Goal: Transaction & Acquisition: Book appointment/travel/reservation

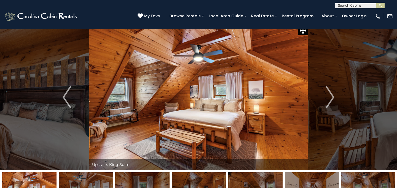
scroll to position [4, 0]
click at [332, 98] on img "Next" at bounding box center [330, 97] width 8 height 22
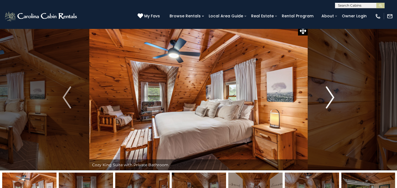
click at [332, 98] on img "Next" at bounding box center [330, 97] width 8 height 22
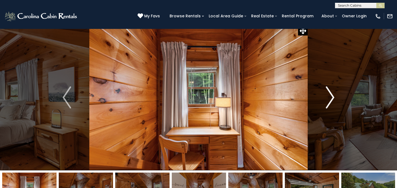
click at [332, 98] on img "Next" at bounding box center [330, 97] width 8 height 22
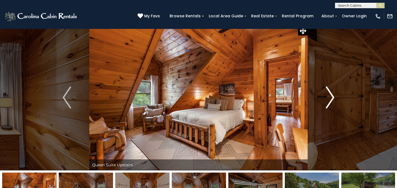
click at [332, 98] on img "Next" at bounding box center [330, 97] width 8 height 22
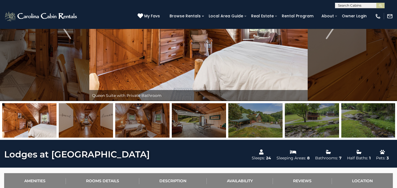
scroll to position [0, 0]
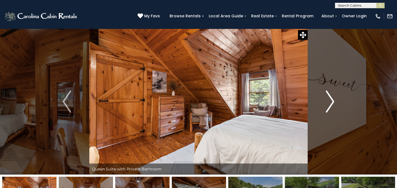
click at [331, 100] on img "Next" at bounding box center [330, 102] width 8 height 22
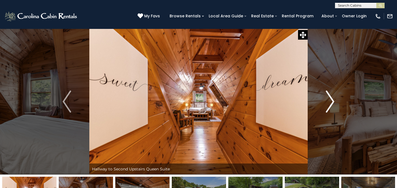
click at [331, 100] on img "Next" at bounding box center [330, 102] width 8 height 22
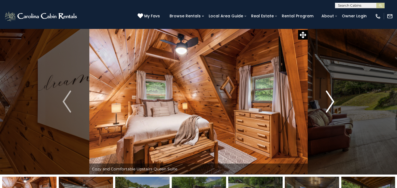
click at [331, 100] on img "Next" at bounding box center [330, 102] width 8 height 22
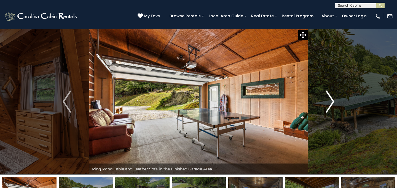
click at [331, 100] on img "Next" at bounding box center [330, 102] width 8 height 22
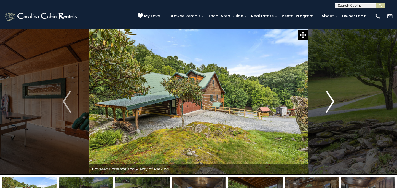
click at [331, 100] on img "Next" at bounding box center [330, 102] width 8 height 22
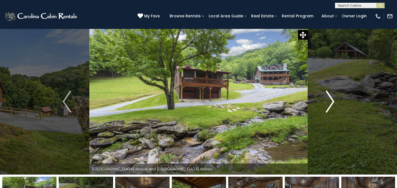
click at [331, 100] on img "Next" at bounding box center [330, 102] width 8 height 22
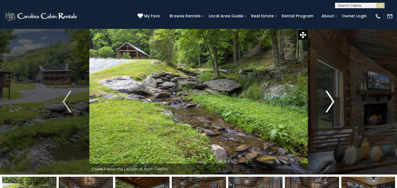
click at [331, 100] on img "Next" at bounding box center [330, 102] width 8 height 22
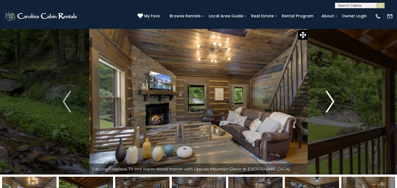
click at [331, 100] on img "Next" at bounding box center [330, 102] width 8 height 22
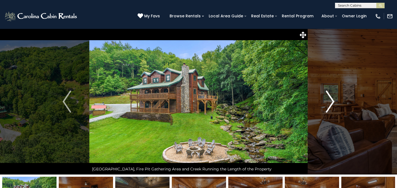
click at [330, 99] on img "Next" at bounding box center [330, 102] width 8 height 22
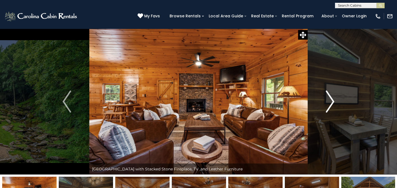
click at [330, 99] on img "Next" at bounding box center [330, 102] width 8 height 22
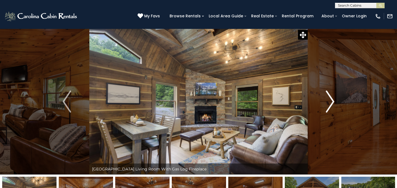
click at [330, 99] on img "Next" at bounding box center [330, 102] width 8 height 22
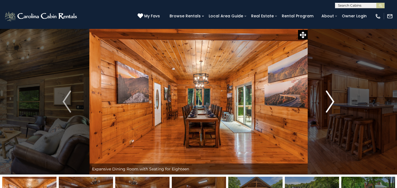
click at [330, 99] on img "Next" at bounding box center [330, 102] width 8 height 22
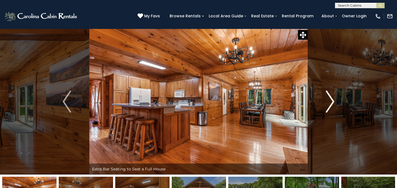
click at [330, 99] on img "Next" at bounding box center [330, 102] width 8 height 22
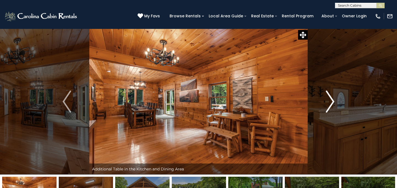
click at [330, 99] on img "Next" at bounding box center [330, 102] width 8 height 22
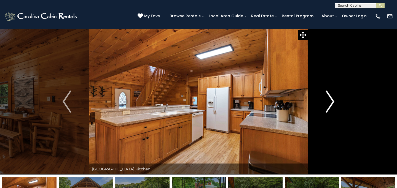
click at [330, 99] on img "Next" at bounding box center [330, 102] width 8 height 22
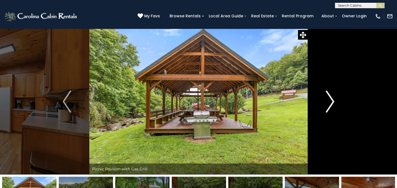
click at [330, 99] on img "Next" at bounding box center [330, 102] width 8 height 22
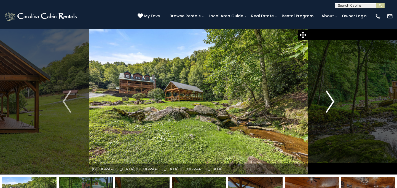
click at [330, 99] on img "Next" at bounding box center [330, 102] width 8 height 22
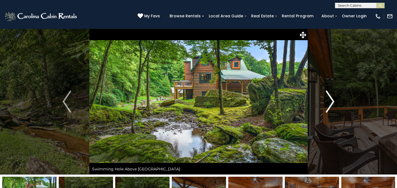
click at [330, 99] on img "Next" at bounding box center [330, 102] width 8 height 22
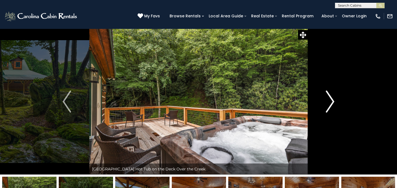
click at [330, 99] on img "Next" at bounding box center [330, 102] width 8 height 22
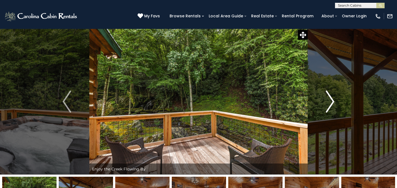
click at [330, 99] on img "Next" at bounding box center [330, 102] width 8 height 22
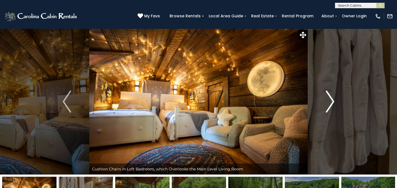
click at [330, 99] on img "Next" at bounding box center [330, 102] width 8 height 22
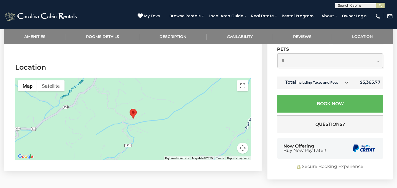
scroll to position [1277, 0]
click at [140, 132] on div at bounding box center [132, 119] width 235 height 83
click at [243, 143] on button "Map camera controls" at bounding box center [242, 148] width 11 height 11
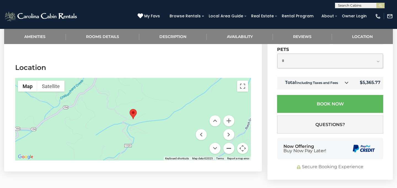
click at [229, 143] on button "Zoom out" at bounding box center [228, 148] width 11 height 11
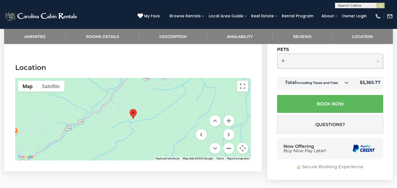
click at [229, 143] on button "Zoom out" at bounding box center [228, 148] width 11 height 11
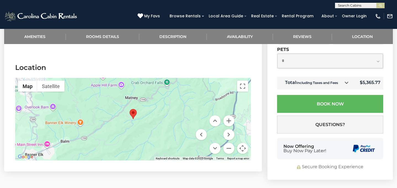
click at [80, 117] on div at bounding box center [132, 119] width 235 height 83
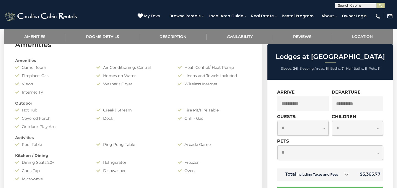
scroll to position [75, 0]
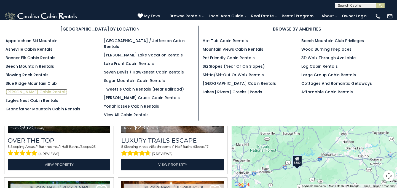
click at [38, 90] on link "[PERSON_NAME] Cabin Rentals" at bounding box center [37, 92] width 62 height 6
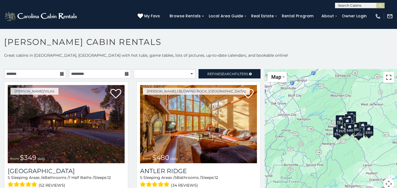
click at [389, 77] on button "Toggle fullscreen view" at bounding box center [388, 77] width 11 height 11
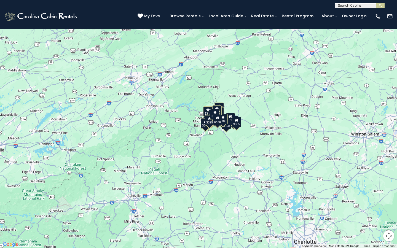
click at [227, 105] on div "$349 $480 $525 $315 $355 $635 $675 $930 $400 $451 $330 $400 $485 $460 $395 $255…" at bounding box center [198, 124] width 397 height 248
click at [226, 103] on div "$349 $480 $525 $315 $355 $635 $675 $930 $400 $451 $330 $400 $485 $460 $395 $255…" at bounding box center [198, 124] width 397 height 248
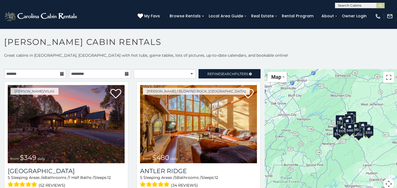
click at [339, 131] on div "$325" at bounding box center [341, 129] width 9 height 10
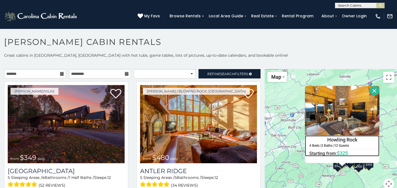
click at [310, 149] on div "Howling Rock 4 Beds | 3 Baths | 12 Guests Distance from your point: %dist% %dis…" at bounding box center [342, 145] width 74 height 21
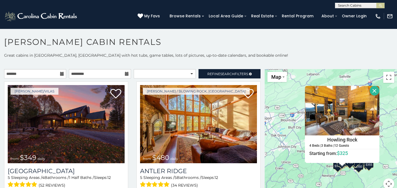
click at [284, 138] on div "$349 $480 $525 $315 $355 $635 $675 $930 $400 $451 $330 $400 $485 $460 $395 $255…" at bounding box center [330, 132] width 132 height 127
click at [372, 93] on button "Close" at bounding box center [374, 91] width 10 height 10
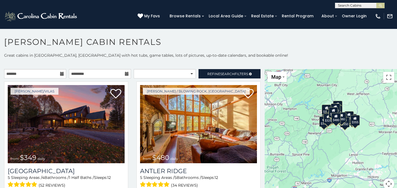
drag, startPoint x: 347, startPoint y: 141, endPoint x: 332, endPoint y: 99, distance: 44.9
click at [332, 99] on div "$349 $480 $525 $315 $355 $635 $675 $930 $400 $451 $330 $400 $485 $460 $395 $255…" at bounding box center [330, 132] width 132 height 127
click at [385, 184] on button "Map camera controls" at bounding box center [388, 183] width 11 height 11
click at [376, 157] on button "Zoom in" at bounding box center [374, 156] width 11 height 11
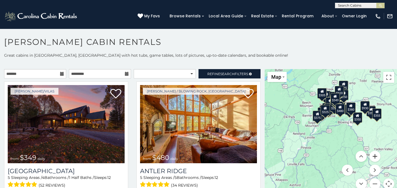
click at [376, 157] on button "Zoom in" at bounding box center [374, 156] width 11 height 11
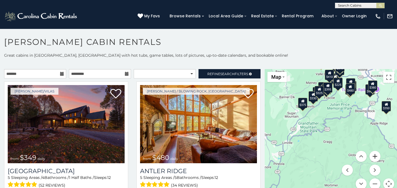
click at [376, 157] on button "Zoom in" at bounding box center [374, 156] width 11 height 11
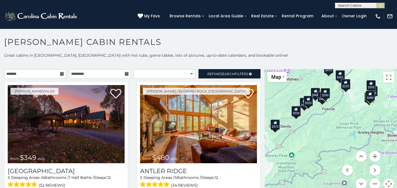
drag, startPoint x: 329, startPoint y: 77, endPoint x: 330, endPoint y: 131, distance: 54.8
click at [330, 132] on div "$349 $480 $525 $315 $355 $635 $675 $930 $400 $451 $330 $400 $485 $460 $395 $255…" at bounding box center [330, 132] width 132 height 127
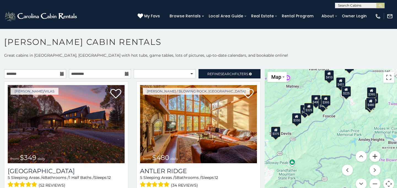
click at [376, 157] on button "Zoom in" at bounding box center [374, 156] width 11 height 11
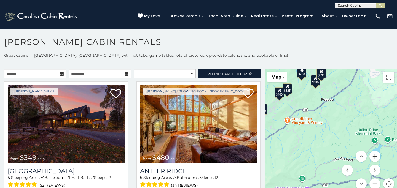
click at [376, 157] on button "Zoom in" at bounding box center [374, 156] width 11 height 11
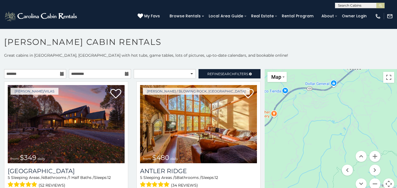
drag, startPoint x: 322, startPoint y: 107, endPoint x: 396, endPoint y: 119, distance: 75.4
click at [396, 119] on div "$349 $480 $525 $315 $355 $635 $675 $930 $400 $451 $330 $400 $485 $460 $395 $255…" at bounding box center [330, 132] width 132 height 127
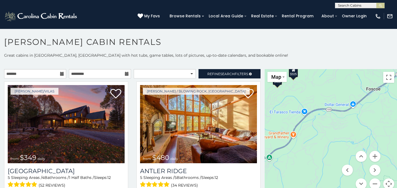
drag, startPoint x: 381, startPoint y: 109, endPoint x: 307, endPoint y: 103, distance: 73.8
click at [307, 103] on div "$349 $480 $525 $315 $355 $635 $675 $930 $400 $451 $330 $400 $485 $460 $395 $255…" at bounding box center [330, 132] width 132 height 127
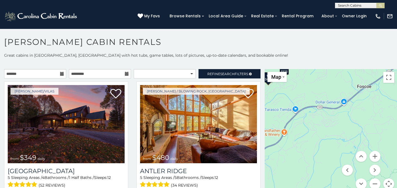
drag, startPoint x: 360, startPoint y: 120, endPoint x: 303, endPoint y: 105, distance: 58.5
click at [303, 105] on div "$349 $480 $525 $315 $355 $635 $675 $930 $400 $451 $330 $400 $485 $460 $395 $255…" at bounding box center [330, 132] width 132 height 127
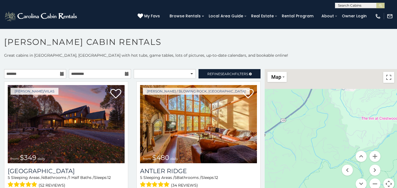
drag, startPoint x: 354, startPoint y: 123, endPoint x: 367, endPoint y: 207, distance: 85.0
click at [367, 188] on html "**********" at bounding box center [198, 95] width 397 height 191
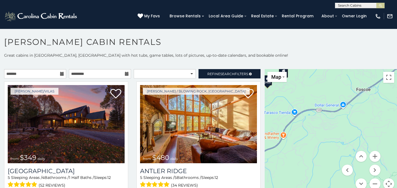
drag, startPoint x: 319, startPoint y: 118, endPoint x: 396, endPoint y: 64, distance: 94.4
click at [396, 64] on div "**********" at bounding box center [198, 124] width 397 height 143
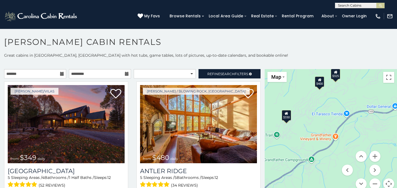
drag, startPoint x: 310, startPoint y: 134, endPoint x: 360, endPoint y: 135, distance: 50.4
click at [360, 135] on div "$349 $480 $525 $315 $355 $635 $675 $930 $400 $451 $330 $400 $485 $460 $395 $255…" at bounding box center [330, 132] width 132 height 127
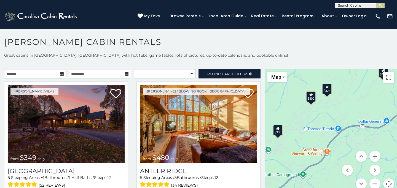
drag, startPoint x: 326, startPoint y: 112, endPoint x: 320, endPoint y: 128, distance: 17.4
click at [320, 128] on div "$349 $480 $525 $315 $355 $635 $675 $930 $400 $451 $330 $400 $485 $460 $395 $255…" at bounding box center [330, 132] width 132 height 127
click at [312, 96] on div "$400" at bounding box center [310, 96] width 9 height 10
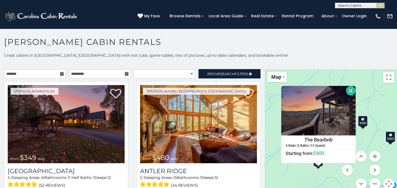
click at [348, 91] on button "Close" at bounding box center [351, 91] width 10 height 10
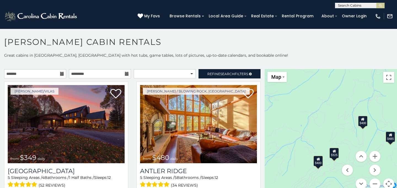
click at [334, 156] on div "$325" at bounding box center [333, 153] width 9 height 10
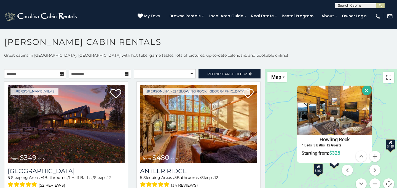
click at [363, 89] on button "Close" at bounding box center [367, 91] width 10 height 10
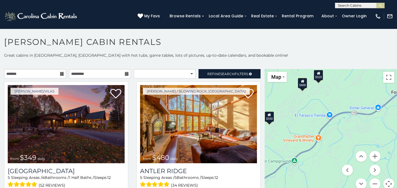
drag, startPoint x: 340, startPoint y: 146, endPoint x: 323, endPoint y: 59, distance: 88.0
click at [323, 59] on div "**********" at bounding box center [198, 124] width 397 height 143
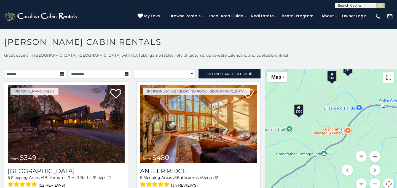
drag, startPoint x: 299, startPoint y: 145, endPoint x: 340, endPoint y: 138, distance: 41.4
click at [340, 138] on div "$349 $480 $525 $315 $355 $635 $675 $930 $400 $451 $330 $400 $485 $460 $395 $255…" at bounding box center [330, 132] width 132 height 127
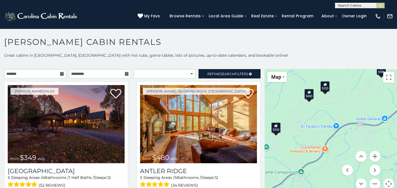
drag, startPoint x: 376, startPoint y: 120, endPoint x: 331, endPoint y: 145, distance: 51.4
click at [331, 145] on div "$349 $480 $525 $315 $355 $635 $675 $930 $400 $451 $330 $400 $485 $460 $395 $255…" at bounding box center [330, 132] width 132 height 127
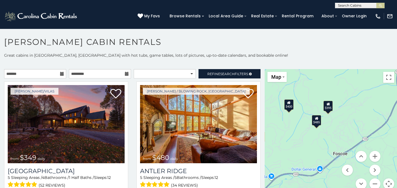
drag, startPoint x: 365, startPoint y: 116, endPoint x: 354, endPoint y: 125, distance: 14.0
click at [354, 125] on div "$349 $480 $525 $315 $355 $635 $675 $930 $400 $451 $330 $400 $485 $460 $395 $255…" at bounding box center [330, 132] width 132 height 127
drag, startPoint x: 366, startPoint y: 112, endPoint x: 300, endPoint y: 158, distance: 79.9
click at [300, 158] on div "$349 $480 $525 $315 $355 $635 $675 $930 $400 $451 $330 $400 $485 $460 $395 $255…" at bounding box center [330, 132] width 132 height 127
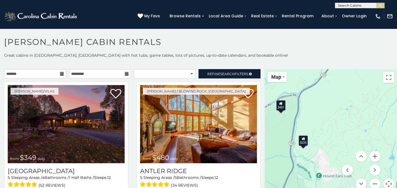
drag, startPoint x: 294, startPoint y: 152, endPoint x: 376, endPoint y: 81, distance: 108.1
click at [376, 82] on div "$349 $480 $525 $315 $355 $635 $675 $930 $400 $451 $330 $400 $485 $460 $395 $255…" at bounding box center [330, 132] width 132 height 127
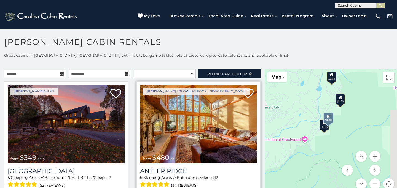
drag, startPoint x: 289, startPoint y: 151, endPoint x: 218, endPoint y: 82, distance: 98.5
click at [218, 69] on main "**********" at bounding box center [198, 69] width 397 height 0
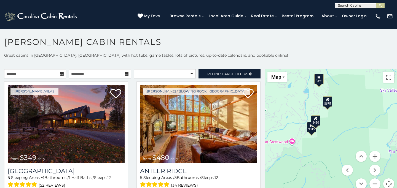
click at [310, 129] on div "$315" at bounding box center [311, 127] width 9 height 10
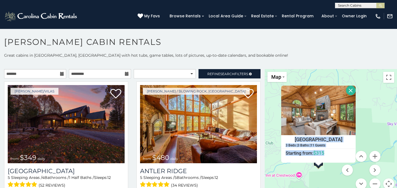
click at [347, 92] on button "Close" at bounding box center [351, 91] width 10 height 10
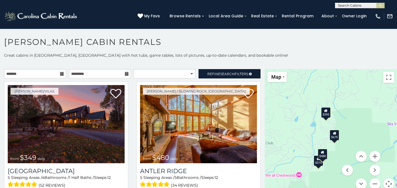
click at [323, 154] on div "$480" at bounding box center [322, 154] width 9 height 10
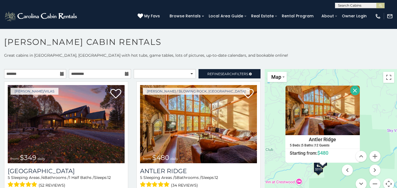
click at [356, 91] on button "Close" at bounding box center [355, 91] width 10 height 10
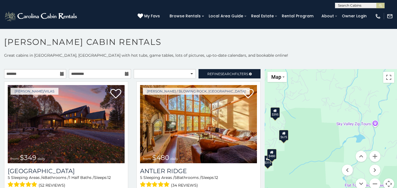
drag, startPoint x: 353, startPoint y: 135, endPoint x: 311, endPoint y: 157, distance: 47.4
click at [311, 157] on div "$349 $480 $525 $315 $355 $635 $675 $930 $400 $451 $330 $400 $485 $460 $395 $255…" at bounding box center [330, 132] width 132 height 127
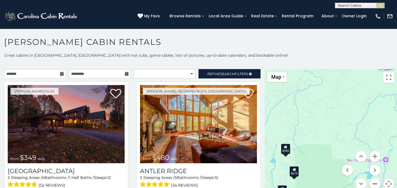
click at [374, 181] on button "Zoom out" at bounding box center [374, 183] width 11 height 11
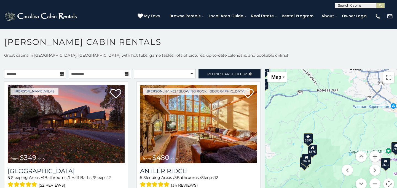
click at [374, 181] on button "Zoom out" at bounding box center [374, 183] width 11 height 11
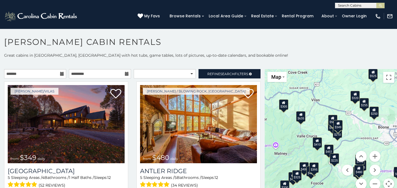
drag, startPoint x: 310, startPoint y: 118, endPoint x: 341, endPoint y: 134, distance: 35.5
click at [341, 134] on div "$349 $480 $525 $315 $355 $635 $675 $930 $400 $451 $330 $400 $485 $460 $395 $255…" at bounding box center [330, 132] width 132 height 127
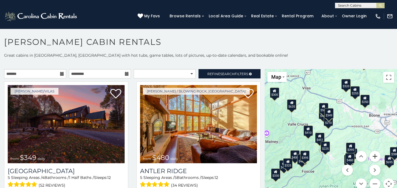
click at [374, 158] on button "Zoom in" at bounding box center [374, 156] width 11 height 11
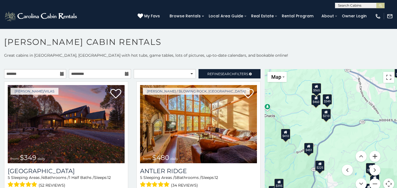
click at [374, 158] on button "Zoom in" at bounding box center [374, 156] width 11 height 11
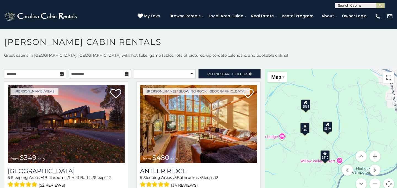
drag, startPoint x: 333, startPoint y: 107, endPoint x: 336, endPoint y: 165, distance: 57.4
click at [336, 165] on div "$349 $480 $525 $315 $355 $635 $675 $930 $400 $451 $330 $400 $485 $460 $395 $255…" at bounding box center [330, 132] width 132 height 127
drag, startPoint x: 296, startPoint y: 137, endPoint x: 335, endPoint y: 136, distance: 39.4
click at [335, 136] on div "$349 $480 $525 $315 $355 $635 $675 $930 $400 $451 $330 $400 $485 $460 $395 $255…" at bounding box center [330, 132] width 132 height 127
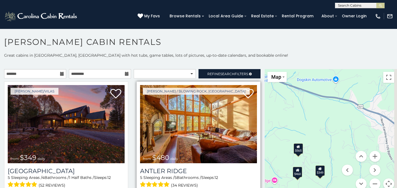
drag, startPoint x: 333, startPoint y: 113, endPoint x: 216, endPoint y: 158, distance: 124.9
click at [216, 69] on main "**********" at bounding box center [198, 69] width 397 height 0
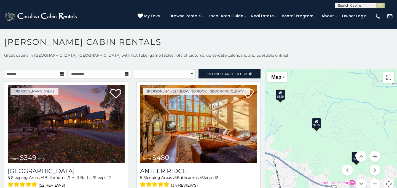
drag, startPoint x: 322, startPoint y: 115, endPoint x: 308, endPoint y: 171, distance: 57.7
click at [308, 171] on div "$349 $480 $525 $315 $355 $635 $675 $930 $400 $451 $330 $400 $485 $460 $395 $255…" at bounding box center [330, 132] width 132 height 127
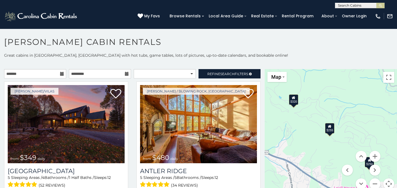
drag, startPoint x: 298, startPoint y: 122, endPoint x: 345, endPoint y: 131, distance: 47.0
click at [344, 129] on div "$349 $480 $525 $315 $355 $635 $675 $930 $400 $451 $330 $400 $485 $460 $395 $255…" at bounding box center [330, 132] width 132 height 127
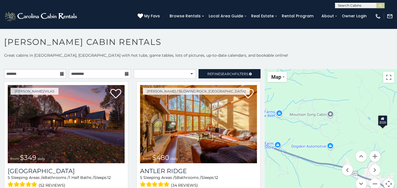
drag, startPoint x: 313, startPoint y: 102, endPoint x: 362, endPoint y: 141, distance: 63.0
click at [362, 141] on div "$349 $480 $525 $315 $355 $635 $675 $930 $400 $451 $330 $400 $485 $460 $395 $255…" at bounding box center [330, 132] width 132 height 127
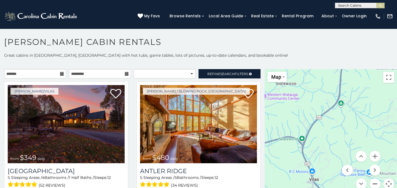
click at [375, 180] on button "Zoom out" at bounding box center [374, 183] width 11 height 11
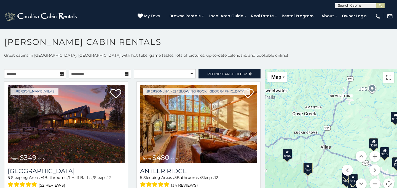
click at [375, 180] on button "Zoom out" at bounding box center [374, 183] width 11 height 11
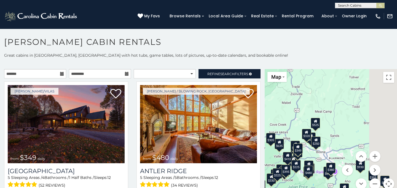
drag, startPoint x: 367, startPoint y: 113, endPoint x: 305, endPoint y: 105, distance: 63.3
click at [305, 105] on div "$349 $480 $525 $315 $355 $635 $675 $930 $400 $451 $330 $400 $485 $460 $395 $255…" at bounding box center [330, 132] width 132 height 127
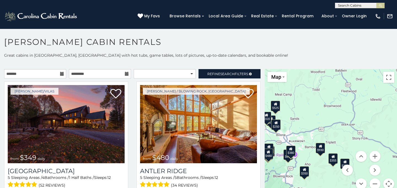
drag, startPoint x: 319, startPoint y: 128, endPoint x: 296, endPoint y: 78, distance: 54.7
click at [296, 78] on div "$349 $480 $525 $315 $355 $635 $675 $930 $400 $451 $330 $400 $485 $460 $395 $255…" at bounding box center [330, 132] width 132 height 127
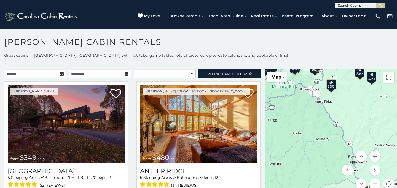
drag, startPoint x: 305, startPoint y: 105, endPoint x: 383, endPoint y: 105, distance: 77.7
click at [383, 105] on div "$349 $480 $525 $315 $355 $635 $675 $930 $400 $451 $330 $400 $485 $460 $395 $255…" at bounding box center [330, 132] width 132 height 127
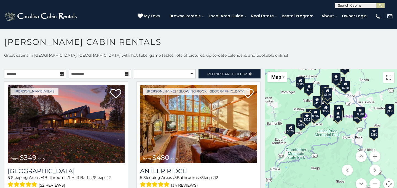
drag, startPoint x: 322, startPoint y: 118, endPoint x: 330, endPoint y: 166, distance: 48.9
click at [330, 166] on div "$349 $480 $525 $315 $355 $635 $675 $930 $400 $451 $330 $400 $485 $460 $395 $255…" at bounding box center [330, 132] width 132 height 127
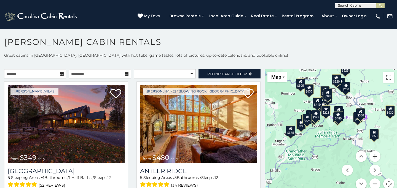
click at [376, 156] on button "Zoom in" at bounding box center [374, 156] width 11 height 11
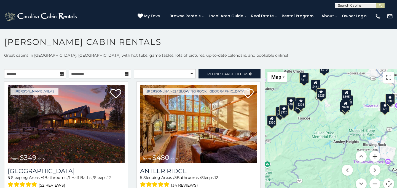
click at [376, 156] on button "Zoom in" at bounding box center [374, 156] width 11 height 11
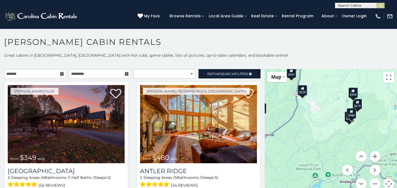
drag, startPoint x: 327, startPoint y: 109, endPoint x: 318, endPoint y: 142, distance: 34.3
click at [318, 142] on div "$349 $480 $525 $315 $355 $635 $675 $930 $400 $451 $330 $400 $485 $460 $395 $255…" at bounding box center [330, 132] width 132 height 127
click at [374, 156] on button "Zoom in" at bounding box center [374, 156] width 11 height 11
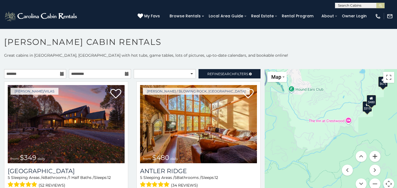
click at [374, 156] on button "Zoom in" at bounding box center [374, 156] width 11 height 11
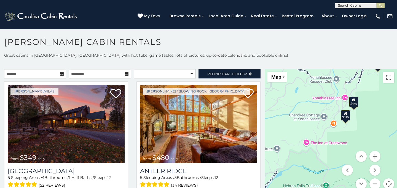
drag, startPoint x: 375, startPoint y: 113, endPoint x: 312, endPoint y: 145, distance: 70.0
click at [312, 145] on div "$349 $480 $525 $315 $355 $635 $675 $930 $400 $451 $330 $400 $485 $460 $395 $255…" at bounding box center [330, 132] width 132 height 127
click at [346, 117] on div "$315" at bounding box center [344, 115] width 9 height 10
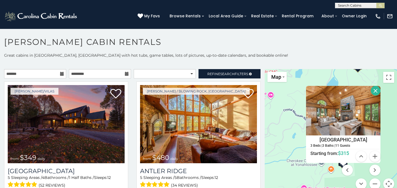
click at [376, 91] on button "Close" at bounding box center [375, 91] width 10 height 10
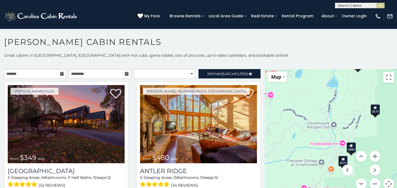
click at [352, 149] on div "$480" at bounding box center [350, 147] width 9 height 10
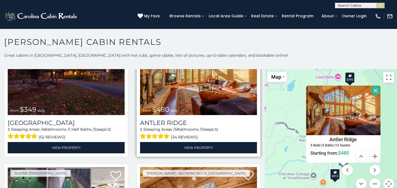
scroll to position [47, 0]
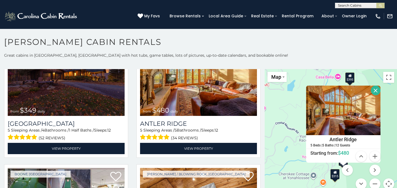
click at [284, 124] on div "$349 $480 $525 $315 $355 $635 $675 $930 $400 $451 $330 $400 $485 $460 $395 $255…" at bounding box center [330, 132] width 132 height 127
click at [376, 91] on button "Close" at bounding box center [375, 91] width 10 height 10
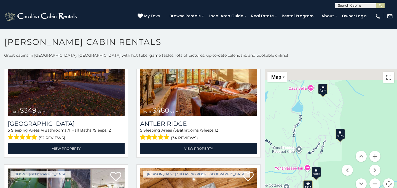
drag, startPoint x: 346, startPoint y: 129, endPoint x: 316, endPoint y: 144, distance: 33.7
click at [316, 144] on div "$349 $480 $525 $315 $355 $635 $675 $930 $400 $451 $330 $400 $485 $460 $395 $255…" at bounding box center [330, 132] width 132 height 127
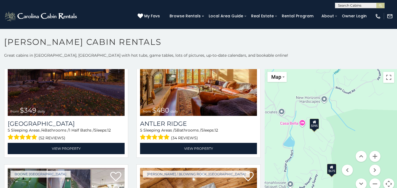
drag, startPoint x: 321, startPoint y: 115, endPoint x: 308, endPoint y: 165, distance: 51.7
click at [308, 165] on div "$349 $480 $525 $315 $355 $635 $675 $930 $400 $451 $330 $400 $485 $460 $395 $255…" at bounding box center [330, 132] width 132 height 127
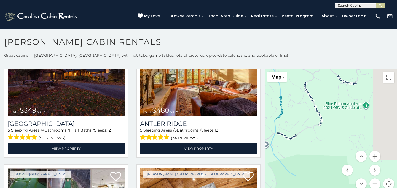
drag, startPoint x: 341, startPoint y: 158, endPoint x: 285, endPoint y: 182, distance: 60.8
click at [285, 183] on div "$349 $480 $525 $315 $355 $635 $675 $930 $400 $451 $330 $400 $485 $460 $395 $255…" at bounding box center [330, 132] width 132 height 127
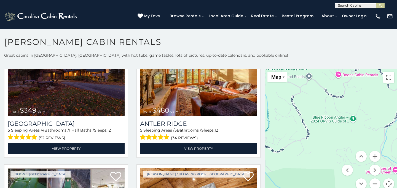
click at [377, 184] on button "Zoom out" at bounding box center [374, 183] width 11 height 11
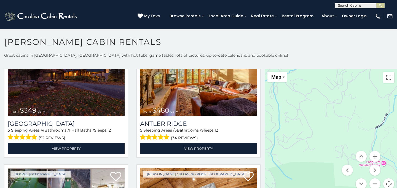
click at [377, 184] on button "Zoom out" at bounding box center [374, 183] width 11 height 11
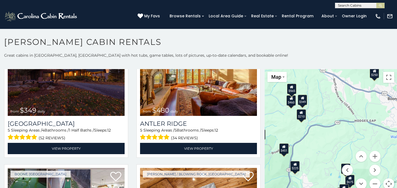
drag, startPoint x: 354, startPoint y: 131, endPoint x: 396, endPoint y: 160, distance: 51.1
click at [396, 159] on div "$349 $480 $525 $315 $355 $635 $675 $930 $400 $451 $330 $400 $485 $460 $395 $255…" at bounding box center [330, 132] width 132 height 127
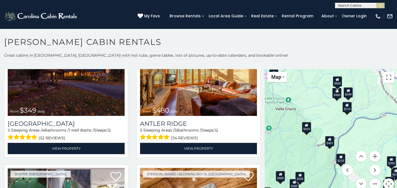
drag, startPoint x: 365, startPoint y: 117, endPoint x: 396, endPoint y: 105, distance: 33.1
click at [396, 105] on div "$349 $480 $525 $315 $355 $635 $675 $930 $400 $451 $330 $400 $485 $460 $395 $255…" at bounding box center [330, 132] width 132 height 127
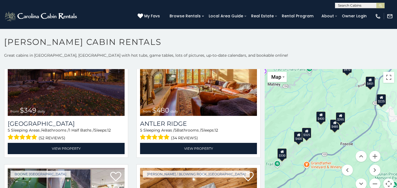
drag, startPoint x: 316, startPoint y: 101, endPoint x: 356, endPoint y: 42, distance: 70.5
click at [356, 42] on div "**********" at bounding box center [198, 114] width 397 height 154
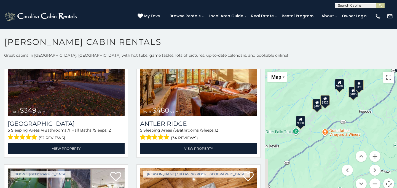
drag, startPoint x: 315, startPoint y: 112, endPoint x: 376, endPoint y: 112, distance: 60.6
click at [376, 112] on div "$349 $480 $525 $315 $355 $635 $675 $930 $400 $451 $330 $400 $485 $460 $395 $255…" at bounding box center [330, 132] width 132 height 127
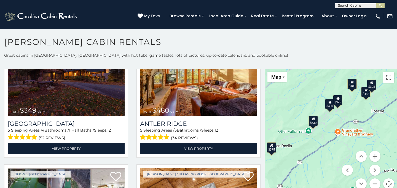
drag, startPoint x: 332, startPoint y: 144, endPoint x: 352, endPoint y: 143, distance: 19.6
click at [349, 144] on div "$349 $480 $525 $315 $355 $635 $675 $930 $400 $451 $330 $400 $485 $460 $395 $255…" at bounding box center [330, 132] width 132 height 127
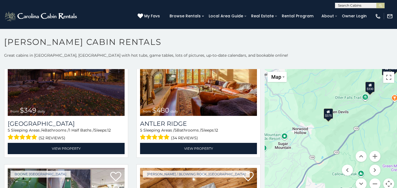
drag, startPoint x: 332, startPoint y: 140, endPoint x: 327, endPoint y: 81, distance: 59.5
click at [327, 81] on div "$349 $480 $525 $315 $355 $635 $675 $930 $400 $451 $330 $400 $485 $460 $395 $255…" at bounding box center [330, 132] width 132 height 127
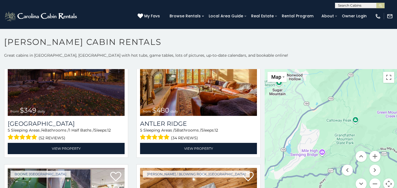
drag, startPoint x: 305, startPoint y: 108, endPoint x: 360, endPoint y: 86, distance: 58.5
click at [360, 86] on div "$349 $480 $525 $315 $355 $635 $675 $930 $400 $451 $330 $400 $485 $460 $395 $255…" at bounding box center [330, 132] width 132 height 127
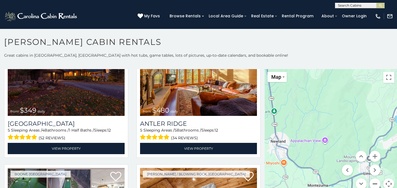
click at [376, 186] on button "Zoom out" at bounding box center [374, 183] width 11 height 11
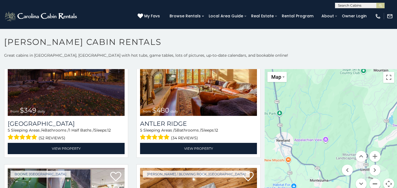
click at [376, 186] on button "Zoom out" at bounding box center [374, 183] width 11 height 11
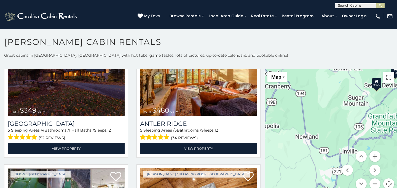
click at [376, 186] on button "Zoom out" at bounding box center [374, 183] width 11 height 11
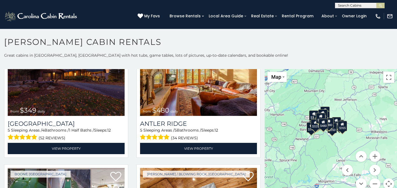
drag, startPoint x: 346, startPoint y: 142, endPoint x: 319, endPoint y: 148, distance: 27.6
click at [319, 148] on div "$349 $480 $525 $315 $355 $635 $675 $930 $400 $451 $330 $400 $485 $460 $395 $255…" at bounding box center [330, 132] width 132 height 127
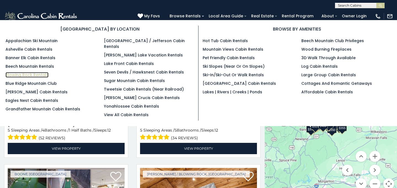
click at [25, 72] on link "Blowing Rock Rentals" at bounding box center [27, 75] width 43 height 6
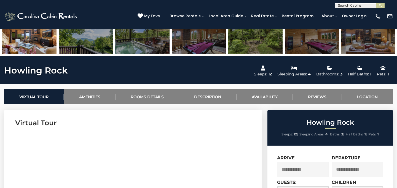
scroll to position [152, 0]
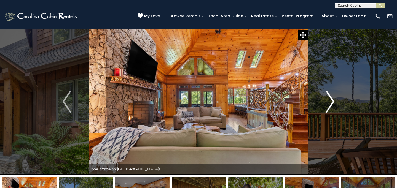
click at [330, 99] on img "Next" at bounding box center [330, 102] width 8 height 22
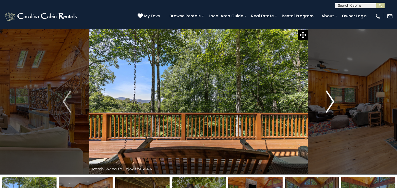
click at [330, 99] on img "Next" at bounding box center [330, 102] width 8 height 22
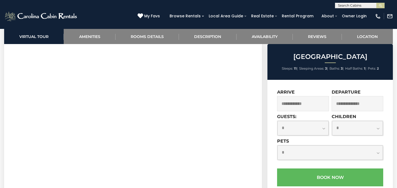
scroll to position [307, 0]
click at [311, 105] on input "text" at bounding box center [303, 103] width 52 height 15
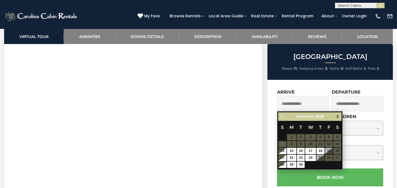
click at [335, 117] on span "Next" at bounding box center [337, 117] width 4 height 4
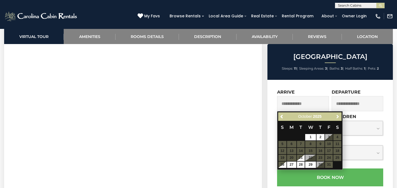
click at [335, 117] on span "Next" at bounding box center [337, 117] width 4 height 4
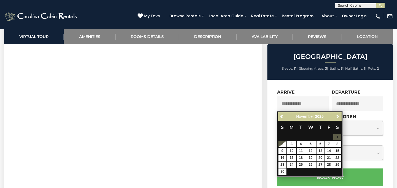
click at [335, 117] on span "Next" at bounding box center [337, 117] width 4 height 4
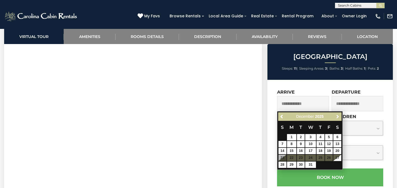
click at [335, 117] on span "Next" at bounding box center [337, 117] width 4 height 4
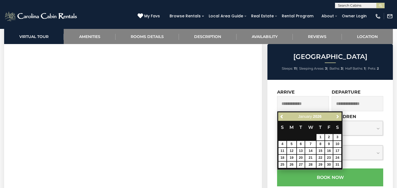
click at [335, 117] on span "Next" at bounding box center [337, 117] width 4 height 4
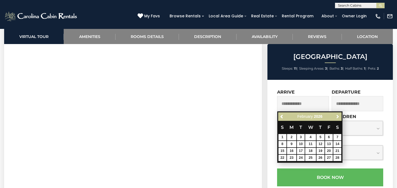
click at [335, 117] on span "Next" at bounding box center [337, 117] width 4 height 4
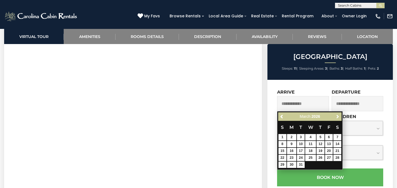
click at [335, 117] on span "Next" at bounding box center [337, 117] width 4 height 4
click at [280, 118] on span "Previous" at bounding box center [282, 117] width 4 height 4
click at [281, 115] on span "Previous" at bounding box center [282, 117] width 4 height 4
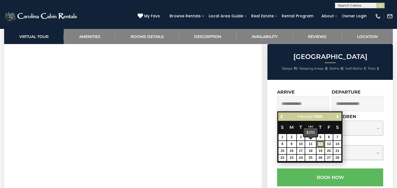
click at [319, 142] on link "12" at bounding box center [320, 144] width 8 height 6
type input "**********"
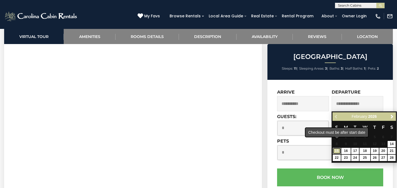
click at [338, 149] on link "15" at bounding box center [336, 151] width 8 height 6
type input "**********"
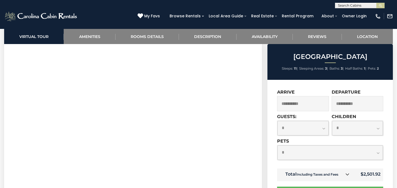
scroll to position [356, 0]
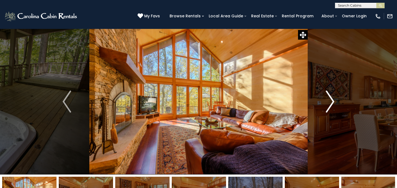
click at [327, 97] on img "Next" at bounding box center [330, 102] width 8 height 22
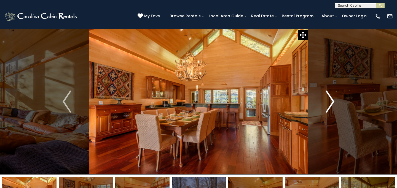
click at [327, 97] on img "Next" at bounding box center [330, 102] width 8 height 22
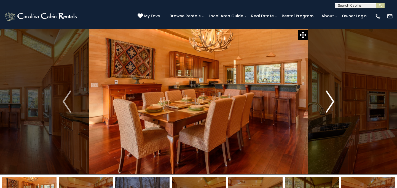
click at [327, 97] on img "Next" at bounding box center [330, 102] width 8 height 22
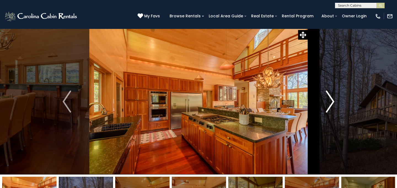
click at [327, 97] on img "Next" at bounding box center [330, 102] width 8 height 22
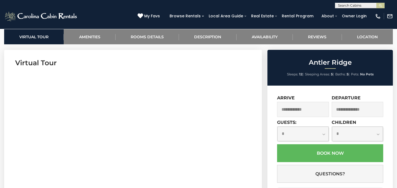
scroll to position [248, 0]
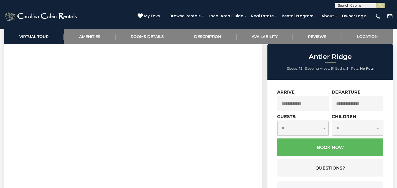
click at [318, 103] on input "text" at bounding box center [303, 103] width 52 height 15
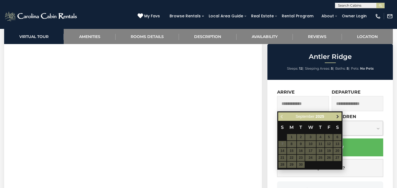
click at [335, 115] on span "Next" at bounding box center [337, 117] width 4 height 4
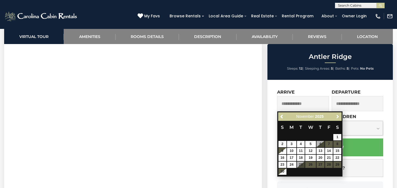
click at [335, 115] on span "Next" at bounding box center [337, 117] width 4 height 4
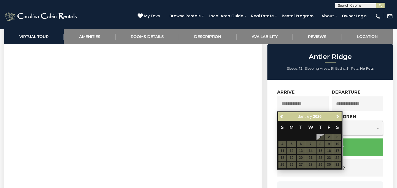
click at [335, 115] on span "Next" at bounding box center [337, 117] width 4 height 4
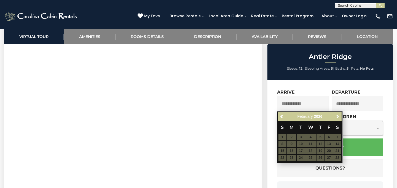
click at [335, 115] on span "Next" at bounding box center [337, 117] width 4 height 4
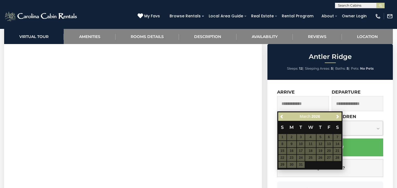
click at [277, 116] on div "Previous Next [DATE] S M T W T F S 1 2 3 4 5 6 7 8 9 10 11 12 13 14 15 16 17 18…" at bounding box center [310, 140] width 66 height 59
click at [282, 116] on span "Previous" at bounding box center [282, 117] width 4 height 4
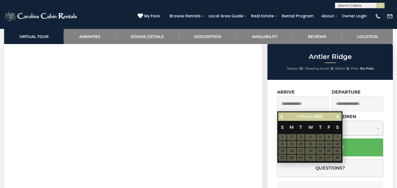
click at [312, 145] on table "S M T W T F S 1 2 3 4 5 6 7 8 9 10 11 12 13 14 15 16 17 18 19 20 21 22 23 24 25…" at bounding box center [309, 141] width 63 height 40
click at [330, 139] on table "S M T W T F S 1 2 3 4 5 6 7 8 9 10 11 12 13 14 15 16 17 18 19 20 21 22 23 24 25…" at bounding box center [309, 141] width 63 height 40
click at [337, 115] on span "Next" at bounding box center [337, 117] width 4 height 4
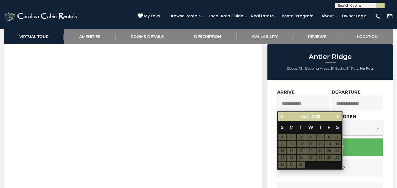
click at [337, 115] on span "Next" at bounding box center [337, 117] width 4 height 4
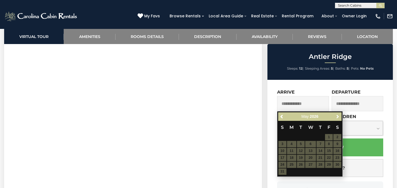
click at [337, 115] on span "Next" at bounding box center [337, 117] width 4 height 4
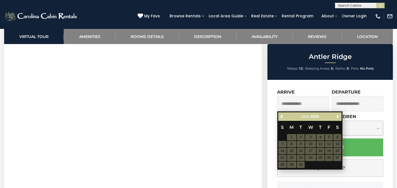
click at [337, 115] on span "Next" at bounding box center [337, 117] width 4 height 4
click at [281, 114] on link "Previous" at bounding box center [281, 116] width 7 height 7
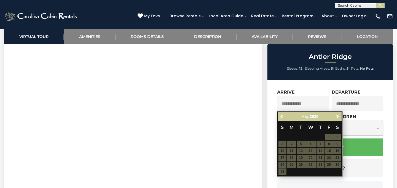
click at [281, 114] on link "Previous" at bounding box center [281, 116] width 7 height 7
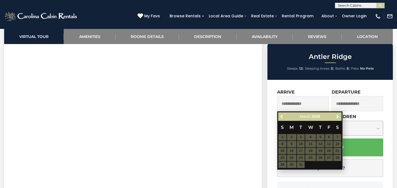
click at [281, 114] on link "Previous" at bounding box center [281, 116] width 7 height 7
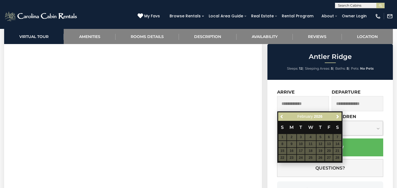
click at [281, 114] on link "Previous" at bounding box center [281, 116] width 7 height 7
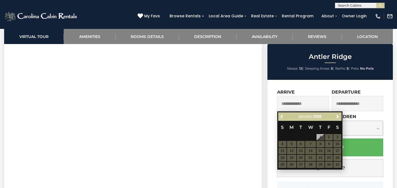
click at [281, 114] on link "Previous" at bounding box center [281, 116] width 7 height 7
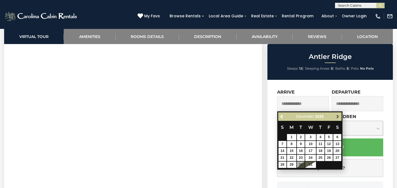
click at [335, 114] on link "Next" at bounding box center [337, 116] width 7 height 7
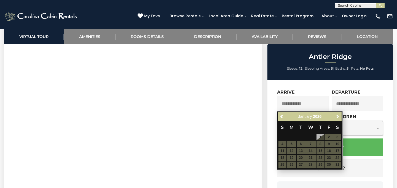
click at [335, 114] on link "Next" at bounding box center [337, 116] width 7 height 7
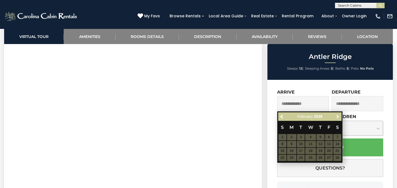
click at [335, 114] on link "Next" at bounding box center [337, 116] width 7 height 7
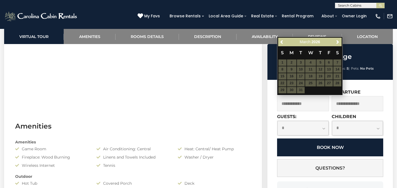
scroll to position [326, 0]
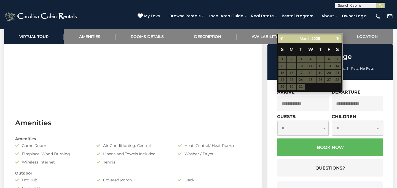
click at [278, 38] on div "Previous Next March 2026" at bounding box center [309, 38] width 63 height 9
click at [280, 38] on span "Previous" at bounding box center [282, 39] width 4 height 4
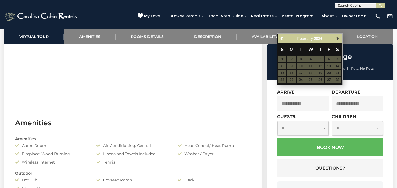
click at [337, 37] on span "Next" at bounding box center [337, 39] width 4 height 4
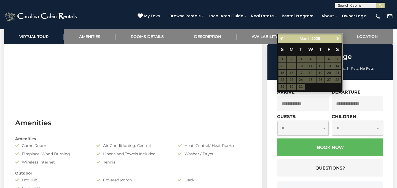
click at [337, 37] on span "Next" at bounding box center [337, 39] width 4 height 4
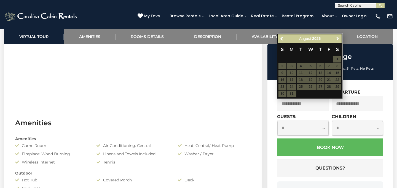
click at [337, 37] on span "Next" at bounding box center [337, 39] width 4 height 4
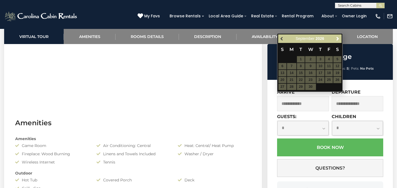
click at [282, 38] on span "Previous" at bounding box center [282, 39] width 4 height 4
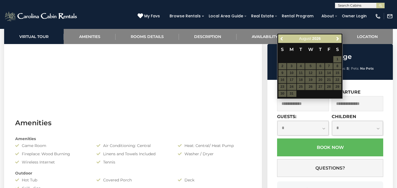
click at [282, 38] on span "Previous" at bounding box center [282, 39] width 4 height 4
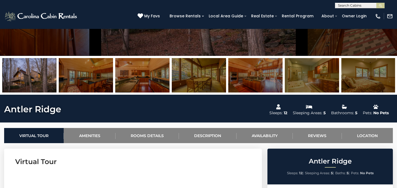
scroll to position [116, 0]
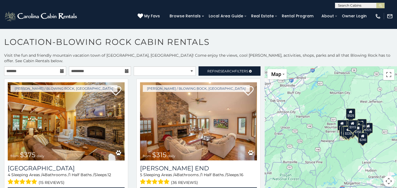
click at [389, 176] on button "Map camera controls" at bounding box center [388, 181] width 11 height 11
click at [378, 148] on button "Zoom in" at bounding box center [374, 153] width 11 height 11
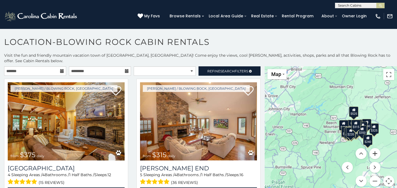
click at [378, 148] on button "Zoom in" at bounding box center [374, 153] width 11 height 11
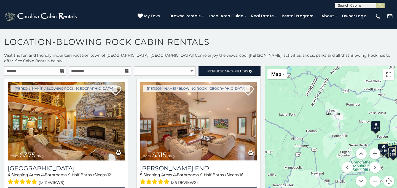
drag, startPoint x: 337, startPoint y: 116, endPoint x: 281, endPoint y: 116, distance: 55.9
click at [282, 116] on div "$375 $315 $695 $380 $299 $275 $125 $140 $325 $315 $375 $285 $250 $140 $675 $930…" at bounding box center [330, 129] width 132 height 127
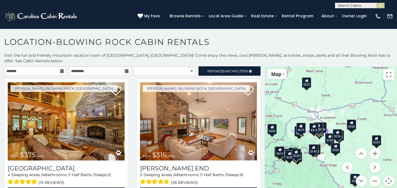
drag, startPoint x: 332, startPoint y: 131, endPoint x: 359, endPoint y: 135, distance: 27.3
click at [359, 135] on div "$375 $315 $695 $380 $299 $275 $125 $140 $325 $315 $375 $285 $250 $140 $675 $930…" at bounding box center [330, 129] width 132 height 127
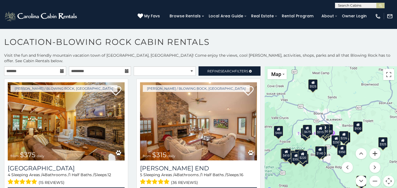
click at [376, 148] on button "Zoom in" at bounding box center [374, 153] width 11 height 11
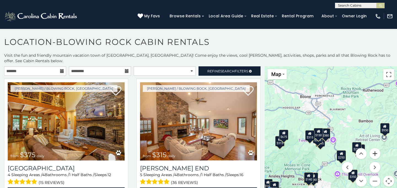
click at [376, 148] on button "Zoom in" at bounding box center [374, 153] width 11 height 11
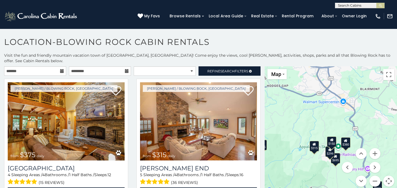
drag, startPoint x: 320, startPoint y: 111, endPoint x: 347, endPoint y: 110, distance: 27.0
click at [347, 110] on div "$375 $315 $695 $380 $299 $275 $125 $140 $325 $315 $375 $285 $250 $140 $675 $930…" at bounding box center [330, 129] width 132 height 127
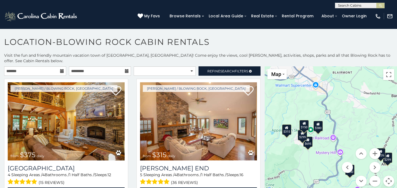
drag, startPoint x: 321, startPoint y: 114, endPoint x: 291, endPoint y: 98, distance: 34.5
click at [291, 98] on div "$375 $315 $695 $380 $299 $275 $125 $140 $325 $315 $375 $285 $250 $140 $675 $930…" at bounding box center [330, 129] width 132 height 127
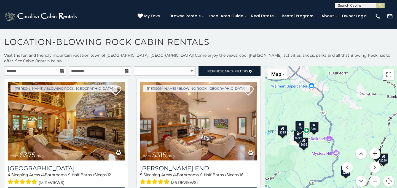
click at [374, 150] on button "Zoom in" at bounding box center [374, 153] width 11 height 11
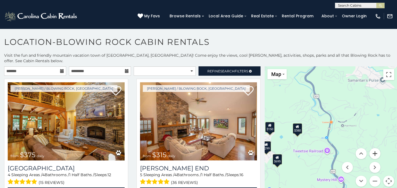
click at [374, 150] on button "Zoom in" at bounding box center [374, 153] width 11 height 11
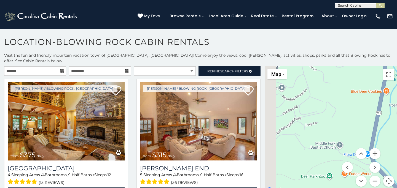
drag, startPoint x: 318, startPoint y: 137, endPoint x: 377, endPoint y: 122, distance: 61.3
click at [377, 123] on div "$375 $315 $695 $380 $299 $275 $125 $140 $325 $315 $375 $285 $250 $140 $675 $930…" at bounding box center [330, 129] width 132 height 127
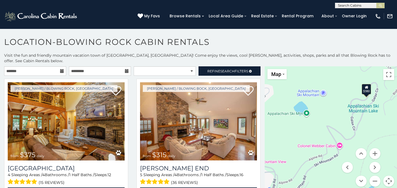
drag, startPoint x: 353, startPoint y: 132, endPoint x: 377, endPoint y: 110, distance: 32.4
click at [377, 110] on div "$375 $315 $695 $380 $299 $275 $125 $140 $325 $315 $375 $285 $250 $140 $675 $930…" at bounding box center [330, 129] width 132 height 127
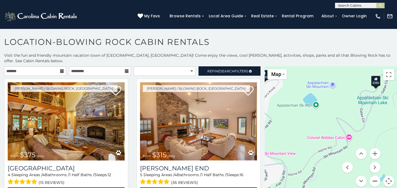
click at [376, 179] on button "Zoom out" at bounding box center [374, 181] width 11 height 11
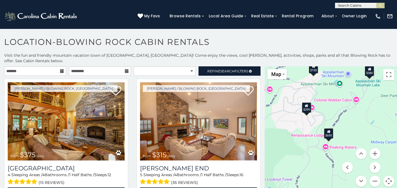
drag, startPoint x: 321, startPoint y: 145, endPoint x: 338, endPoint y: 112, distance: 37.1
click at [339, 112] on div "$375 $315 $695 $380 $299 $275 $125 $140 $325 $315 $375 $285 $250 $140 $675 $930…" at bounding box center [330, 129] width 132 height 127
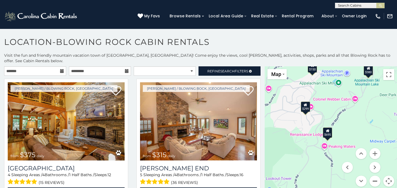
click at [374, 176] on button "Zoom out" at bounding box center [374, 181] width 11 height 11
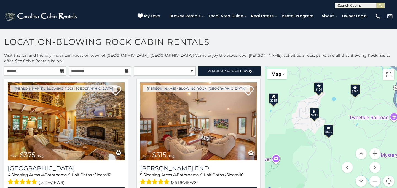
click at [374, 176] on button "Zoom out" at bounding box center [374, 181] width 11 height 11
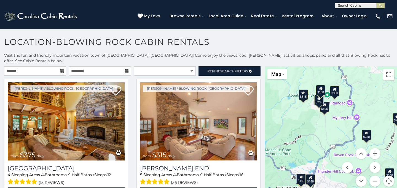
drag, startPoint x: 325, startPoint y: 152, endPoint x: 313, endPoint y: 107, distance: 46.1
click at [313, 107] on div "$375 $315 $695 $380 $299 $275 $125 $140 $325 $315 $375 $285 $250 $140 $675 $930…" at bounding box center [330, 129] width 132 height 127
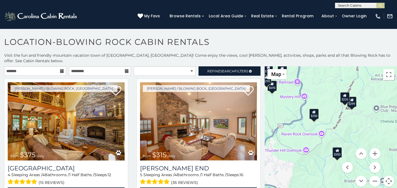
drag, startPoint x: 368, startPoint y: 118, endPoint x: 321, endPoint y: 122, distance: 47.8
click at [321, 122] on div "$375 $315 $695 $380 $299 $275 $125 $140 $325 $315 $375 $285 $250 $140 $675 $930…" at bounding box center [330, 129] width 132 height 127
click at [376, 150] on button "Zoom in" at bounding box center [374, 153] width 11 height 11
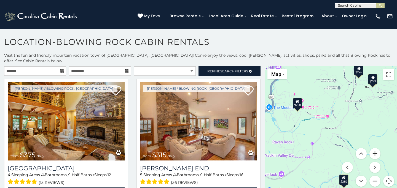
click at [376, 150] on button "Zoom in" at bounding box center [374, 153] width 11 height 11
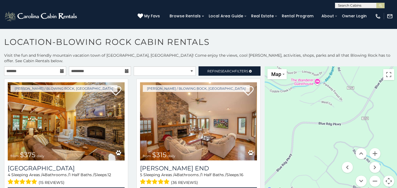
drag, startPoint x: 369, startPoint y: 117, endPoint x: 307, endPoint y: 159, distance: 74.8
click at [308, 157] on div "$375 $315 $695 $380 $299 $275 $125 $140 $325 $315 $375 $285 $250 $140 $675 $930…" at bounding box center [330, 129] width 132 height 127
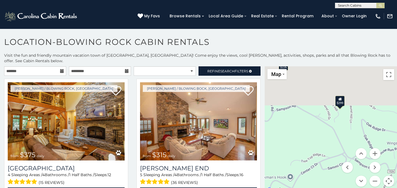
drag, startPoint x: 298, startPoint y: 128, endPoint x: 310, endPoint y: 178, distance: 51.1
click at [310, 178] on div "$375 $315 $695 $380 $299 $275 $125 $140 $325 $315 $375 $285 $250 $140 $675 $930…" at bounding box center [330, 129] width 132 height 127
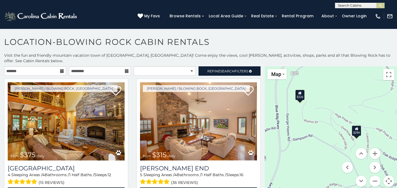
drag, startPoint x: 305, startPoint y: 137, endPoint x: 293, endPoint y: 107, distance: 32.7
click at [293, 107] on div "$375 $315 $695 $380 $299 $275 $125 $140 $325 $315 $375 $285 $250 $140 $675 $930…" at bounding box center [330, 129] width 132 height 127
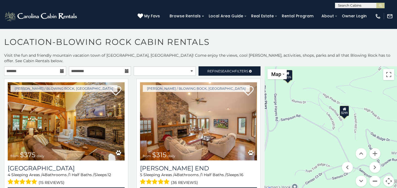
click at [377, 176] on button "Zoom out" at bounding box center [374, 181] width 11 height 11
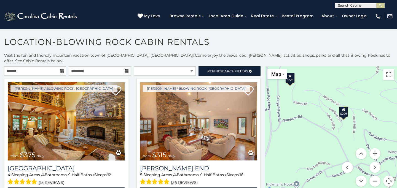
click at [377, 176] on button "Zoom out" at bounding box center [374, 181] width 11 height 11
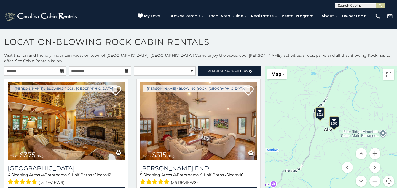
click at [375, 176] on button "Zoom out" at bounding box center [374, 181] width 11 height 11
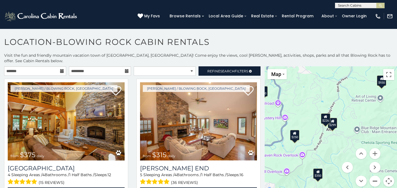
click at [375, 176] on button "Zoom out" at bounding box center [374, 181] width 11 height 11
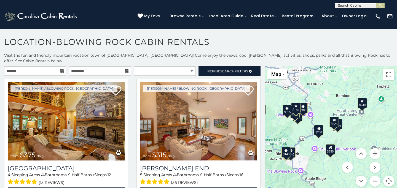
drag, startPoint x: 293, startPoint y: 146, endPoint x: 353, endPoint y: 139, distance: 60.3
click at [353, 139] on div "$375 $315 $695 $380 $299 $275 $125 $140 $325 $315 $375 $285 $250 $140 $675 $930…" at bounding box center [330, 129] width 132 height 127
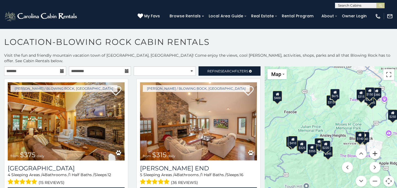
click at [376, 150] on button "Zoom in" at bounding box center [374, 153] width 11 height 11
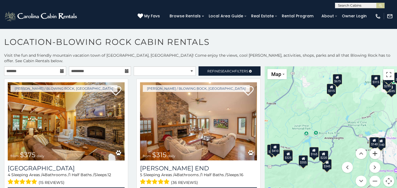
click at [376, 150] on button "Zoom in" at bounding box center [374, 153] width 11 height 11
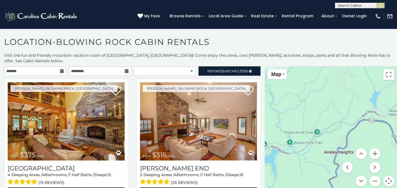
drag, startPoint x: 364, startPoint y: 120, endPoint x: 340, endPoint y: 113, distance: 25.7
click at [340, 114] on div "$375 $315 $695 $380 $299 $275 $125 $140 $325 $315 $375 $285 $250 $140 $675 $930…" at bounding box center [330, 129] width 132 height 127
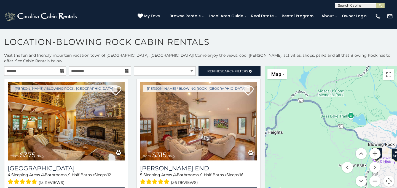
drag, startPoint x: 344, startPoint y: 113, endPoint x: 312, endPoint y: 96, distance: 36.5
click at [312, 96] on div "$375 $315 $695 $380 $299 $275 $125 $140 $325 $315 $375 $285 $250 $140 $675 $930…" at bounding box center [330, 129] width 132 height 127
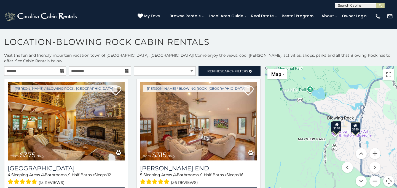
click at [335, 123] on div "$140" at bounding box center [336, 126] width 9 height 10
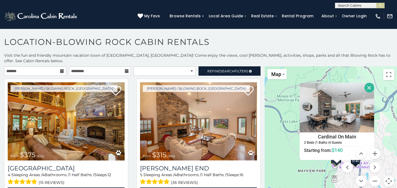
click at [366, 84] on button "Close" at bounding box center [369, 88] width 10 height 10
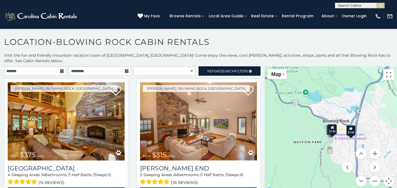
drag, startPoint x: 334, startPoint y: 131, endPoint x: 330, endPoint y: 102, distance: 29.8
click at [330, 102] on div "$375 $315 $695 $380 $299 $275 $125 $140 $325 $315 $375 $285 $250 $140 $675 $930…" at bounding box center [330, 129] width 132 height 127
drag, startPoint x: 308, startPoint y: 141, endPoint x: 357, endPoint y: 101, distance: 63.4
click at [357, 101] on div "$375 $315 $695 $380 $299 $275 $125 $140 $325 $315 $375 $285 $250 $140 $675 $930…" at bounding box center [330, 129] width 132 height 127
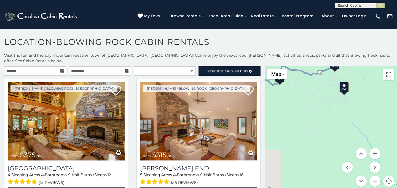
drag, startPoint x: 321, startPoint y: 110, endPoint x: 361, endPoint y: 111, distance: 40.0
click at [361, 111] on div "$375 $315 $695 $380 $299 $275 $125 $140 $325 $315 $375 $285 $250 $140 $675 $930…" at bounding box center [330, 129] width 132 height 127
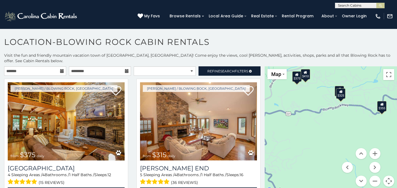
drag, startPoint x: 341, startPoint y: 94, endPoint x: 385, endPoint y: 133, distance: 58.5
click at [385, 133] on div "$375 $315 $695 $380 $299 $275 $125 $140 $325 $315 $375 $285 $250 $140 $675 $930…" at bounding box center [330, 129] width 132 height 127
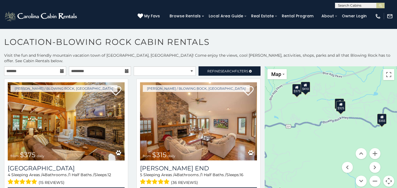
click at [342, 104] on div "$325" at bounding box center [340, 106] width 9 height 10
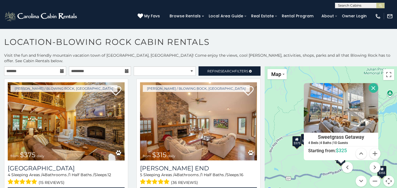
click at [370, 84] on button "Close" at bounding box center [373, 88] width 10 height 10
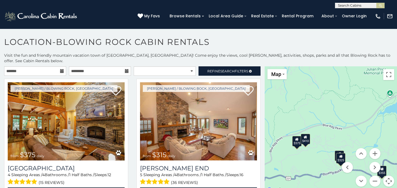
click at [337, 152] on icon at bounding box center [339, 154] width 4 height 4
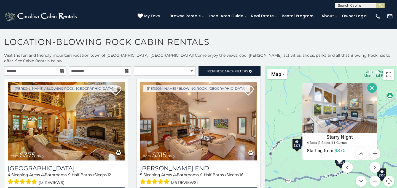
click at [367, 85] on div at bounding box center [372, 88] width 10 height 10
click at [369, 84] on button "Close" at bounding box center [372, 88] width 10 height 10
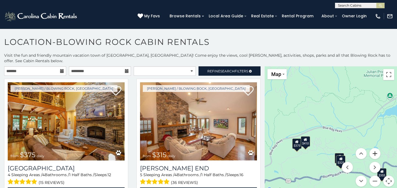
click at [376, 148] on button "Zoom in" at bounding box center [374, 153] width 11 height 11
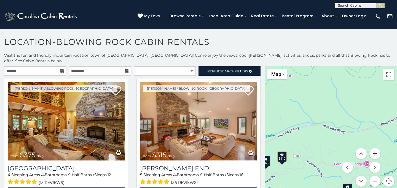
click at [376, 148] on button "Zoom in" at bounding box center [374, 153] width 11 height 11
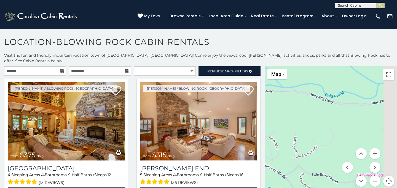
drag, startPoint x: 346, startPoint y: 139, endPoint x: 327, endPoint y: 105, distance: 38.1
click at [327, 105] on div "$375 $315 $695 $380 $299 $275 $125 $140 $325 $315 $375 $285 $250 $140 $675 $930…" at bounding box center [330, 129] width 132 height 127
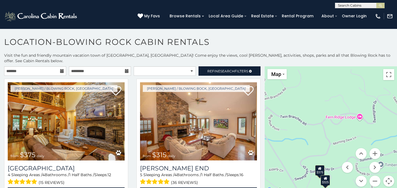
drag, startPoint x: 332, startPoint y: 136, endPoint x: 329, endPoint y: 107, distance: 29.9
click at [329, 107] on div "$375 $315 $695 $380 $299 $275 $125 $140 $325 $315 $375 $285 $250 $140 $675 $930…" at bounding box center [330, 129] width 132 height 127
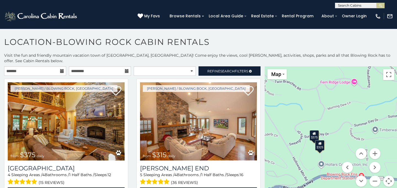
click at [314, 131] on icon at bounding box center [314, 133] width 4 height 4
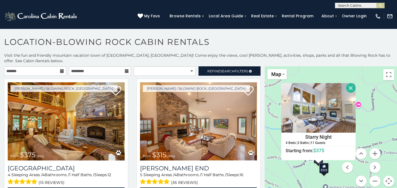
click at [326, 166] on div "$325" at bounding box center [323, 168] width 9 height 10
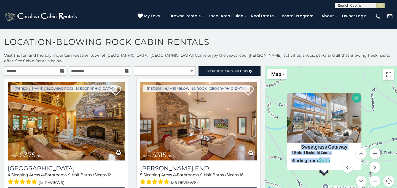
click at [357, 96] on button "Close" at bounding box center [356, 98] width 10 height 10
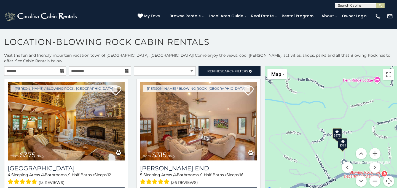
drag, startPoint x: 326, startPoint y: 123, endPoint x: 342, endPoint y: 95, distance: 31.5
click at [342, 95] on div "$375 $315 $695 $380 $299 $275 $125 $140 $325 $315 $375 $285 $250 $140 $675 $930…" at bounding box center [330, 129] width 132 height 127
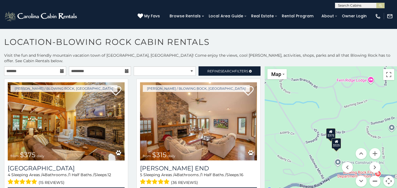
click at [375, 176] on button "Zoom out" at bounding box center [374, 181] width 11 height 11
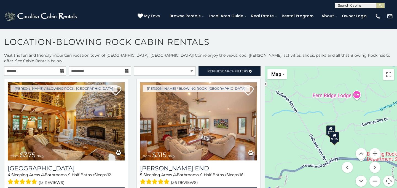
click at [375, 176] on button "Zoom out" at bounding box center [374, 181] width 11 height 11
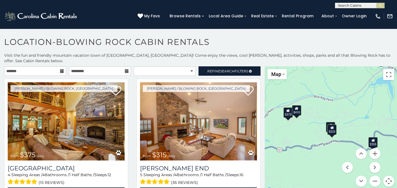
drag, startPoint x: 292, startPoint y: 126, endPoint x: 325, endPoint y: 143, distance: 37.3
click at [325, 143] on div "$375 $315 $695 $380 $299 $275 $125 $140 $325 $315 $375 $285 $250 $140 $675 $930…" at bounding box center [330, 129] width 132 height 127
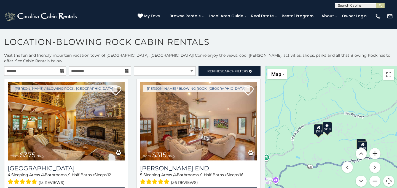
click at [374, 150] on button "Zoom in" at bounding box center [374, 153] width 11 height 11
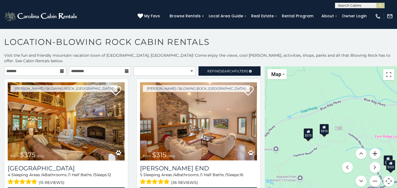
click at [374, 150] on button "Zoom in" at bounding box center [374, 153] width 11 height 11
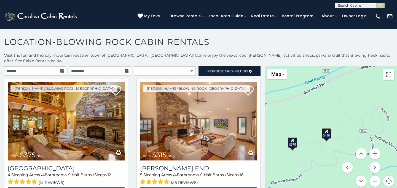
drag, startPoint x: 287, startPoint y: 146, endPoint x: 303, endPoint y: 143, distance: 16.1
click at [305, 144] on div "$375 $315 $695 $380 $299 $275 $125 $140 $325 $315 $375 $285 $250 $140 $675 $930…" at bounding box center [330, 129] width 132 height 127
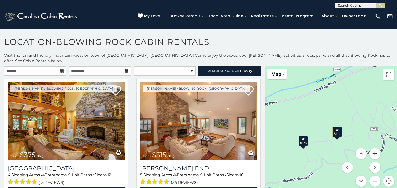
click at [378, 150] on button "Zoom in" at bounding box center [374, 153] width 11 height 11
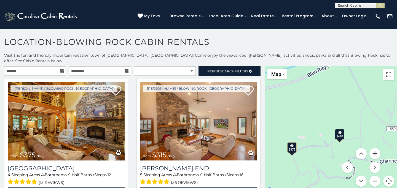
click at [378, 150] on button "Zoom in" at bounding box center [374, 153] width 11 height 11
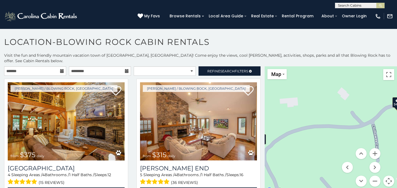
drag, startPoint x: 331, startPoint y: 133, endPoint x: 369, endPoint y: 83, distance: 63.1
click at [370, 83] on div "$375 $315 $695 $380 $299 $275 $125 $140 $325 $315 $375 $285 $250 $140 $675 $930…" at bounding box center [330, 129] width 132 height 127
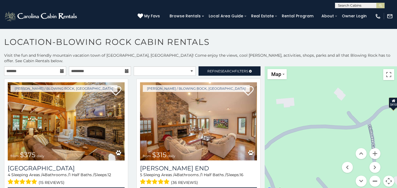
click at [374, 176] on button "Zoom out" at bounding box center [374, 181] width 11 height 11
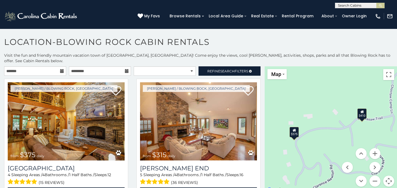
click at [363, 110] on icon at bounding box center [362, 112] width 4 height 4
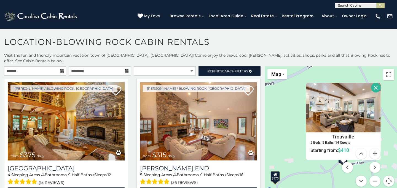
click at [277, 171] on div "$375" at bounding box center [274, 176] width 9 height 10
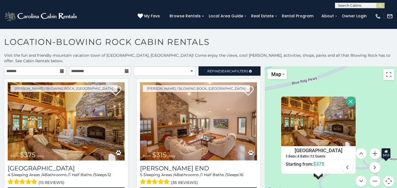
click at [352, 98] on button "Close" at bounding box center [351, 102] width 10 height 10
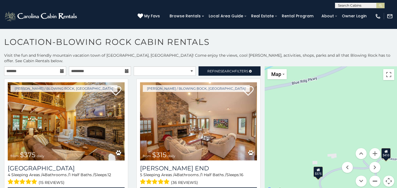
click at [375, 176] on button "Zoom out" at bounding box center [374, 181] width 11 height 11
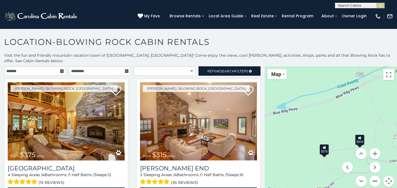
click at [375, 176] on button "Zoom out" at bounding box center [374, 181] width 11 height 11
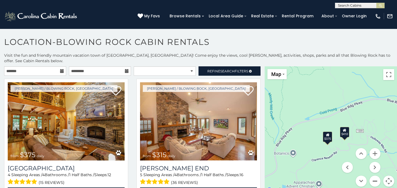
click at [375, 176] on button "Zoom out" at bounding box center [374, 181] width 11 height 11
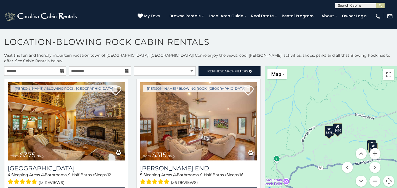
click at [375, 176] on button "Zoom out" at bounding box center [374, 181] width 11 height 11
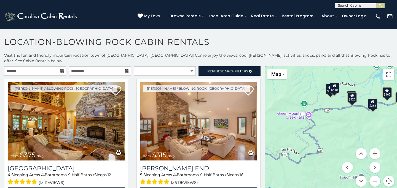
drag, startPoint x: 336, startPoint y: 153, endPoint x: 336, endPoint y: 112, distance: 41.6
click at [336, 111] on div "$375 $315 $695 $380 $299 $275 $125 $140 $325 $315 $375 $285 $250 $140 $675 $930…" at bounding box center [330, 129] width 132 height 127
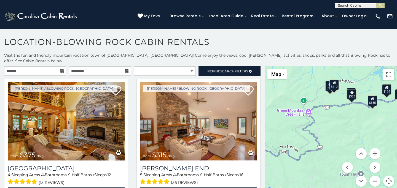
click at [372, 178] on button "Zoom out" at bounding box center [374, 181] width 11 height 11
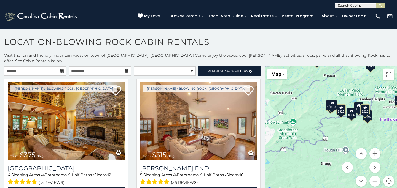
click at [373, 178] on button "Zoom out" at bounding box center [374, 181] width 11 height 11
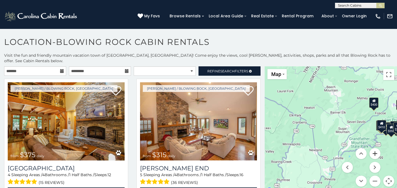
drag, startPoint x: 328, startPoint y: 132, endPoint x: 377, endPoint y: 143, distance: 50.6
click at [378, 143] on div "$375 $315 $695 $380 $299 $275 $125 $140 $325 $315 $375 $285 $250 $140 $675 $930…" at bounding box center [330, 129] width 132 height 127
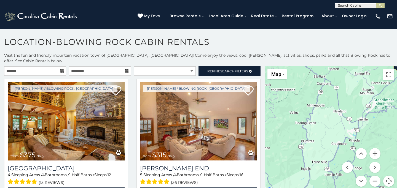
drag, startPoint x: 343, startPoint y: 142, endPoint x: 370, endPoint y: 103, distance: 47.7
click at [370, 103] on div "$375 $315 $695 $380 $299 $275 $125 $140 $325 $315 $375 $285 $250 $140 $675 $930…" at bounding box center [330, 129] width 132 height 127
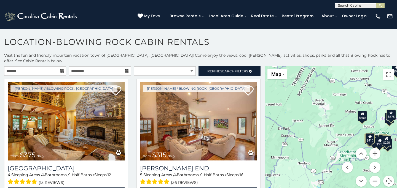
drag, startPoint x: 367, startPoint y: 96, endPoint x: 332, endPoint y: 150, distance: 64.5
click at [332, 150] on div "$375 $315 $695 $380 $299 $275 $125 $140 $325 $315 $375 $285 $250 $140 $675 $930…" at bounding box center [330, 129] width 132 height 127
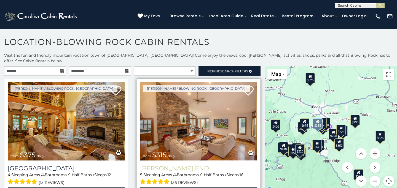
drag, startPoint x: 332, startPoint y: 150, endPoint x: 244, endPoint y: 159, distance: 87.8
click at [244, 66] on main "**********" at bounding box center [198, 66] width 397 height 0
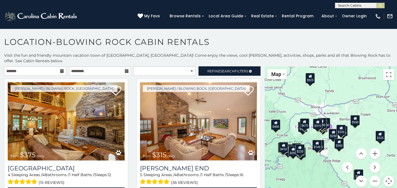
click at [285, 143] on div "$410" at bounding box center [282, 147] width 9 height 10
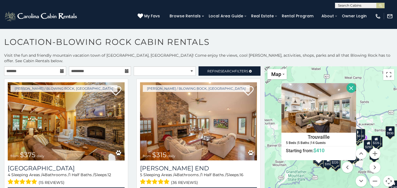
click at [349, 84] on button "Close" at bounding box center [351, 88] width 10 height 10
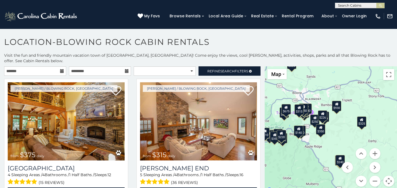
drag, startPoint x: 381, startPoint y: 110, endPoint x: 327, endPoint y: 85, distance: 59.9
click at [327, 85] on div "$375 $315 $695 $380 $299 $275 $125 $140 $325 $315 $375 $285 $250 $140 $675 $930…" at bounding box center [330, 129] width 132 height 127
click at [377, 148] on button "Zoom in" at bounding box center [374, 153] width 11 height 11
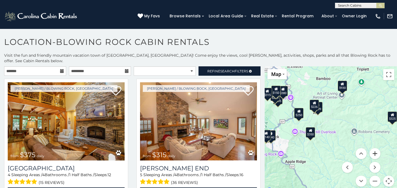
click at [377, 148] on button "Zoom in" at bounding box center [374, 153] width 11 height 11
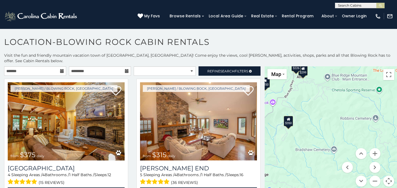
drag, startPoint x: 350, startPoint y: 136, endPoint x: 342, endPoint y: 79, distance: 57.8
click at [342, 79] on div "$375 $315 $695 $380 $299 $275 $125 $140 $325 $315 $375 $285 $250 $140 $675 $930…" at bounding box center [330, 129] width 132 height 127
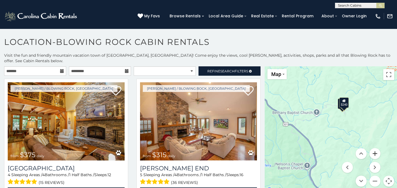
click at [377, 153] on button "Zoom in" at bounding box center [374, 153] width 11 height 11
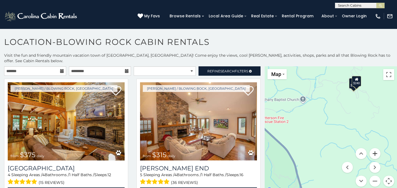
click at [377, 153] on button "Zoom in" at bounding box center [374, 153] width 11 height 11
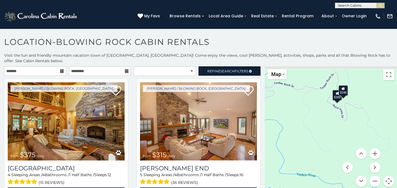
drag, startPoint x: 364, startPoint y: 88, endPoint x: 312, endPoint y: 176, distance: 102.3
click at [312, 176] on div "$375 $315 $695 $380 $299 $275 $125 $140 $325 $315 $375 $285 $250 $140 $675 $930…" at bounding box center [330, 129] width 132 height 127
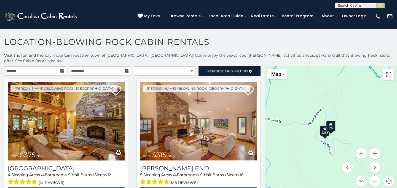
click at [326, 129] on div "$285" at bounding box center [324, 130] width 9 height 10
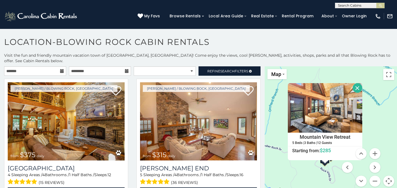
click at [358, 77] on div "$375 $315 $695 $380 $299 $275 $125 $140 $325 $315 $375 $285 $250 $140 $675 $930…" at bounding box center [330, 129] width 132 height 127
click at [359, 83] on button "Close" at bounding box center [357, 88] width 10 height 10
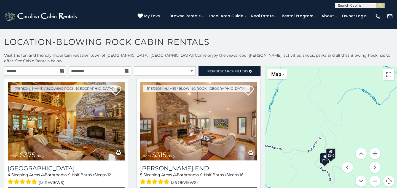
click at [332, 148] on div "$240" at bounding box center [330, 153] width 9 height 10
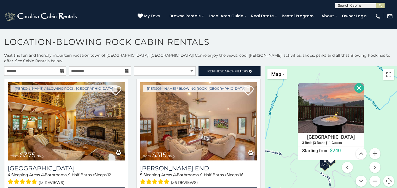
click at [359, 83] on button "Close" at bounding box center [359, 88] width 10 height 10
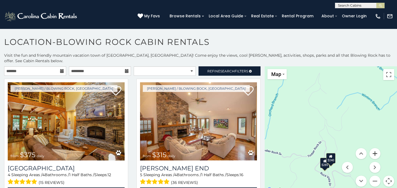
click at [377, 148] on button "Zoom in" at bounding box center [374, 153] width 11 height 11
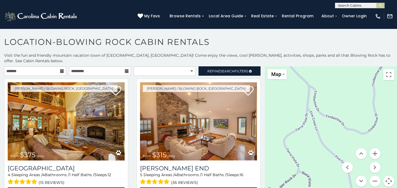
drag, startPoint x: 333, startPoint y: 138, endPoint x: 331, endPoint y: 106, distance: 32.0
click at [332, 107] on div "$375 $315 $695 $380 $299 $275 $125 $140 $325 $315 $375 $285 $250 $140 $675 $930…" at bounding box center [330, 129] width 132 height 127
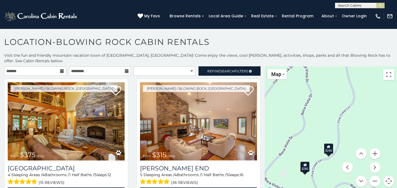
drag, startPoint x: 346, startPoint y: 118, endPoint x: 345, endPoint y: 102, distance: 16.0
click at [346, 102] on div "$375 $315 $695 $380 $299 $275 $125 $140 $325 $315 $375 $285 $250 $140 $675 $930…" at bounding box center [330, 129] width 132 height 127
click at [329, 144] on icon at bounding box center [328, 146] width 4 height 4
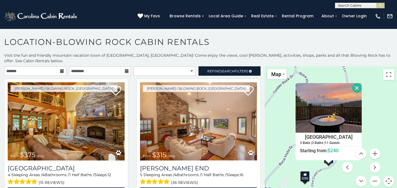
click at [303, 176] on div "$375 $315 $695 $380 $299 $275 $125 $140 $325 $315 $375 $285 $250 $140 $675 $930…" at bounding box center [330, 129] width 132 height 127
click at [305, 174] on div "$285" at bounding box center [304, 176] width 9 height 10
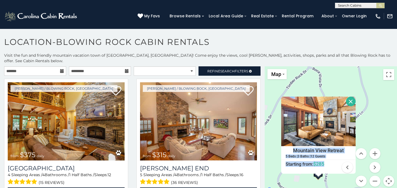
click at [351, 97] on button "Close" at bounding box center [351, 102] width 10 height 10
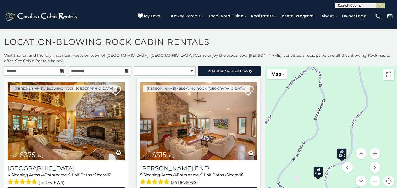
click at [342, 148] on menu at bounding box center [360, 167] width 39 height 39
click at [340, 150] on div "$240" at bounding box center [341, 153] width 9 height 10
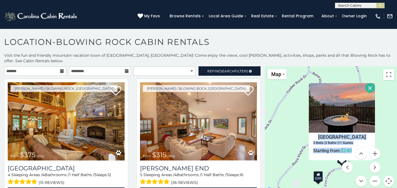
click at [368, 83] on button "Close" at bounding box center [370, 88] width 10 height 10
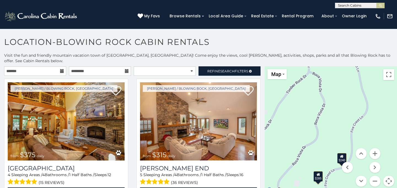
click at [321, 171] on div "$285" at bounding box center [317, 176] width 9 height 10
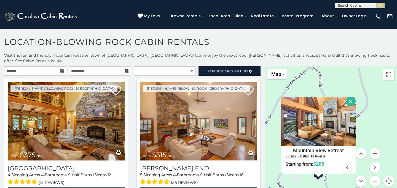
click at [350, 97] on button "Close" at bounding box center [351, 102] width 10 height 10
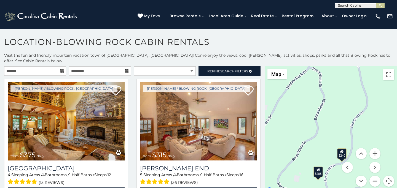
click at [375, 176] on button "Zoom out" at bounding box center [374, 181] width 11 height 11
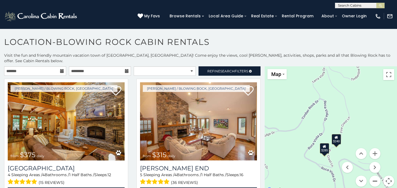
click at [375, 176] on button "Zoom out" at bounding box center [374, 181] width 11 height 11
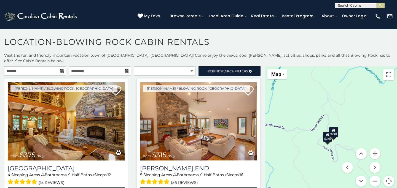
click at [375, 176] on button "Zoom out" at bounding box center [374, 181] width 11 height 11
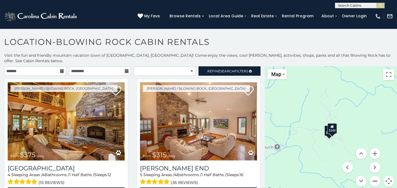
click at [375, 176] on button "Zoom out" at bounding box center [374, 181] width 11 height 11
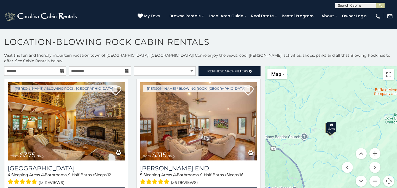
click at [375, 176] on button "Zoom out" at bounding box center [374, 181] width 11 height 11
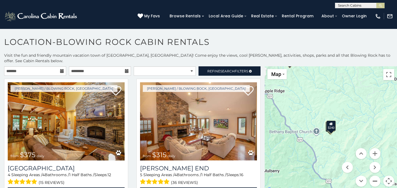
click at [375, 176] on button "Zoom out" at bounding box center [374, 181] width 11 height 11
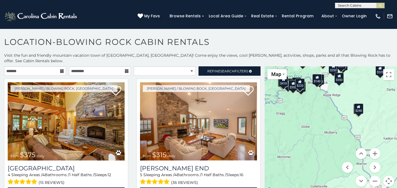
drag, startPoint x: 302, startPoint y: 117, endPoint x: 332, endPoint y: 99, distance: 35.2
click at [332, 99] on div "$375 $315 $695 $380 $299 $275 $125 $140 $325 $315 $375 $285 $250 $140 $675 $930…" at bounding box center [330, 129] width 132 height 127
click at [375, 176] on button "Zoom out" at bounding box center [374, 181] width 11 height 11
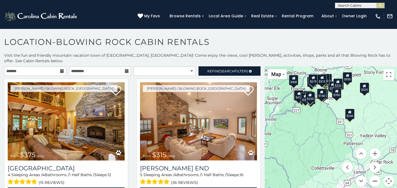
click at [375, 176] on button "Zoom out" at bounding box center [374, 181] width 11 height 11
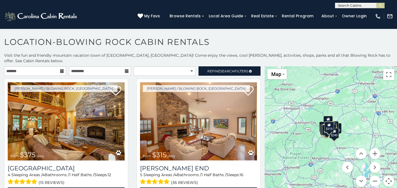
drag, startPoint x: 324, startPoint y: 136, endPoint x: 323, endPoint y: 150, distance: 13.6
click at [323, 150] on div "$375 $315 $695 $380 $299 $275 $125 $140 $325 $315 $375 $285 $250 $140 $675 $930…" at bounding box center [330, 129] width 132 height 127
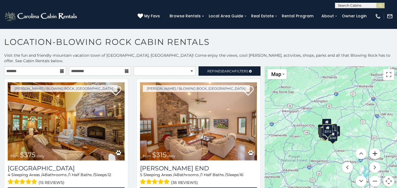
click at [373, 148] on button "Zoom in" at bounding box center [374, 153] width 11 height 11
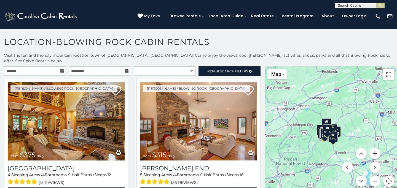
click at [373, 148] on button "Zoom in" at bounding box center [374, 153] width 11 height 11
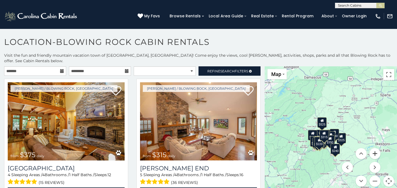
click at [373, 148] on button "Zoom in" at bounding box center [374, 153] width 11 height 11
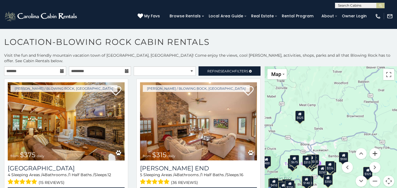
click at [373, 148] on button "Zoom in" at bounding box center [374, 153] width 11 height 11
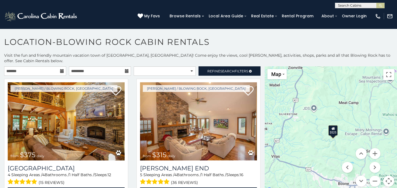
drag, startPoint x: 331, startPoint y: 123, endPoint x: 396, endPoint y: 146, distance: 69.6
click at [396, 146] on div "$375 $315 $695 $380 $299 $275 $125 $140 $325 $315 $375 $285 $250 $140 $675 $930…" at bounding box center [330, 129] width 132 height 127
click at [376, 150] on button "Zoom in" at bounding box center [374, 153] width 11 height 11
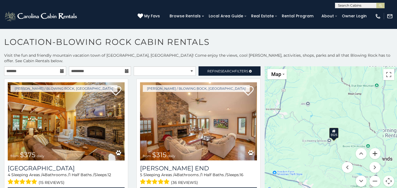
click at [376, 150] on button "Zoom in" at bounding box center [374, 153] width 11 height 11
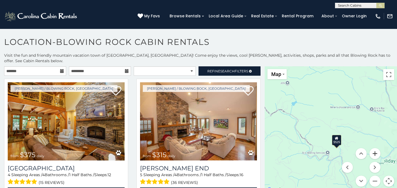
click at [376, 150] on button "Zoom in" at bounding box center [374, 153] width 11 height 11
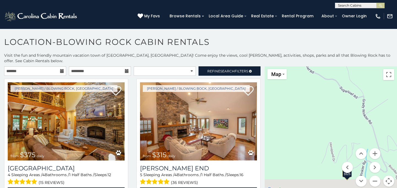
drag, startPoint x: 347, startPoint y: 140, endPoint x: 310, endPoint y: 55, distance: 93.3
click at [310, 55] on div "**********" at bounding box center [198, 127] width 397 height 149
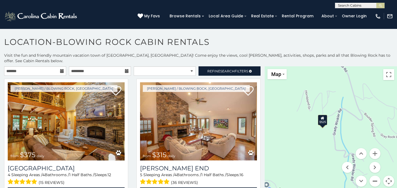
click at [375, 176] on button "Zoom out" at bounding box center [374, 181] width 11 height 11
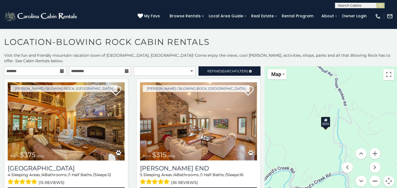
click at [375, 176] on button "Zoom out" at bounding box center [374, 181] width 11 height 11
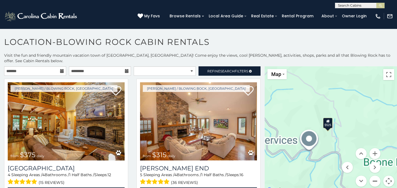
click at [375, 176] on button "Zoom out" at bounding box center [374, 181] width 11 height 11
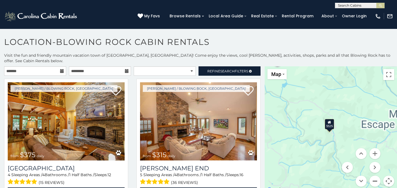
click at [375, 176] on button "Zoom out" at bounding box center [374, 181] width 11 height 11
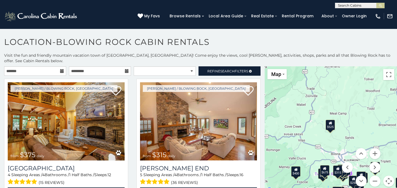
drag, startPoint x: 346, startPoint y: 143, endPoint x: 341, endPoint y: 100, distance: 43.2
click at [328, 83] on div "$375 $315 $695 $380 $299 $275 $125 $140 $325 $315 $375 $285 $250 $140 $675 $930…" at bounding box center [330, 129] width 132 height 127
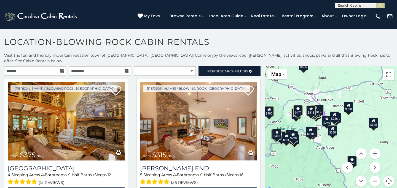
drag, startPoint x: 343, startPoint y: 102, endPoint x: 315, endPoint y: 42, distance: 65.6
click at [315, 42] on div "**********" at bounding box center [198, 114] width 397 height 154
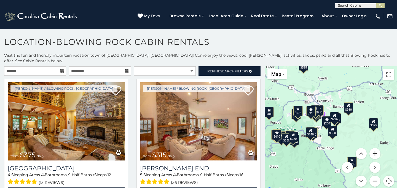
click at [376, 151] on button "Zoom in" at bounding box center [374, 153] width 11 height 11
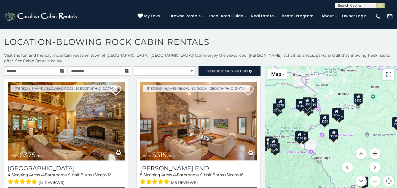
click at [376, 151] on button "Zoom in" at bounding box center [374, 153] width 11 height 11
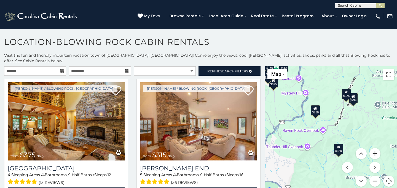
click at [376, 151] on button "Zoom in" at bounding box center [374, 153] width 11 height 11
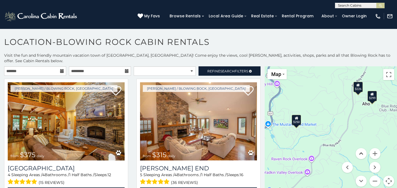
drag, startPoint x: 366, startPoint y: 105, endPoint x: 357, endPoint y: 151, distance: 46.8
click at [357, 151] on div "$375 $315 $695 $380 $299 $275 $125 $140 $325 $315 $375 $285 $250 $140 $675 $930…" at bounding box center [330, 129] width 132 height 127
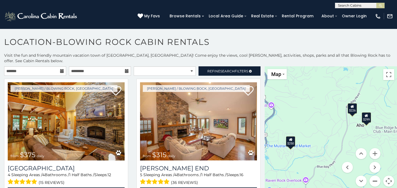
click at [375, 176] on button "Zoom out" at bounding box center [374, 181] width 11 height 11
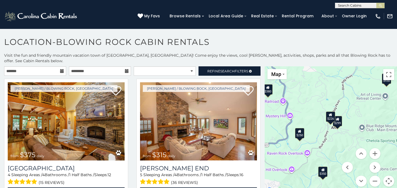
drag, startPoint x: 363, startPoint y: 110, endPoint x: 351, endPoint y: 110, distance: 11.8
click at [351, 110] on div "$375 $315 $695 $380 $299 $275 $125 $140 $325 $315 $375 $285 $250 $140 $675 $930…" at bounding box center [330, 129] width 132 height 127
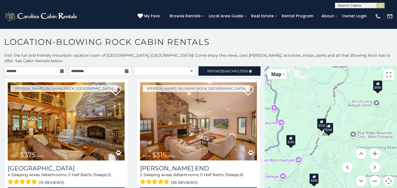
drag, startPoint x: 373, startPoint y: 106, endPoint x: 362, endPoint y: 115, distance: 13.9
click at [362, 115] on div "$375 $315 $695 $380 $299 $275 $125 $140 $325 $315 $375 $285 $250 $140 $675 $930…" at bounding box center [330, 129] width 132 height 127
click at [377, 82] on icon at bounding box center [378, 84] width 4 height 4
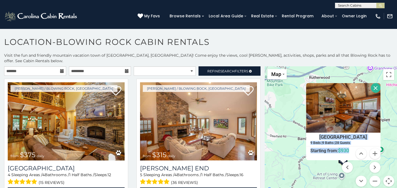
click at [373, 83] on button "Close" at bounding box center [375, 88] width 10 height 10
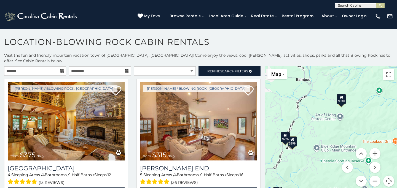
drag, startPoint x: 308, startPoint y: 141, endPoint x: 307, endPoint y: 80, distance: 61.2
click at [307, 80] on div "$375 $315 $695 $380 $299 $275 $125 $140 $325 $315 $375 $285 $250 $140 $675 $930…" at bounding box center [330, 129] width 132 height 127
click at [377, 149] on button "Zoom in" at bounding box center [374, 153] width 11 height 11
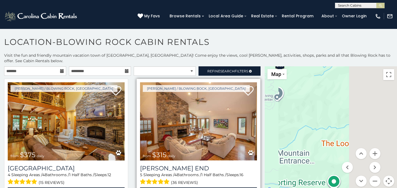
drag, startPoint x: 323, startPoint y: 143, endPoint x: 253, endPoint y: 135, distance: 70.2
click at [253, 66] on main "**********" at bounding box center [198, 66] width 397 height 0
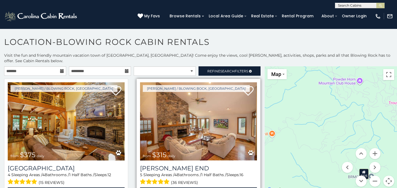
drag, startPoint x: 302, startPoint y: 120, endPoint x: 186, endPoint y: 107, distance: 116.5
click at [186, 66] on main "**********" at bounding box center [198, 66] width 397 height 0
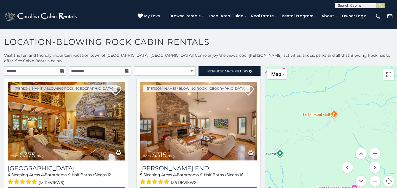
drag, startPoint x: 313, startPoint y: 119, endPoint x: 376, endPoint y: 98, distance: 66.3
click at [376, 98] on div "$375 $315 $695 $380 $299 $275 $125 $140 $325 $315 $375 $285 $250 $140 $675 $930…" at bounding box center [330, 129] width 132 height 127
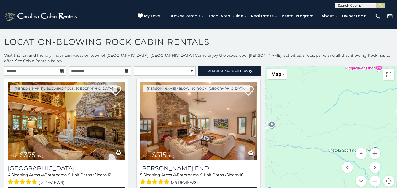
drag, startPoint x: 299, startPoint y: 132, endPoint x: 396, endPoint y: 129, distance: 96.7
click at [396, 129] on div "$375 $315 $695 $380 $299 $275 $125 $140 $325 $315 $375 $285 $250 $140 $675 $930…" at bounding box center [330, 129] width 132 height 127
drag, startPoint x: 287, startPoint y: 130, endPoint x: 349, endPoint y: 131, distance: 62.2
click at [347, 131] on div "$375 $315 $695 $380 $299 $275 $125 $140 $325 $315 $375 $285 $250 $140 $675 $930…" at bounding box center [330, 129] width 132 height 127
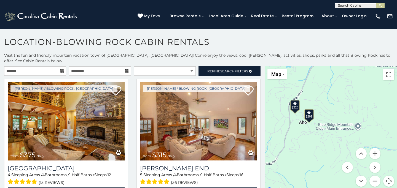
drag, startPoint x: 304, startPoint y: 112, endPoint x: 318, endPoint y: 113, distance: 13.8
click at [318, 113] on div "$375 $315 $695 $380 $299 $275 $125 $140 $325 $315 $375 $285 $250 $140 $675 $930…" at bounding box center [330, 129] width 132 height 127
click at [375, 148] on button "Zoom in" at bounding box center [374, 153] width 11 height 11
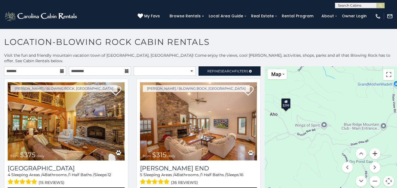
click at [375, 148] on button "Zoom in" at bounding box center [374, 153] width 11 height 11
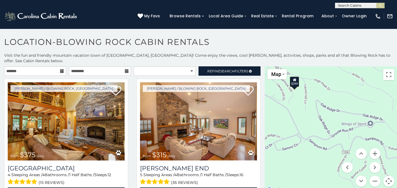
drag, startPoint x: 276, startPoint y: 116, endPoint x: 345, endPoint y: 122, distance: 69.6
click at [345, 121] on div "$375 $315 $695 $380 $299 $275 $125 $140 $325 $315 $375 $285 $250 $140 $675 $930…" at bounding box center [330, 129] width 132 height 127
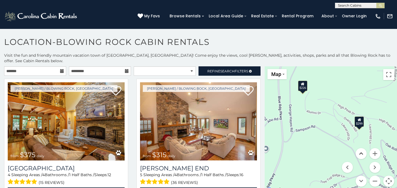
drag, startPoint x: 318, startPoint y: 108, endPoint x: 362, endPoint y: 148, distance: 60.0
click at [362, 149] on div "$375 $315 $695 $380 $299 $275 $125 $140 $325 $315 $375 $285 $250 $140 $675 $930…" at bounding box center [330, 129] width 132 height 127
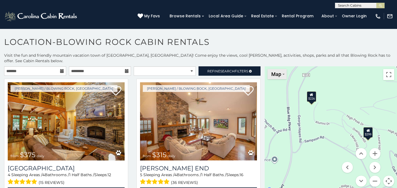
click at [282, 70] on button "Map" at bounding box center [276, 74] width 19 height 10
click at [281, 80] on li "Satellite" at bounding box center [284, 84] width 32 height 9
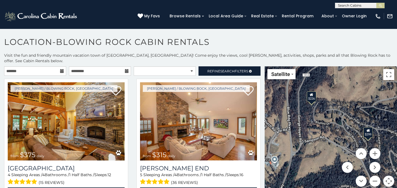
drag, startPoint x: 348, startPoint y: 112, endPoint x: 341, endPoint y: 112, distance: 6.1
click at [341, 112] on div "$375 $315 $695 $380 $299 $275 $125 $140 $325 $315 $375 $285 $250 $140 $675 $930…" at bounding box center [330, 129] width 132 height 127
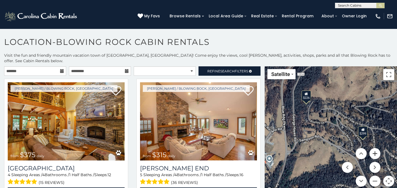
click at [375, 149] on button "Zoom in" at bounding box center [374, 153] width 11 height 11
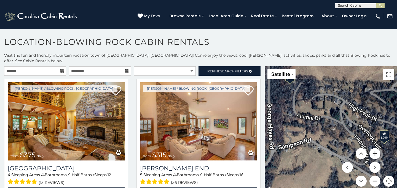
click at [375, 149] on button "Zoom in" at bounding box center [374, 153] width 11 height 11
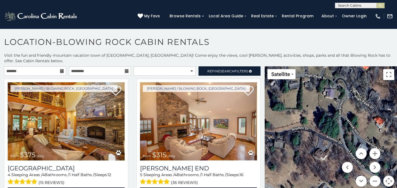
drag, startPoint x: 347, startPoint y: 82, endPoint x: 332, endPoint y: 112, distance: 33.7
click at [333, 112] on div "$375 $315 $695 $380 $299 $275 $125 $140 $325 $315 $375 $285 $250 $140 $675 $930…" at bounding box center [330, 129] width 132 height 127
click at [373, 176] on button "Zoom out" at bounding box center [374, 181] width 11 height 11
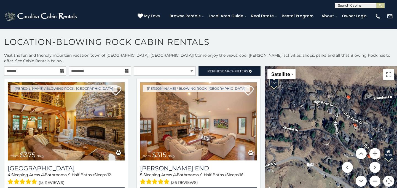
click at [373, 176] on button "Zoom out" at bounding box center [374, 181] width 11 height 11
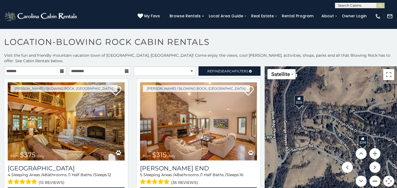
click at [373, 176] on button "Zoom out" at bounding box center [374, 181] width 11 height 11
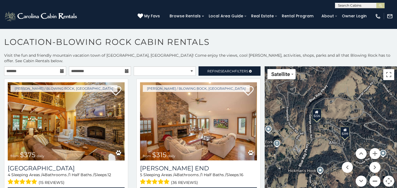
click at [373, 176] on button "Zoom out" at bounding box center [374, 181] width 11 height 11
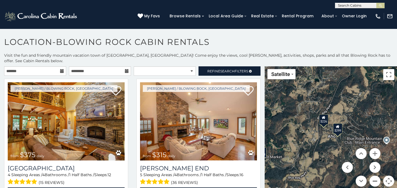
click at [371, 176] on button "Zoom out" at bounding box center [374, 181] width 11 height 11
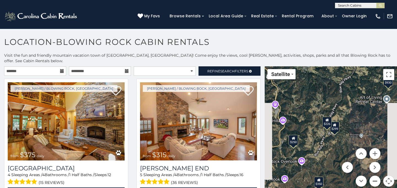
click at [371, 176] on button "Zoom out" at bounding box center [374, 181] width 11 height 11
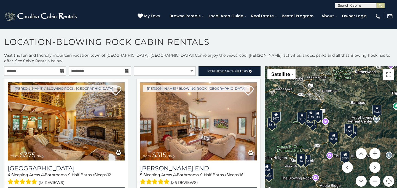
drag, startPoint x: 297, startPoint y: 131, endPoint x: 317, endPoint y: 135, distance: 20.9
click at [317, 135] on div "$375 $315 $695 $380 $299 $275 $125 $140 $325 $315 $375 $285 $250 $140 $675 $930…" at bounding box center [330, 129] width 132 height 127
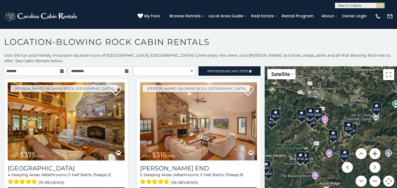
click at [375, 148] on button "Zoom in" at bounding box center [374, 153] width 11 height 11
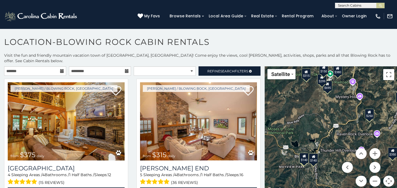
drag, startPoint x: 300, startPoint y: 155, endPoint x: 337, endPoint y: 124, distance: 47.8
click at [337, 124] on div "$375 $315 $695 $380 $299 $275 $125 $140 $325 $315 $375 $285 $250 $140 $675 $930…" at bounding box center [330, 129] width 132 height 127
click at [314, 154] on icon at bounding box center [313, 156] width 4 height 4
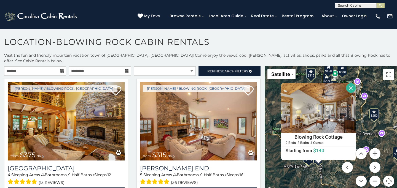
click at [351, 83] on button "Close" at bounding box center [351, 88] width 10 height 10
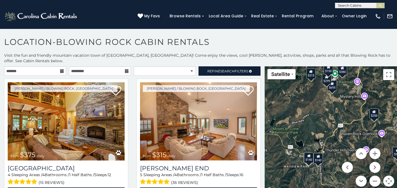
click at [307, 156] on div "$140" at bounding box center [308, 158] width 9 height 10
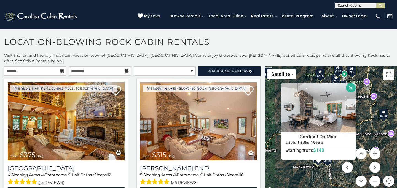
click at [350, 83] on button "Close" at bounding box center [351, 88] width 10 height 10
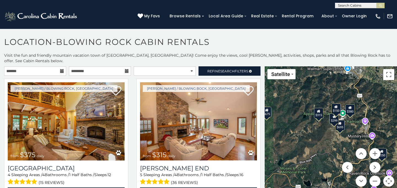
drag, startPoint x: 321, startPoint y: 120, endPoint x: 318, endPoint y: 164, distance: 43.6
click at [318, 164] on div "$375 $315 $695 $380 $299 $275 $125 $140 $325 $315 $375 $285 $250 $140 $675 $930…" at bounding box center [330, 129] width 132 height 127
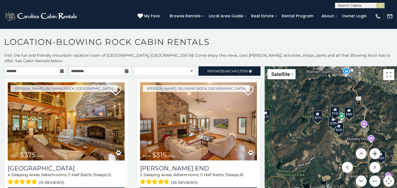
click at [374, 148] on button "Zoom in" at bounding box center [374, 153] width 11 height 11
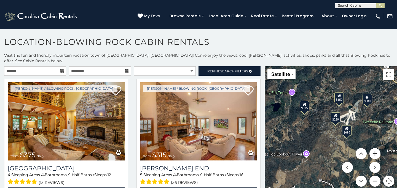
click at [375, 148] on button "Zoom in" at bounding box center [374, 153] width 11 height 11
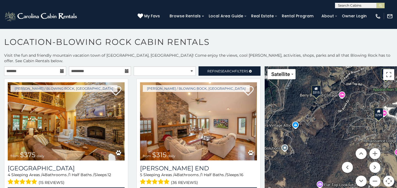
drag, startPoint x: 348, startPoint y: 107, endPoint x: 384, endPoint y: 113, distance: 36.3
click at [384, 113] on div "$375 $315 $695 $380 $299 $275 $125 $140 $325 $315 $375 $285 $250 $140 $675 $930…" at bounding box center [330, 129] width 132 height 127
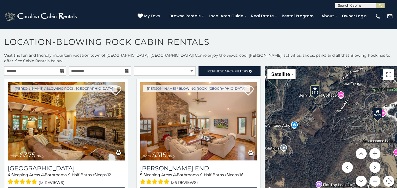
click at [377, 176] on button "Zoom out" at bounding box center [374, 181] width 11 height 11
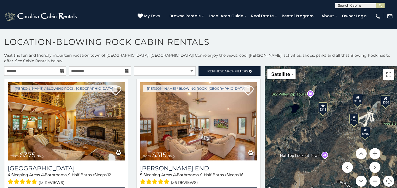
click at [377, 176] on button "Zoom out" at bounding box center [374, 181] width 11 height 11
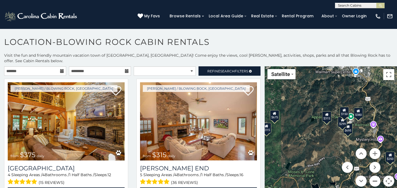
click at [377, 176] on button "Zoom out" at bounding box center [374, 181] width 11 height 11
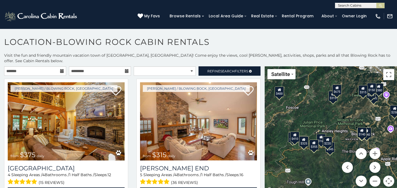
drag, startPoint x: 318, startPoint y: 134, endPoint x: 354, endPoint y: 103, distance: 47.0
click at [354, 103] on div "$375 $315 $695 $380 $299 $275 $125 $140 $325 $315 $375 $285 $250 $140 $675 $930…" at bounding box center [330, 129] width 132 height 127
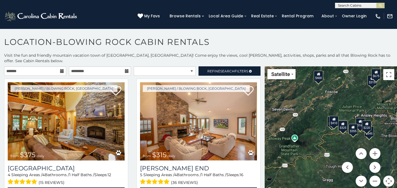
drag, startPoint x: 311, startPoint y: 98, endPoint x: 350, endPoint y: 83, distance: 41.8
click at [350, 83] on div "$375 $315 $695 $380 $299 $275 $125 $140 $325 $315 $375 $285 $250 $140 $675 $930…" at bounding box center [330, 129] width 132 height 127
click at [375, 148] on button "Zoom in" at bounding box center [374, 153] width 11 height 11
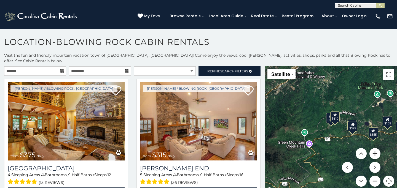
click at [375, 148] on button "Zoom in" at bounding box center [374, 153] width 11 height 11
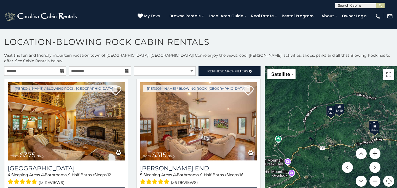
click at [375, 148] on button "Zoom in" at bounding box center [374, 153] width 11 height 11
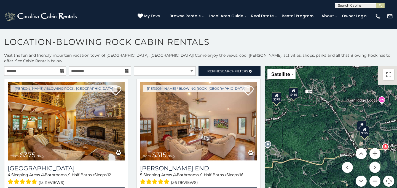
drag, startPoint x: 367, startPoint y: 123, endPoint x: 309, endPoint y: 122, distance: 57.3
click at [309, 122] on div "$375 $315 $695 $380 $299 $275 $125 $140 $325 $315 $375 $285 $250 $140 $675 $930…" at bounding box center [330, 129] width 132 height 127
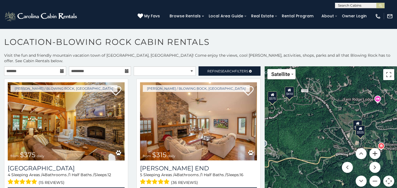
click at [376, 148] on button "Zoom in" at bounding box center [374, 153] width 11 height 11
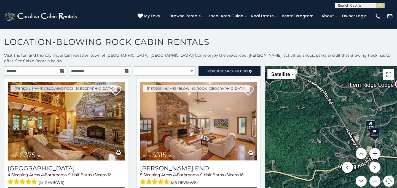
click at [376, 148] on button "Zoom in" at bounding box center [374, 153] width 11 height 11
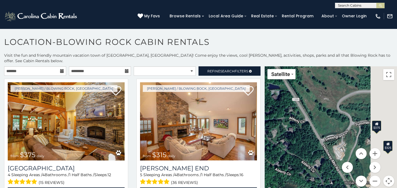
drag, startPoint x: 363, startPoint y: 115, endPoint x: 283, endPoint y: 111, distance: 79.9
click at [283, 111] on div "$375 $315 $695 $380 $299 $275 $125 $140 $325 $315 $375 $285 $250 $140 $675 $930…" at bounding box center [330, 129] width 132 height 127
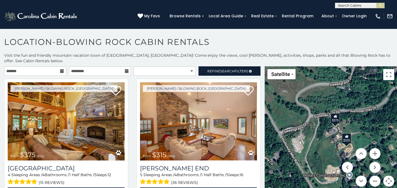
click at [335, 115] on div "$375" at bounding box center [334, 118] width 9 height 10
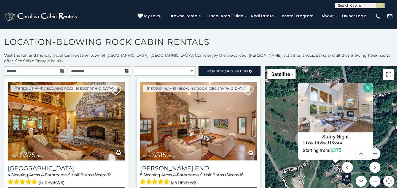
click at [368, 83] on button "Close" at bounding box center [368, 88] width 10 height 10
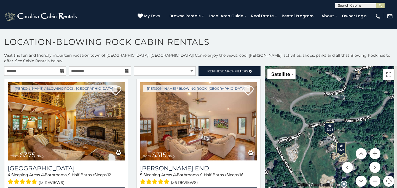
drag, startPoint x: 340, startPoint y: 135, endPoint x: 334, endPoint y: 104, distance: 32.2
click at [334, 104] on div "$375 $315 $695 $380 $299 $275 $125 $140 $325 $315 $375 $285 $250 $140 $675 $930…" at bounding box center [330, 129] width 132 height 127
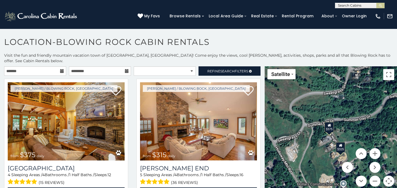
click at [340, 143] on div "$325" at bounding box center [339, 147] width 9 height 10
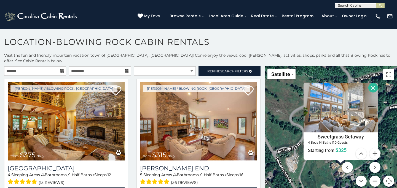
click at [371, 83] on button "Close" at bounding box center [373, 88] width 10 height 10
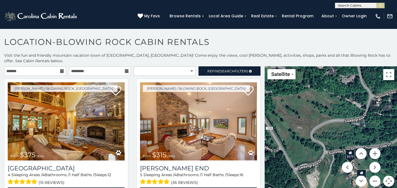
drag, startPoint x: 304, startPoint y: 97, endPoint x: 335, endPoint y: 127, distance: 42.9
click at [335, 127] on div "$375 $315 $695 $380 $299 $275 $125 $140 $325 $315 $375 $285 $250 $140 $675 $930…" at bounding box center [330, 129] width 132 height 127
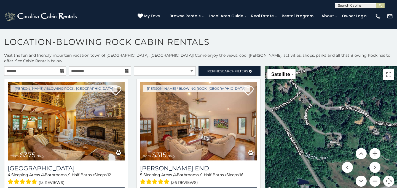
drag, startPoint x: 311, startPoint y: 105, endPoint x: 337, endPoint y: 165, distance: 65.0
click at [337, 164] on div "$375 $315 $695 $380 $299 $275 $125 $140 $325 $315 $375 $285 $250 $140 $675 $930…" at bounding box center [330, 129] width 132 height 127
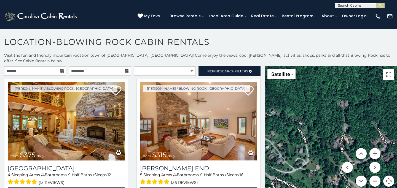
click at [375, 177] on button "Zoom out" at bounding box center [374, 181] width 11 height 11
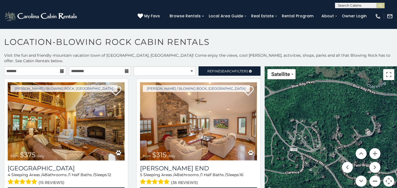
click at [375, 177] on button "Zoom out" at bounding box center [374, 181] width 11 height 11
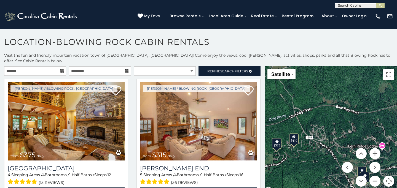
click at [294, 135] on icon at bounding box center [294, 137] width 4 height 4
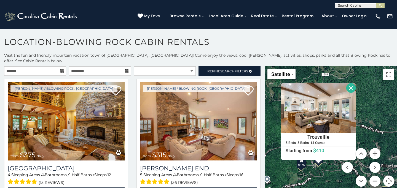
click at [315, 171] on div "$375 $315 $695 $380 $299 $275 $125 $140 $325 $315 $375 $285 $250 $140 $675 $930…" at bounding box center [330, 129] width 132 height 127
click at [305, 161] on div "$375" at bounding box center [300, 163] width 9 height 10
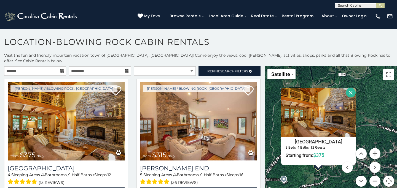
click at [353, 90] on button "Close" at bounding box center [351, 93] width 10 height 10
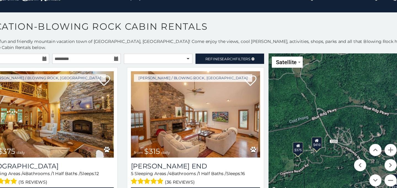
drag, startPoint x: 327, startPoint y: 132, endPoint x: 296, endPoint y: 116, distance: 34.6
click at [296, 116] on div "$375 $315 $695 $380 $299 $275 $125 $140 $325 $315 $375 $285 $250 $140 $675 $930…" at bounding box center [330, 129] width 132 height 127
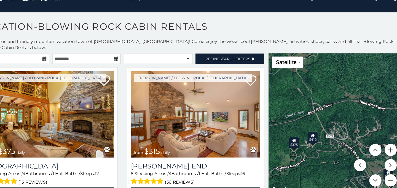
click at [375, 148] on button "Zoom in" at bounding box center [374, 153] width 11 height 11
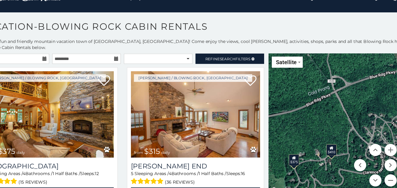
drag, startPoint x: 300, startPoint y: 136, endPoint x: 343, endPoint y: 130, distance: 43.4
click at [344, 130] on div "$375 $315 $695 $380 $299 $275 $125 $140 $325 $315 $375 $285 $250 $140 $675 $930…" at bounding box center [330, 129] width 132 height 127
click at [375, 149] on button "Zoom in" at bounding box center [374, 153] width 11 height 11
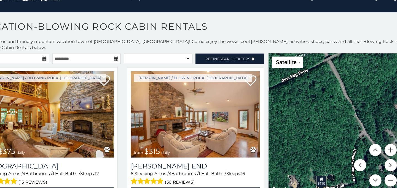
click at [375, 149] on button "Zoom in" at bounding box center [374, 153] width 11 height 11
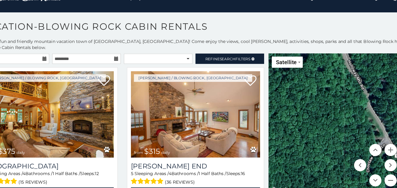
drag, startPoint x: 313, startPoint y: 141, endPoint x: 316, endPoint y: 95, distance: 45.8
click at [316, 95] on div "$375 $315 $695 $380 $299 $275 $125 $140 $325 $315 $375 $285 $250 $140 $675 $930…" at bounding box center [330, 129] width 132 height 127
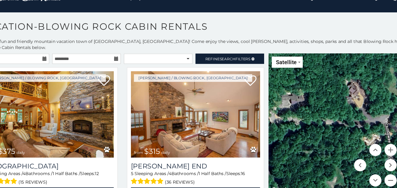
drag, startPoint x: 286, startPoint y: 118, endPoint x: 380, endPoint y: 102, distance: 96.0
click at [380, 102] on div "$375 $315 $695 $380 $299 $275 $125 $140 $325 $315 $375 $285 $250 $140 $675 $930…" at bounding box center [330, 129] width 132 height 127
drag, startPoint x: 325, startPoint y: 111, endPoint x: 354, endPoint y: 111, distance: 28.6
click at [354, 111] on div "$375 $315 $695 $380 $299 $275 $125 $140 $325 $315 $375 $285 $250 $140 $675 $930…" at bounding box center [330, 129] width 132 height 127
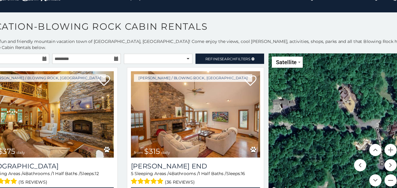
drag, startPoint x: 373, startPoint y: 110, endPoint x: 302, endPoint y: 115, distance: 71.2
click at [302, 115] on div "$375 $315 $695 $380 $299 $275 $125 $140 $325 $315 $375 $285 $250 $140 $675 $930…" at bounding box center [330, 129] width 132 height 127
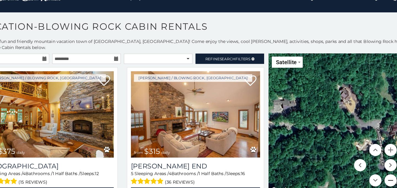
click at [373, 177] on button "Zoom out" at bounding box center [374, 181] width 11 height 11
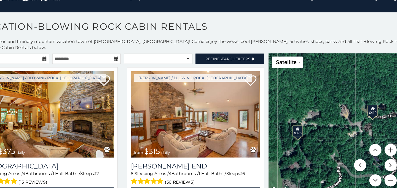
click at [377, 150] on button "Zoom in" at bounding box center [374, 153] width 11 height 11
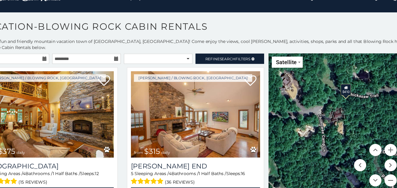
drag, startPoint x: 354, startPoint y: 126, endPoint x: 300, endPoint y: 114, distance: 55.1
click at [300, 114] on div "$375 $315 $695 $380 $299 $275 $125 $140 $325 $315 $375 $285 $250 $140 $675 $930…" at bounding box center [330, 129] width 132 height 127
click at [375, 176] on button "Zoom out" at bounding box center [374, 181] width 11 height 11
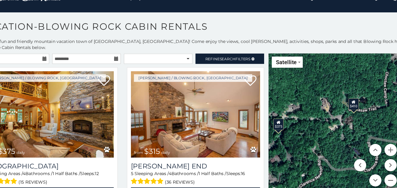
drag, startPoint x: 302, startPoint y: 136, endPoint x: 313, endPoint y: 136, distance: 11.0
click at [313, 136] on div "$375 $315 $695 $380 $299 $275 $125 $140 $325 $315 $375 $285 $250 $140 $675 $930…" at bounding box center [330, 129] width 132 height 127
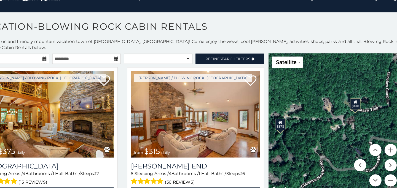
click at [274, 127] on icon at bounding box center [275, 129] width 4 height 4
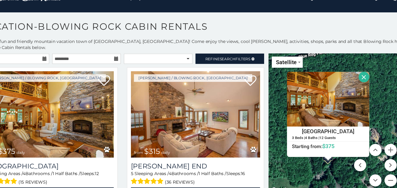
click at [351, 83] on button "Close" at bounding box center [351, 88] width 10 height 10
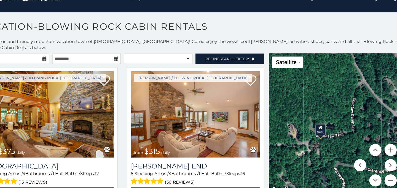
drag, startPoint x: 351, startPoint y: 107, endPoint x: 276, endPoint y: 103, distance: 75.3
click at [276, 102] on div "$375 $315 $695 $380 $299 $275 $125 $140 $325 $315 $375 $285 $250 $140 $675 $930…" at bounding box center [330, 129] width 132 height 127
click at [311, 130] on div "$410" at bounding box center [311, 135] width 9 height 10
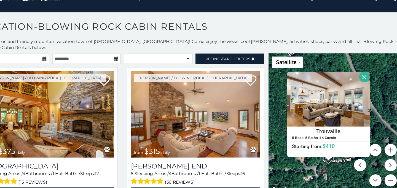
click at [349, 83] on button "Close" at bounding box center [351, 88] width 10 height 10
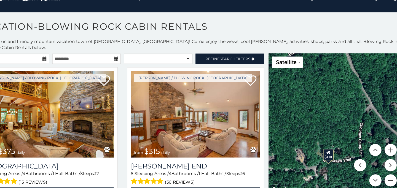
click at [374, 179] on button "Zoom out" at bounding box center [374, 181] width 11 height 11
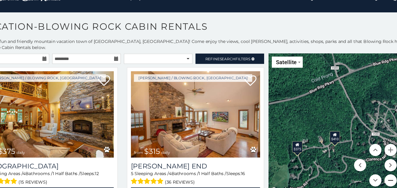
click at [374, 179] on button "Zoom out" at bounding box center [374, 181] width 11 height 11
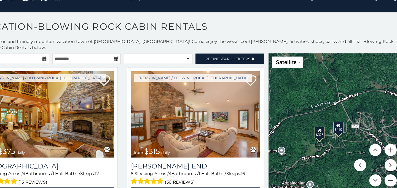
click at [375, 176] on button "Zoom out" at bounding box center [374, 181] width 11 height 11
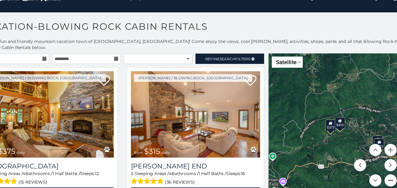
click at [375, 176] on button "Zoom out" at bounding box center [374, 181] width 11 height 11
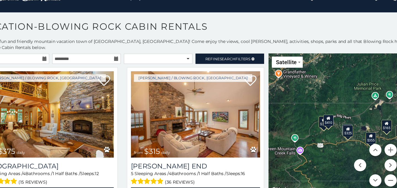
drag, startPoint x: 338, startPoint y: 135, endPoint x: 326, endPoint y: 135, distance: 12.9
click at [326, 135] on div "$375 $315 $695 $380 $299 $275 $125 $140 $325 $315 $375 $285 $250 $140 $675 $930…" at bounding box center [330, 129] width 132 height 127
drag, startPoint x: 308, startPoint y: 151, endPoint x: 318, endPoint y: 148, distance: 11.2
click at [318, 148] on div "$375 $315 $695 $380 $299 $275 $125 $140 $325 $315 $375 $285 $250 $140 $675 $930…" at bounding box center [330, 129] width 132 height 127
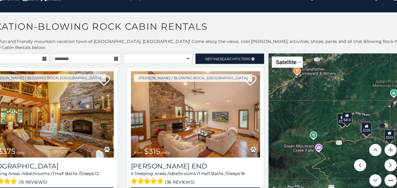
click at [374, 176] on button "Zoom out" at bounding box center [374, 181] width 11 height 11
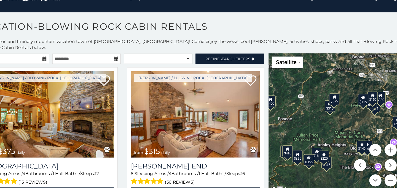
drag, startPoint x: 365, startPoint y: 92, endPoint x: 312, endPoint y: 122, distance: 60.6
click at [312, 123] on div "$375 $315 $695 $380 $299 $275 $125 $140 $325 $315 $375 $285 $250 $140 $675 $930…" at bounding box center [330, 129] width 132 height 127
click at [376, 176] on button "Zoom out" at bounding box center [374, 181] width 11 height 11
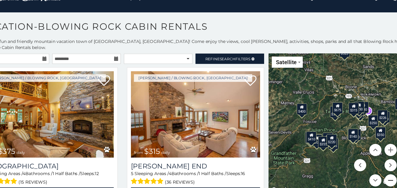
click at [376, 176] on button "Zoom out" at bounding box center [374, 181] width 11 height 11
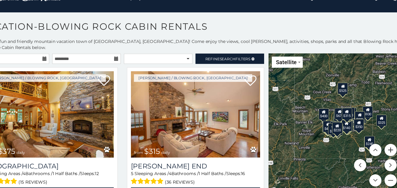
click at [376, 148] on button "Zoom in" at bounding box center [374, 153] width 11 height 11
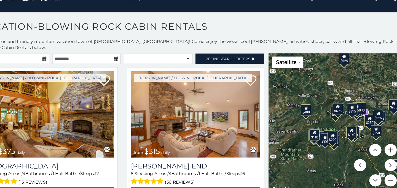
click at [376, 148] on button "Zoom in" at bounding box center [374, 153] width 11 height 11
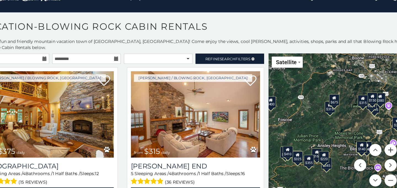
click at [376, 148] on button "Zoom in" at bounding box center [374, 153] width 11 height 11
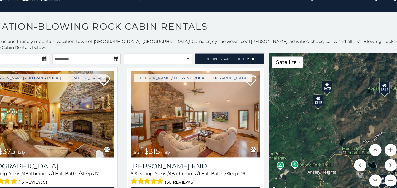
drag, startPoint x: 313, startPoint y: 121, endPoint x: 313, endPoint y: 134, distance: 13.2
click at [313, 134] on div "$375 $315 $695 $380 $299 $275 $125 $140 $325 $315 $375 $285 $250 $140 $675 $930…" at bounding box center [330, 129] width 132 height 127
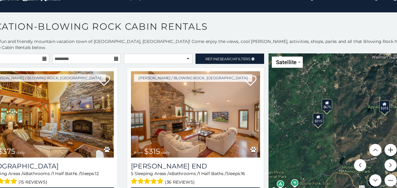
click at [377, 150] on button "Zoom in" at bounding box center [374, 153] width 11 height 11
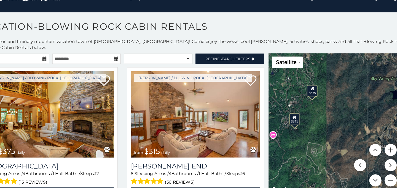
click at [377, 150] on button "Zoom in" at bounding box center [374, 153] width 11 height 11
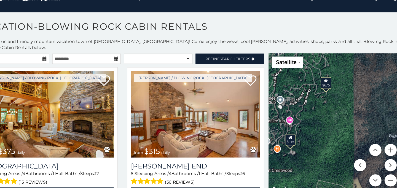
drag, startPoint x: 313, startPoint y: 118, endPoint x: 353, endPoint y: 134, distance: 43.2
click at [353, 135] on div "$375 $315 $695 $380 $299 $275 $125 $140 $325 $315 $375 $285 $250 $140 $675 $930…" at bounding box center [330, 129] width 132 height 127
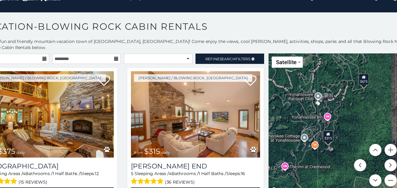
drag, startPoint x: 301, startPoint y: 125, endPoint x: 336, endPoint y: 122, distance: 34.8
click at [336, 123] on div "$375 $315 $695 $380 $299 $275 $125 $140 $325 $315 $375 $285 $250 $140 $675 $930…" at bounding box center [330, 129] width 132 height 127
click at [376, 176] on button "Zoom out" at bounding box center [374, 181] width 11 height 11
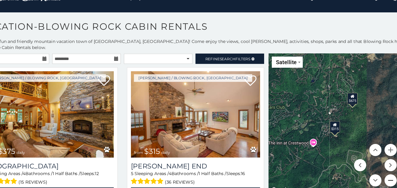
click at [376, 176] on button "Zoom out" at bounding box center [374, 181] width 11 height 11
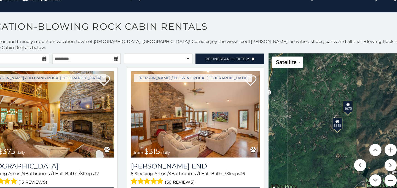
click at [376, 176] on button "Zoom out" at bounding box center [374, 181] width 11 height 11
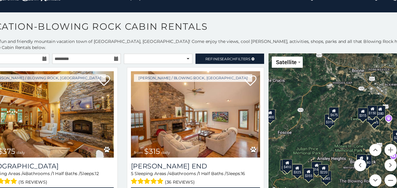
drag, startPoint x: 341, startPoint y: 134, endPoint x: 299, endPoint y: 120, distance: 43.6
click at [300, 120] on div "$375 $315 $695 $380 $299 $275 $125 $140 $325 $315 $375 $285 $250 $140 $675 $930…" at bounding box center [330, 129] width 132 height 127
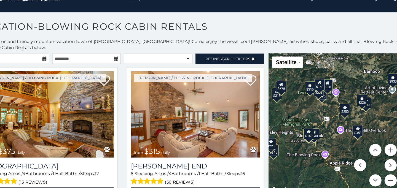
click at [376, 176] on button "Zoom out" at bounding box center [374, 181] width 11 height 11
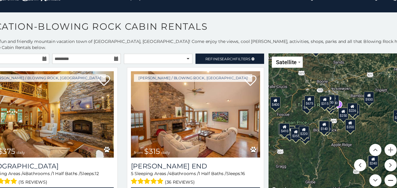
click at [376, 176] on button "Zoom out" at bounding box center [374, 181] width 11 height 11
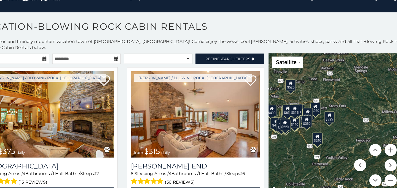
drag, startPoint x: 339, startPoint y: 139, endPoint x: 301, endPoint y: 139, distance: 38.0
click at [301, 139] on div "$375 $315 $695 $380 $299 $275 $125 $140 $325 $315 $375 $285 $250 $140 $675 $930…" at bounding box center [330, 129] width 132 height 127
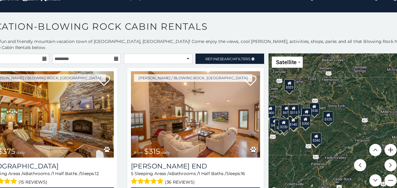
click at [376, 148] on button "Zoom in" at bounding box center [374, 153] width 11 height 11
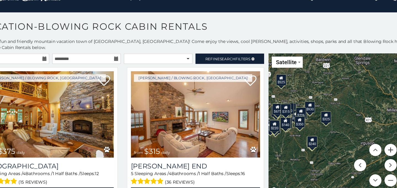
click at [376, 148] on button "Zoom in" at bounding box center [374, 153] width 11 height 11
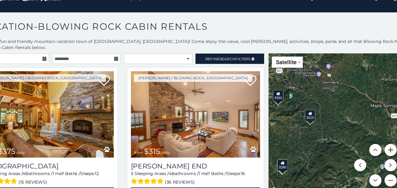
click at [376, 148] on button "Zoom in" at bounding box center [374, 153] width 11 height 11
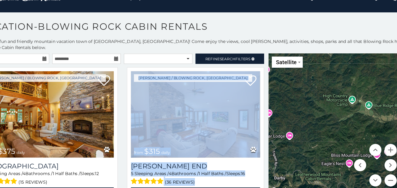
drag, startPoint x: 262, startPoint y: 153, endPoint x: 293, endPoint y: 133, distance: 37.1
click at [294, 66] on main "**********" at bounding box center [198, 66] width 397 height 0
drag, startPoint x: 293, startPoint y: 133, endPoint x: 334, endPoint y: 87, distance: 60.7
click at [334, 87] on div "$375 $315 $695 $380 $299 $275 $125 $140 $325 $315 $375 $285 $250 $140 $675 $930…" at bounding box center [330, 129] width 132 height 127
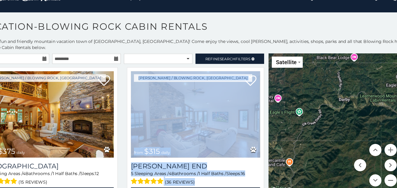
drag, startPoint x: 312, startPoint y: 115, endPoint x: 364, endPoint y: 85, distance: 59.6
click at [364, 85] on div "$375 $315 $695 $380 $299 $275 $125 $140 $325 $315 $375 $285 $250 $140 $675 $930…" at bounding box center [330, 129] width 132 height 127
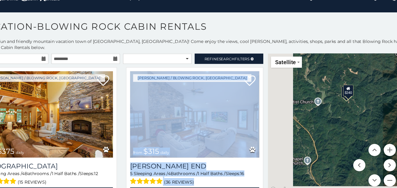
drag, startPoint x: 328, startPoint y: 120, endPoint x: 380, endPoint y: 62, distance: 78.0
click at [381, 66] on div "$375 $315 $695 $380 $299 $275 $125 $140 $325 $315 $375 $285 $250 $140 $675 $930…" at bounding box center [330, 129] width 132 height 127
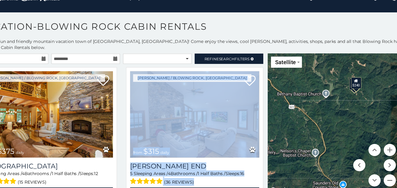
click at [348, 93] on div "$375 $315 $695 $380 $299 $275 $125 $140 $325 $315 $375 $285 $250 $140 $675 $930…" at bounding box center [330, 129] width 132 height 127
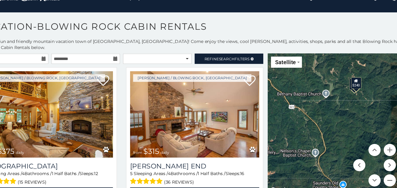
click at [346, 91] on div "$240" at bounding box center [344, 93] width 9 height 10
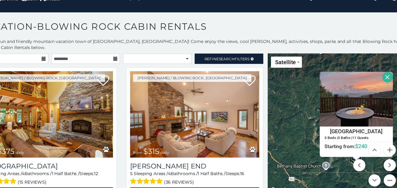
click at [372, 83] on button "Close" at bounding box center [373, 88] width 10 height 10
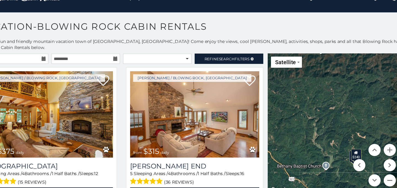
click at [340, 153] on div "$240" at bounding box center [344, 158] width 9 height 10
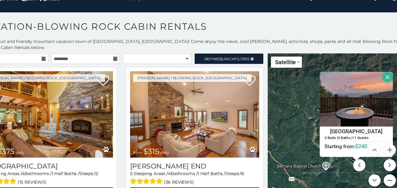
click at [370, 84] on button "Close" at bounding box center [373, 88] width 10 height 10
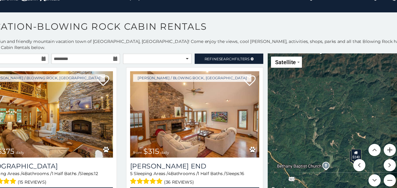
click at [378, 151] on button "Zoom in" at bounding box center [374, 153] width 11 height 11
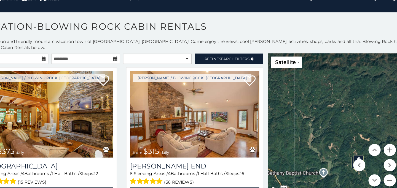
click at [378, 151] on button "Zoom in" at bounding box center [374, 153] width 11 height 11
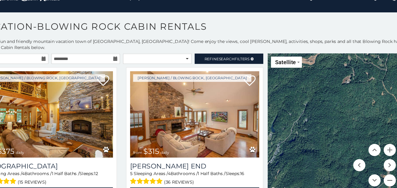
drag, startPoint x: 335, startPoint y: 130, endPoint x: 313, endPoint y: 97, distance: 38.7
click at [314, 98] on div "$375 $315 $695 $380 $299 $275 $125 $140 $325 $315 $375 $285 $250 $140 $675 $930…" at bounding box center [330, 129] width 132 height 127
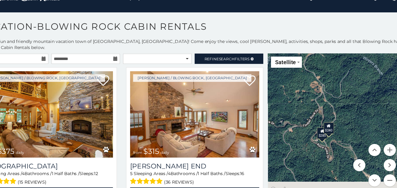
drag, startPoint x: 322, startPoint y: 120, endPoint x: 322, endPoint y: 93, distance: 27.3
click at [322, 93] on div "$375 $315 $695 $380 $299 $275 $125 $140 $325 $315 $375 $285 $250 $140 $675 $930…" at bounding box center [330, 129] width 132 height 127
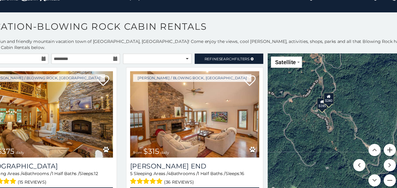
click at [373, 148] on button "Zoom in" at bounding box center [374, 153] width 11 height 11
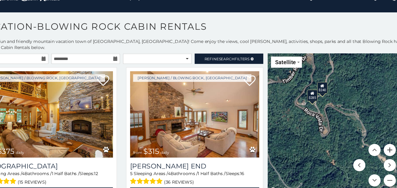
click at [373, 148] on button "Zoom in" at bounding box center [374, 153] width 11 height 11
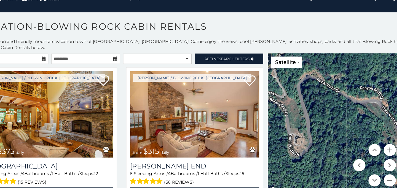
drag, startPoint x: 312, startPoint y: 103, endPoint x: 334, endPoint y: 122, distance: 29.1
click at [334, 122] on div "$375 $315 $695 $380 $299 $275 $125 $140 $325 $315 $375 $285 $250 $140 $675 $930…" at bounding box center [330, 129] width 132 height 127
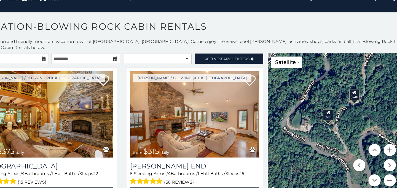
click at [372, 148] on button "Zoom in" at bounding box center [374, 153] width 11 height 11
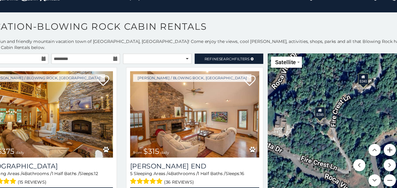
click at [372, 148] on button "Zoom in" at bounding box center [374, 153] width 11 height 11
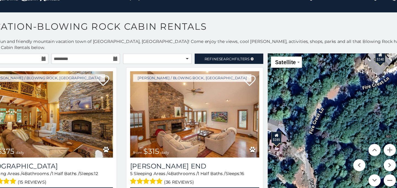
drag, startPoint x: 339, startPoint y: 102, endPoint x: 326, endPoint y: 135, distance: 35.0
click at [326, 135] on div "$375 $315 $695 $380 $299 $275 $125 $140 $325 $315 $375 $285 $250 $140 $675 $930…" at bounding box center [330, 129] width 132 height 127
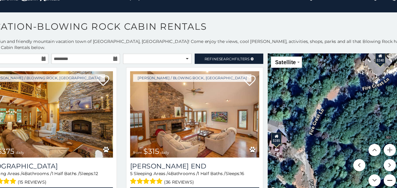
click at [376, 176] on button "Zoom out" at bounding box center [374, 181] width 11 height 11
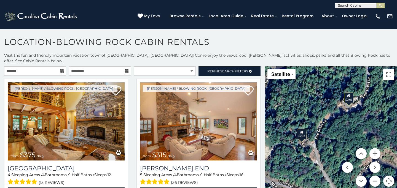
click at [302, 133] on div "$285" at bounding box center [301, 134] width 9 height 10
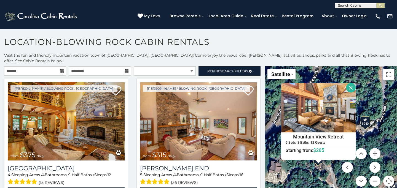
click at [367, 118] on div "$240" at bounding box center [364, 121] width 9 height 10
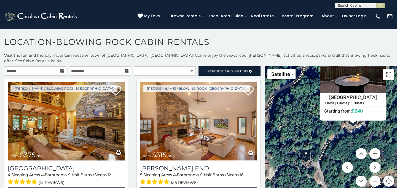
drag, startPoint x: 298, startPoint y: 172, endPoint x: 303, endPoint y: 132, distance: 40.3
click at [303, 132] on div "$375 $315 $695 $380 $299 $275 $125 $140 $325 $315 $375 $285 $250 $140 $675 $930…" at bounding box center [330, 129] width 132 height 127
click at [306, 151] on icon at bounding box center [306, 153] width 4 height 4
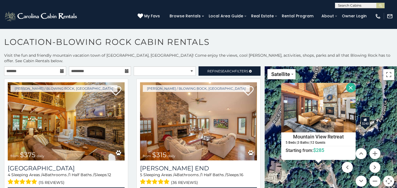
click at [350, 83] on button "Close" at bounding box center [351, 88] width 10 height 10
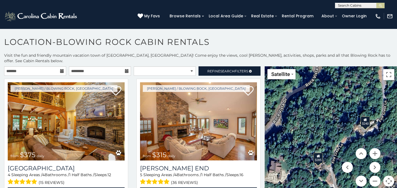
click at [365, 121] on div "$240" at bounding box center [364, 121] width 9 height 10
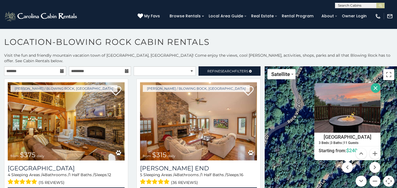
click at [376, 83] on button "Close" at bounding box center [375, 88] width 10 height 10
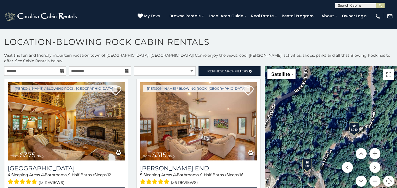
drag, startPoint x: 349, startPoint y: 129, endPoint x: 355, endPoint y: 97, distance: 32.1
click at [355, 97] on div "$375 $315 $695 $380 $299 $275 $125 $140 $325 $315 $375 $285 $250 $140 $675 $930…" at bounding box center [330, 129] width 132 height 127
click at [306, 160] on icon at bounding box center [307, 162] width 4 height 4
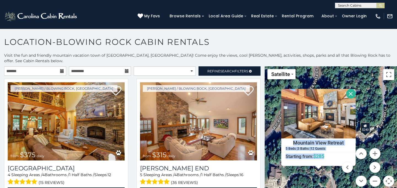
click at [367, 122] on div "$240" at bounding box center [364, 127] width 9 height 10
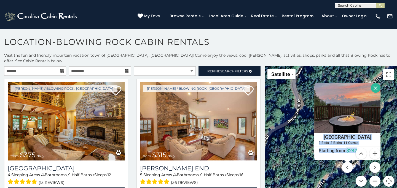
click at [376, 83] on button "Close" at bounding box center [375, 88] width 10 height 10
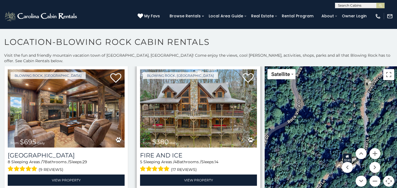
scroll to position [145, 0]
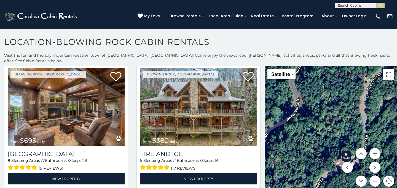
drag, startPoint x: 356, startPoint y: 119, endPoint x: 355, endPoint y: 116, distance: 3.3
click at [355, 116] on div "$375 $315 $695 $380 $299 $275 $125 $140 $325 $315 $375 $285 $250 $140 $675 $930…" at bounding box center [330, 129] width 132 height 127
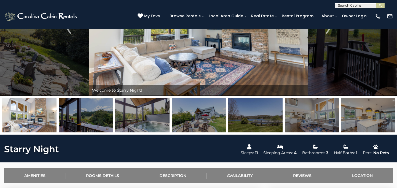
scroll to position [14, 0]
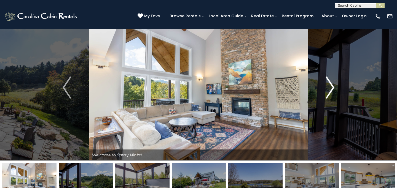
click at [332, 82] on img "Next" at bounding box center [330, 88] width 8 height 22
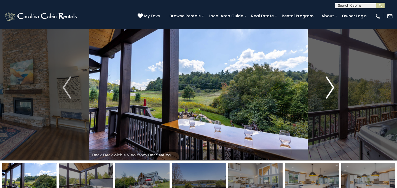
click at [332, 82] on img "Next" at bounding box center [330, 88] width 8 height 22
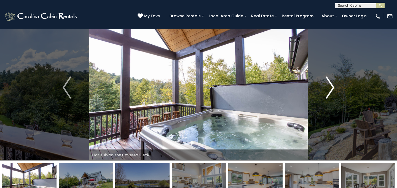
click at [332, 82] on img "Next" at bounding box center [330, 88] width 8 height 22
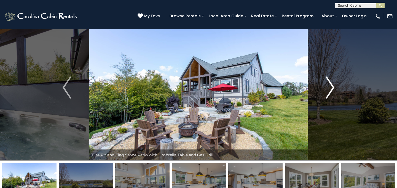
click at [332, 82] on img "Next" at bounding box center [330, 88] width 8 height 22
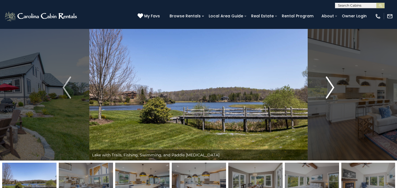
click at [332, 82] on img "Next" at bounding box center [330, 88] width 8 height 22
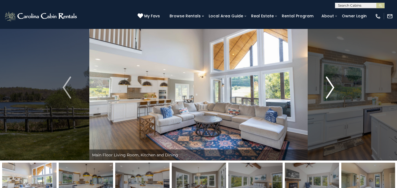
click at [332, 82] on img "Next" at bounding box center [330, 88] width 8 height 22
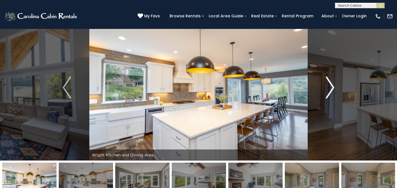
click at [332, 82] on img "Next" at bounding box center [330, 88] width 8 height 22
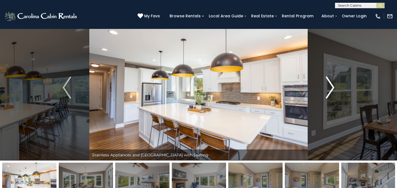
click at [332, 82] on img "Next" at bounding box center [330, 88] width 8 height 22
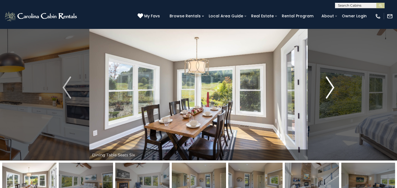
click at [332, 82] on img "Next" at bounding box center [330, 88] width 8 height 22
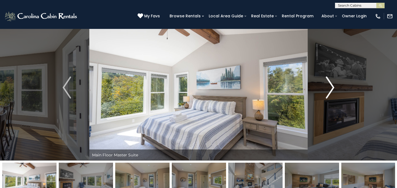
click at [332, 82] on img "Next" at bounding box center [330, 88] width 8 height 22
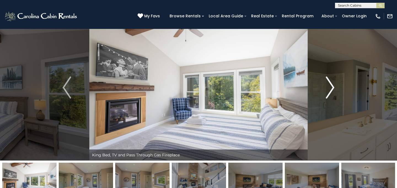
click at [332, 82] on img "Next" at bounding box center [330, 88] width 8 height 22
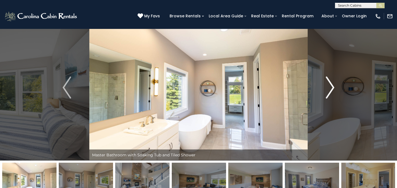
click at [332, 82] on img "Next" at bounding box center [330, 88] width 8 height 22
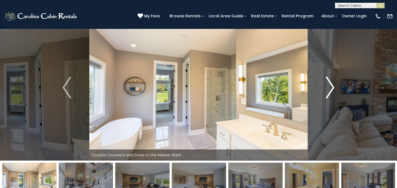
click at [332, 82] on img "Next" at bounding box center [330, 88] width 8 height 22
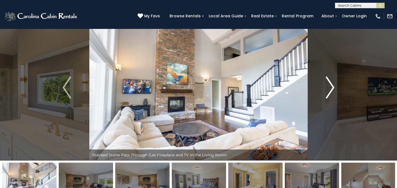
click at [332, 82] on img "Next" at bounding box center [330, 88] width 8 height 22
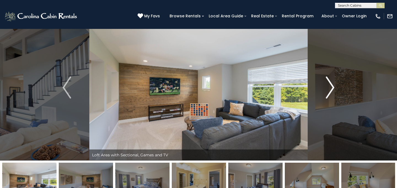
click at [332, 82] on img "Next" at bounding box center [330, 88] width 8 height 22
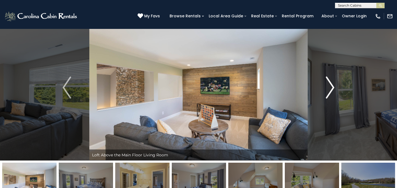
click at [332, 82] on img "Next" at bounding box center [330, 88] width 8 height 22
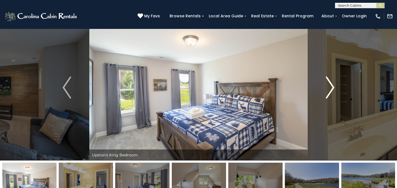
click at [332, 82] on img "Next" at bounding box center [330, 88] width 8 height 22
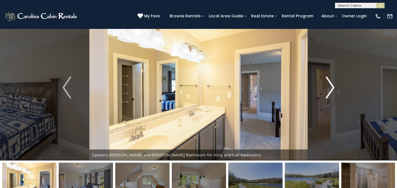
click at [332, 82] on img "Next" at bounding box center [330, 88] width 8 height 22
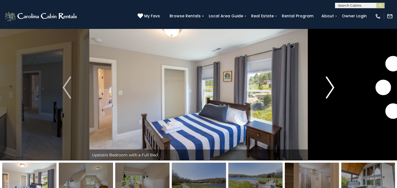
click at [332, 82] on img "Next" at bounding box center [330, 88] width 8 height 22
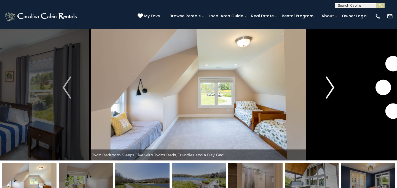
click at [332, 82] on img "Next" at bounding box center [330, 88] width 8 height 22
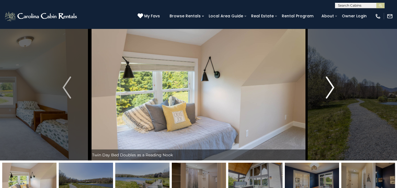
click at [332, 82] on img "Next" at bounding box center [330, 88] width 8 height 22
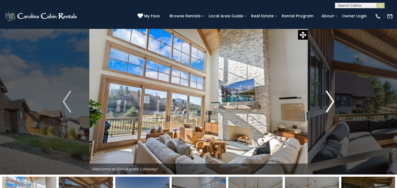
click at [330, 102] on img "Next" at bounding box center [330, 102] width 8 height 22
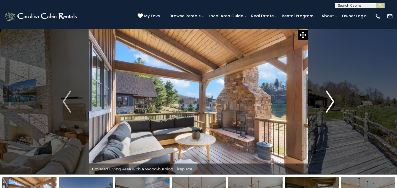
click at [330, 102] on img "Next" at bounding box center [330, 102] width 8 height 22
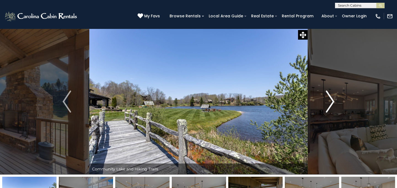
click at [330, 102] on img "Next" at bounding box center [330, 102] width 8 height 22
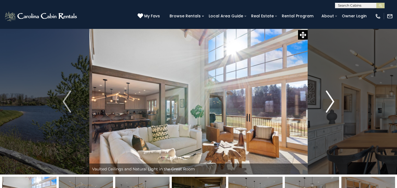
click at [330, 102] on img "Next" at bounding box center [330, 102] width 8 height 22
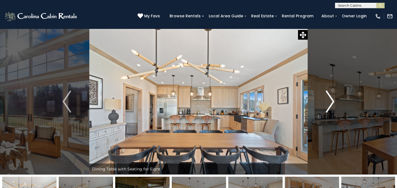
click at [330, 102] on img "Next" at bounding box center [330, 102] width 8 height 22
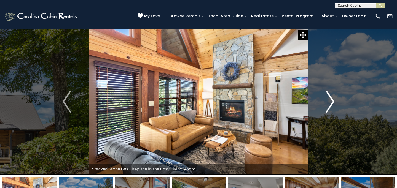
click at [333, 93] on img "Next" at bounding box center [330, 102] width 8 height 22
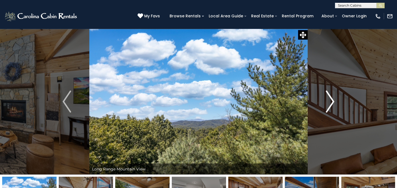
click at [333, 93] on img "Next" at bounding box center [330, 102] width 8 height 22
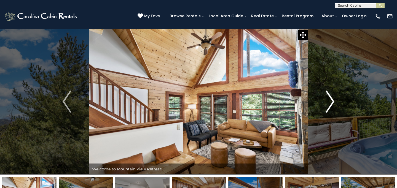
click at [333, 93] on img "Next" at bounding box center [330, 102] width 8 height 22
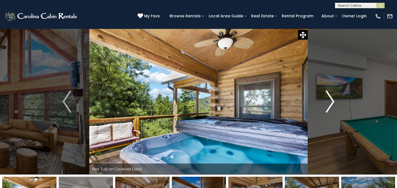
click at [333, 93] on img "Next" at bounding box center [330, 102] width 8 height 22
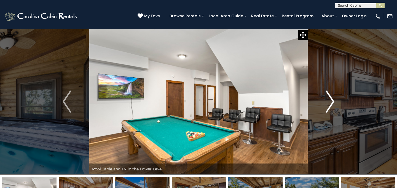
click at [333, 93] on img "Next" at bounding box center [330, 102] width 8 height 22
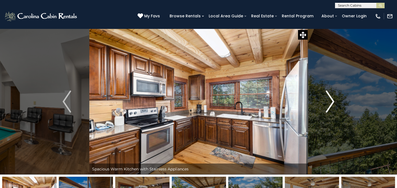
click at [333, 93] on img "Next" at bounding box center [330, 102] width 8 height 22
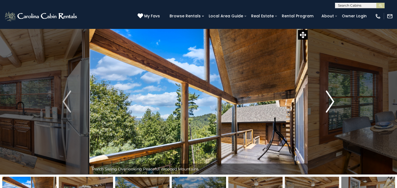
click at [333, 93] on img "Next" at bounding box center [330, 102] width 8 height 22
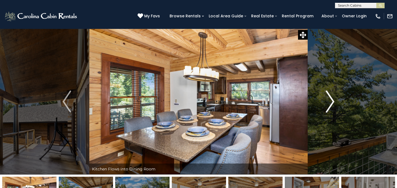
click at [333, 93] on img "Next" at bounding box center [330, 102] width 8 height 22
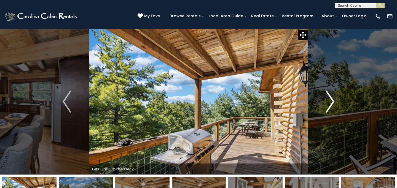
click at [333, 93] on img "Next" at bounding box center [330, 102] width 8 height 22
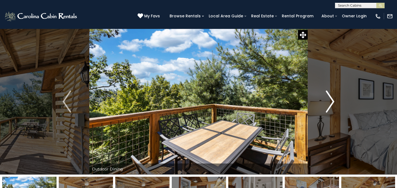
click at [333, 93] on img "Next" at bounding box center [330, 102] width 8 height 22
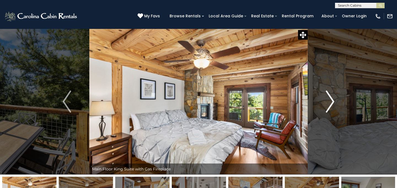
click at [333, 93] on img "Next" at bounding box center [330, 102] width 8 height 22
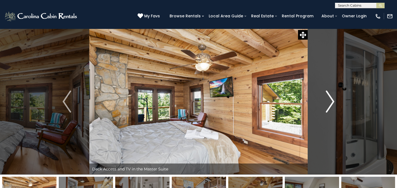
click at [333, 93] on img "Next" at bounding box center [330, 102] width 8 height 22
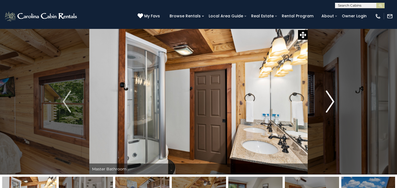
click at [333, 93] on img "Next" at bounding box center [330, 102] width 8 height 22
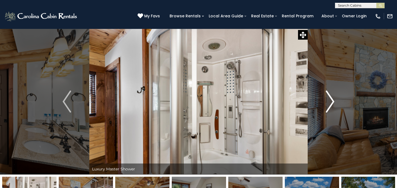
click at [333, 93] on img "Next" at bounding box center [330, 102] width 8 height 22
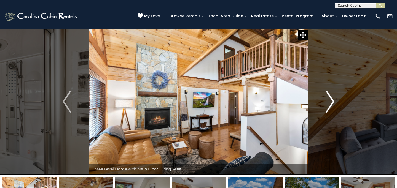
click at [333, 93] on img "Next" at bounding box center [330, 102] width 8 height 22
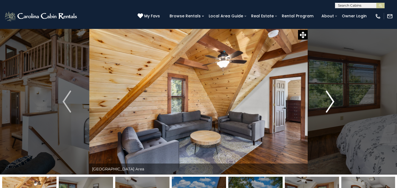
click at [333, 93] on img "Next" at bounding box center [330, 102] width 8 height 22
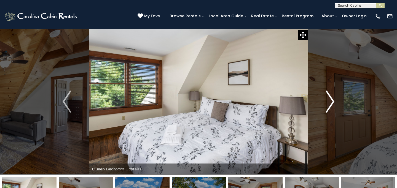
click at [333, 93] on img "Next" at bounding box center [330, 102] width 8 height 22
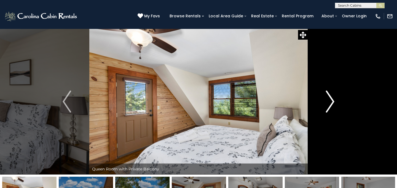
click at [333, 93] on img "Next" at bounding box center [330, 102] width 8 height 22
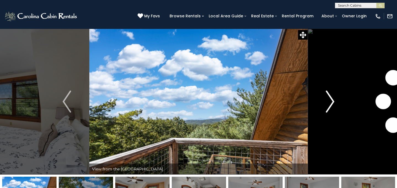
click at [333, 93] on img "Next" at bounding box center [330, 102] width 8 height 22
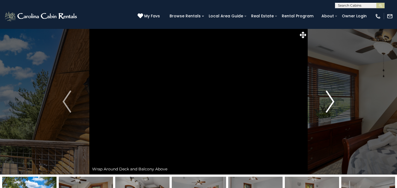
click at [333, 93] on img "Next" at bounding box center [330, 102] width 8 height 22
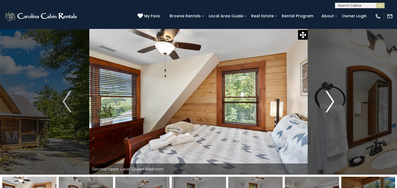
click at [333, 93] on img "Next" at bounding box center [330, 102] width 8 height 22
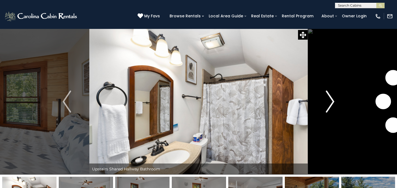
click at [333, 93] on img "Next" at bounding box center [330, 102] width 8 height 22
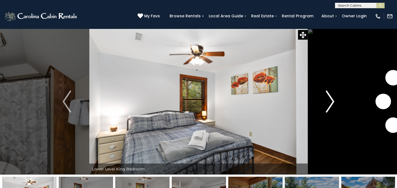
click at [333, 93] on img "Next" at bounding box center [330, 102] width 8 height 22
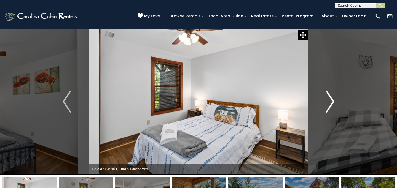
click at [333, 93] on img "Next" at bounding box center [330, 102] width 8 height 22
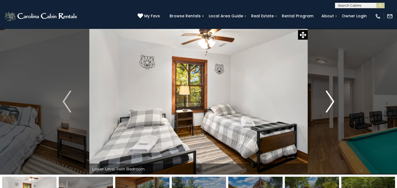
click at [333, 93] on img "Next" at bounding box center [330, 102] width 8 height 22
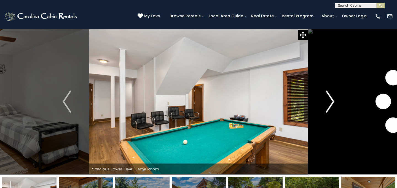
click at [333, 93] on img "Next" at bounding box center [330, 102] width 8 height 22
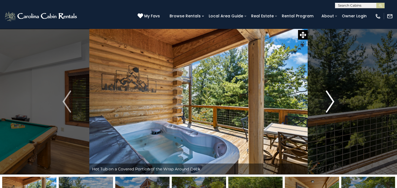
click at [333, 93] on img "Next" at bounding box center [330, 102] width 8 height 22
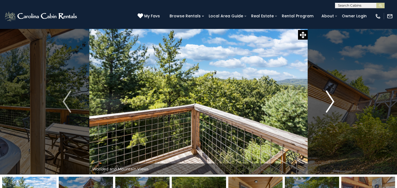
click at [333, 93] on img "Next" at bounding box center [330, 102] width 8 height 22
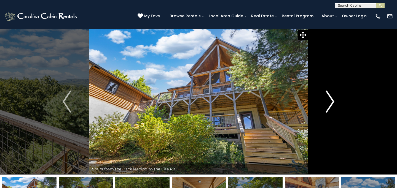
click at [333, 93] on img "Next" at bounding box center [330, 102] width 8 height 22
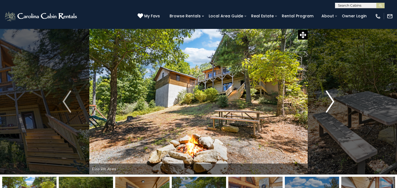
click at [333, 93] on img "Next" at bounding box center [330, 102] width 8 height 22
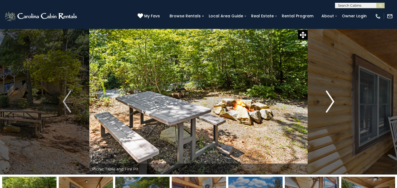
click at [333, 93] on img "Next" at bounding box center [330, 102] width 8 height 22
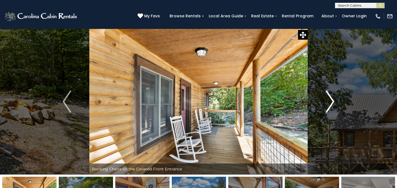
click at [333, 93] on img "Next" at bounding box center [330, 102] width 8 height 22
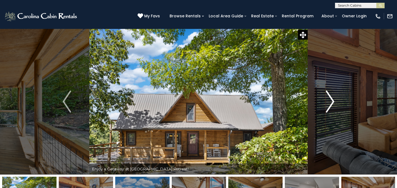
click at [333, 93] on img "Next" at bounding box center [330, 102] width 8 height 22
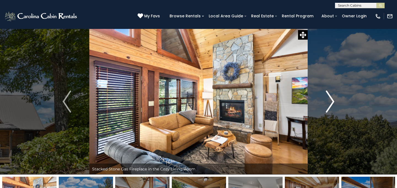
click at [333, 93] on img "Next" at bounding box center [330, 102] width 8 height 22
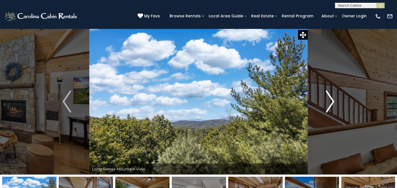
click at [333, 93] on img "Next" at bounding box center [330, 102] width 8 height 22
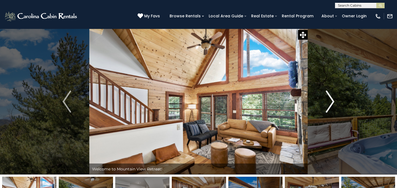
click at [333, 93] on img "Next" at bounding box center [330, 102] width 8 height 22
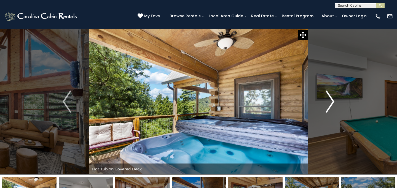
click at [333, 93] on img "Next" at bounding box center [330, 102] width 8 height 22
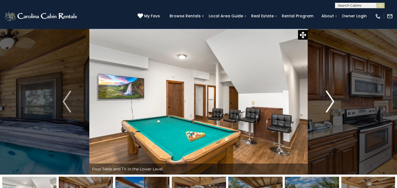
click at [333, 93] on img "Next" at bounding box center [330, 102] width 8 height 22
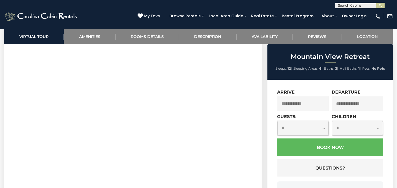
scroll to position [246, 0]
click at [294, 104] on input "text" at bounding box center [303, 103] width 52 height 15
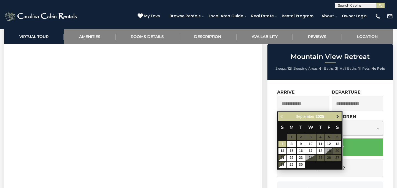
click at [340, 115] on link "Next" at bounding box center [337, 116] width 7 height 7
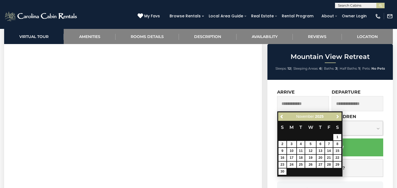
click at [340, 115] on link "Next" at bounding box center [337, 116] width 7 height 7
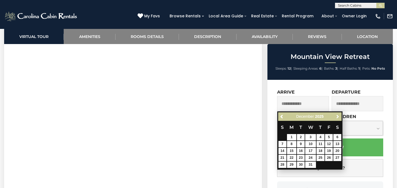
click at [340, 115] on link "Next" at bounding box center [337, 116] width 7 height 7
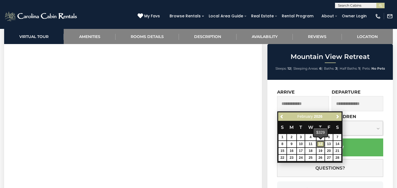
click at [316, 143] on link "12" at bounding box center [320, 144] width 8 height 6
type input "**********"
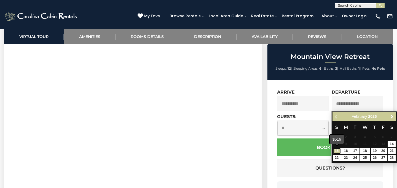
click at [337, 151] on link "15" at bounding box center [336, 151] width 8 height 6
type input "**********"
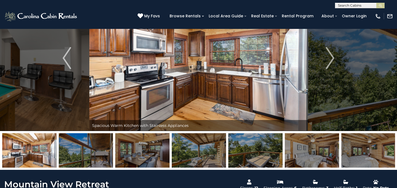
scroll to position [19, 0]
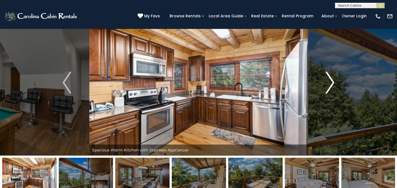
click at [324, 84] on button "Next" at bounding box center [329, 83] width 45 height 146
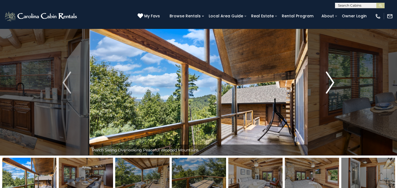
click at [324, 84] on button "Next" at bounding box center [329, 83] width 45 height 146
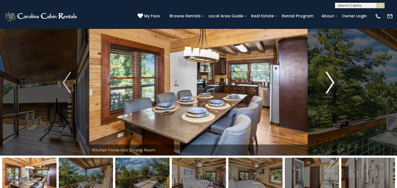
click at [324, 84] on button "Next" at bounding box center [329, 83] width 45 height 146
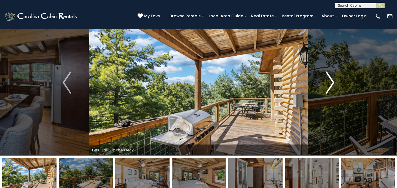
click at [324, 84] on button "Next" at bounding box center [329, 83] width 45 height 146
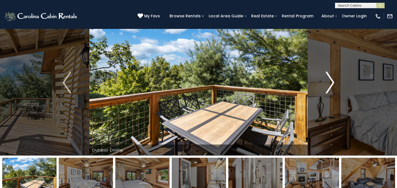
click at [324, 84] on button "Next" at bounding box center [329, 83] width 45 height 146
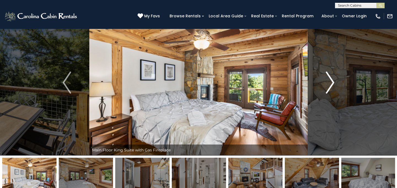
click at [324, 84] on button "Next" at bounding box center [329, 83] width 45 height 146
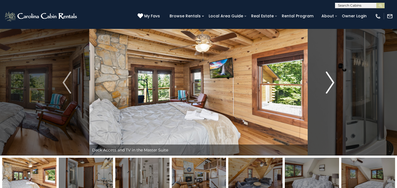
click at [324, 84] on button "Next" at bounding box center [329, 83] width 45 height 146
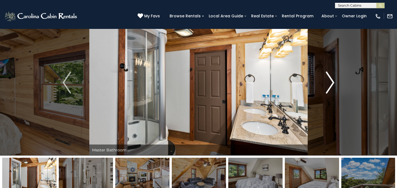
click at [324, 84] on button "Next" at bounding box center [329, 83] width 45 height 146
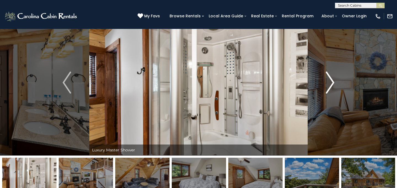
click at [324, 84] on button "Next" at bounding box center [329, 83] width 45 height 146
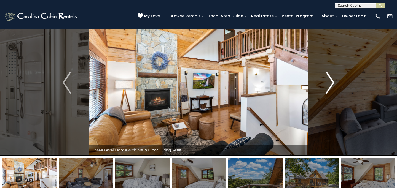
click at [324, 84] on button "Next" at bounding box center [329, 83] width 45 height 146
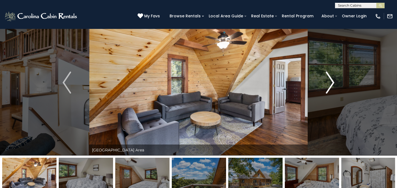
click at [324, 84] on button "Next" at bounding box center [329, 83] width 45 height 146
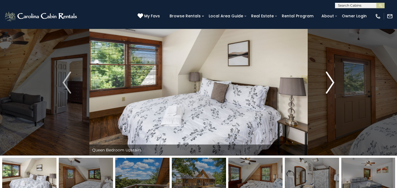
click at [324, 84] on button "Next" at bounding box center [329, 83] width 45 height 146
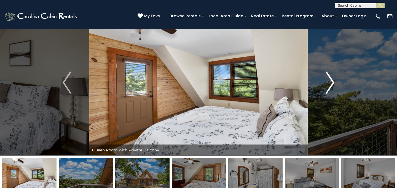
click at [324, 84] on button "Next" at bounding box center [329, 83] width 45 height 146
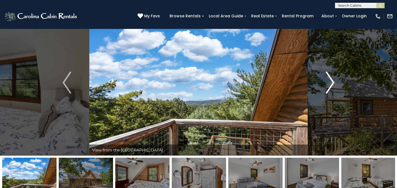
click at [324, 84] on button "Next" at bounding box center [329, 83] width 45 height 146
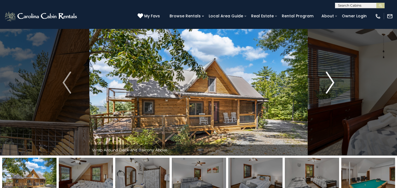
click at [324, 84] on button "Next" at bounding box center [329, 83] width 45 height 146
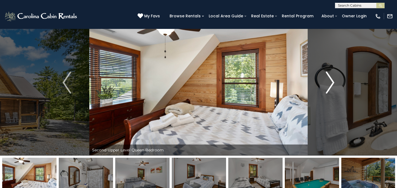
click at [324, 84] on button "Next" at bounding box center [329, 83] width 45 height 146
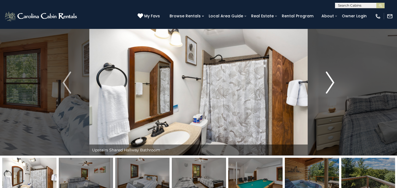
click at [324, 84] on button "Next" at bounding box center [329, 83] width 45 height 146
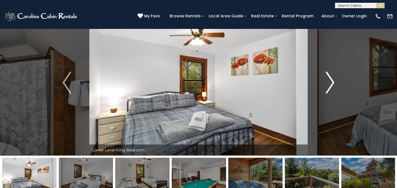
click at [324, 84] on button "Next" at bounding box center [329, 83] width 45 height 146
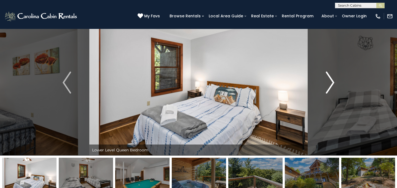
click at [324, 84] on button "Next" at bounding box center [329, 83] width 45 height 146
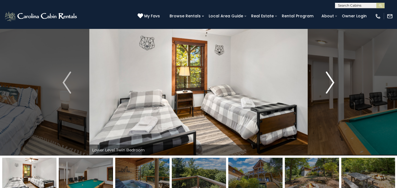
click at [324, 84] on button "Next" at bounding box center [329, 83] width 45 height 146
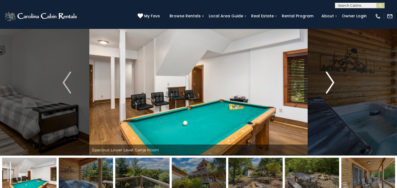
click at [324, 84] on button "Next" at bounding box center [329, 83] width 45 height 146
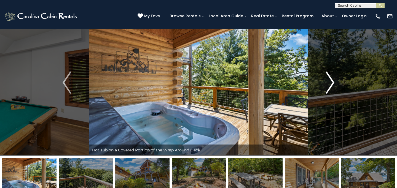
click at [324, 84] on button "Next" at bounding box center [329, 83] width 45 height 146
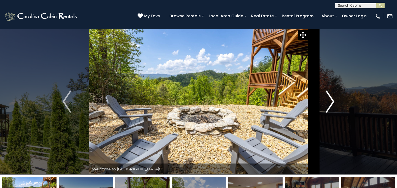
click at [329, 99] on img "Next" at bounding box center [330, 102] width 8 height 22
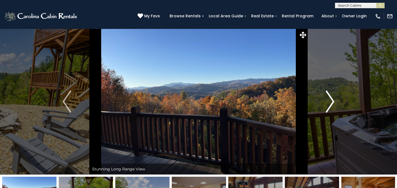
click at [329, 99] on img "Next" at bounding box center [330, 102] width 8 height 22
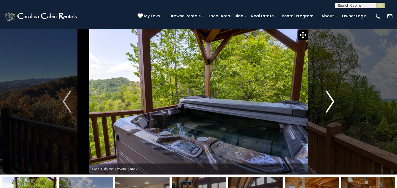
click at [329, 99] on img "Next" at bounding box center [330, 102] width 8 height 22
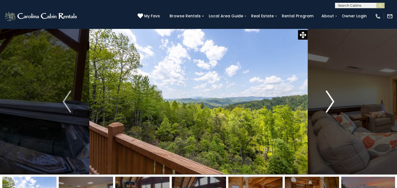
click at [329, 99] on img "Next" at bounding box center [330, 102] width 8 height 22
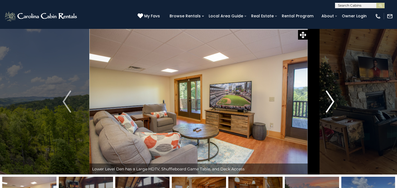
click at [329, 99] on img "Next" at bounding box center [330, 102] width 8 height 22
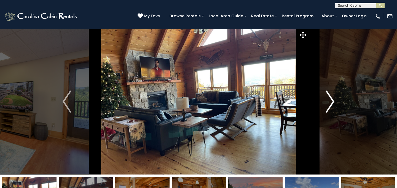
click at [329, 99] on img "Next" at bounding box center [330, 102] width 8 height 22
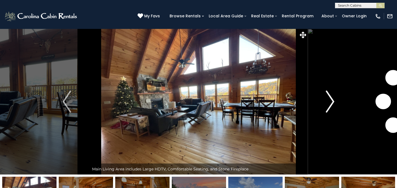
click at [329, 99] on img "Next" at bounding box center [330, 102] width 8 height 22
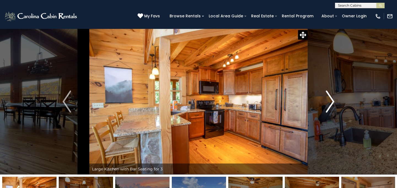
click at [329, 99] on img "Next" at bounding box center [330, 102] width 8 height 22
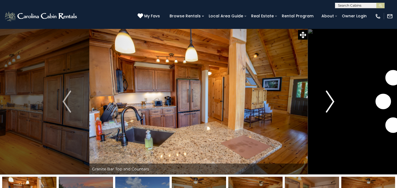
click at [329, 99] on img "Next" at bounding box center [330, 102] width 8 height 22
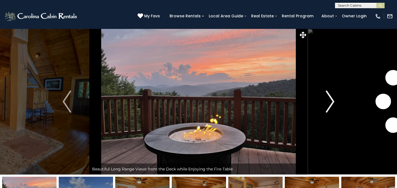
click at [329, 99] on img "Next" at bounding box center [330, 102] width 8 height 22
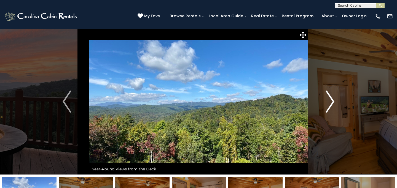
click at [329, 99] on img "Next" at bounding box center [330, 102] width 8 height 22
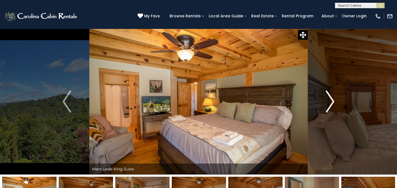
click at [329, 99] on img "Next" at bounding box center [330, 102] width 8 height 22
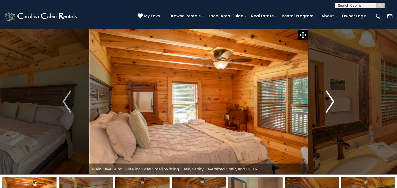
click at [329, 99] on img "Next" at bounding box center [330, 102] width 8 height 22
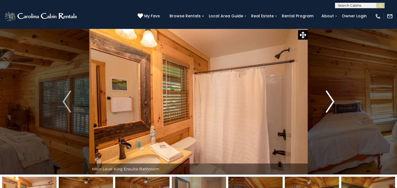
click at [329, 99] on img "Next" at bounding box center [330, 102] width 8 height 22
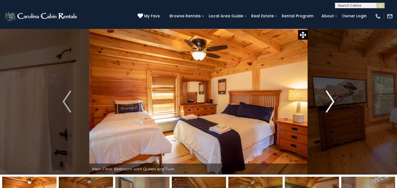
click at [329, 99] on img "Next" at bounding box center [330, 102] width 8 height 22
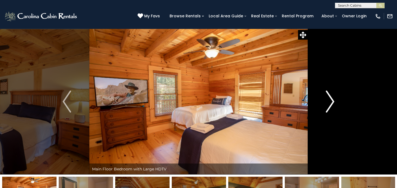
click at [329, 99] on img "Next" at bounding box center [330, 102] width 8 height 22
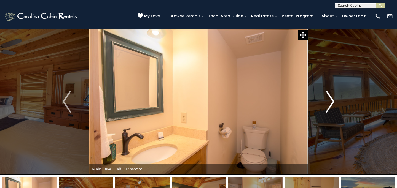
click at [329, 99] on img "Next" at bounding box center [330, 102] width 8 height 22
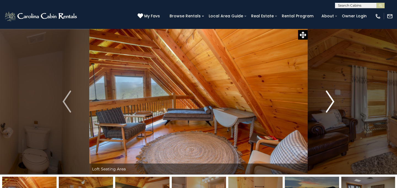
click at [329, 99] on img "Next" at bounding box center [330, 102] width 8 height 22
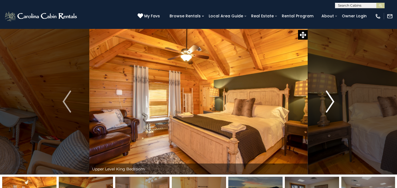
click at [329, 99] on img "Next" at bounding box center [330, 102] width 8 height 22
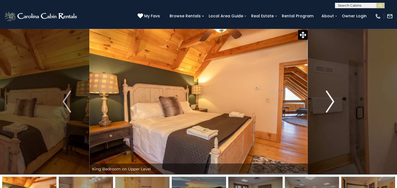
click at [329, 99] on img "Next" at bounding box center [330, 102] width 8 height 22
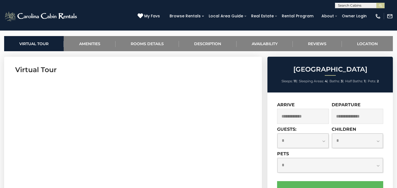
scroll to position [221, 0]
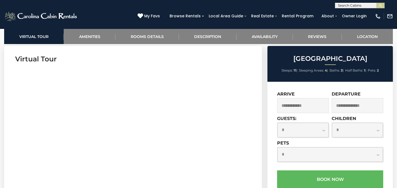
click at [307, 105] on input "text" at bounding box center [303, 105] width 52 height 15
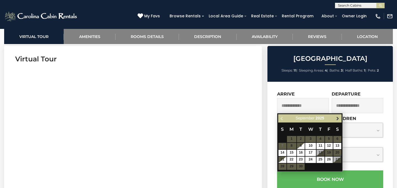
click at [339, 119] on span "Next" at bounding box center [337, 118] width 4 height 4
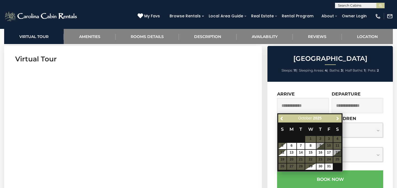
click at [339, 119] on span "Next" at bounding box center [337, 118] width 4 height 4
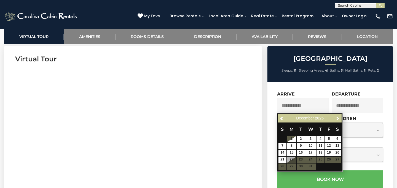
click at [339, 119] on span "Next" at bounding box center [337, 118] width 4 height 4
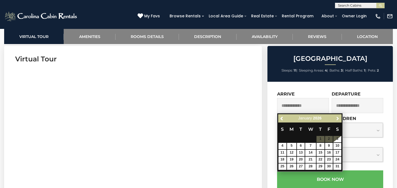
click at [339, 119] on span "Next" at bounding box center [337, 118] width 4 height 4
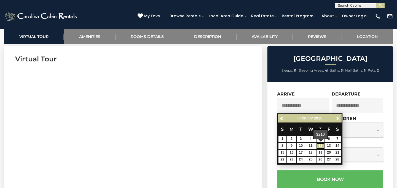
click at [318, 147] on link "12" at bounding box center [320, 146] width 8 height 6
type input "**********"
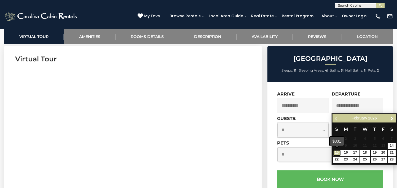
click at [338, 153] on link "15" at bounding box center [336, 153] width 8 height 6
type input "**********"
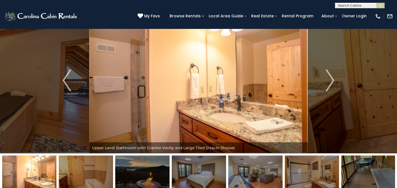
scroll to position [0, 0]
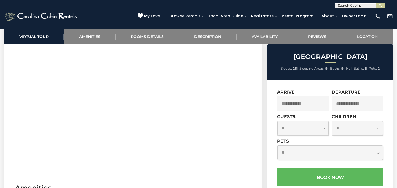
scroll to position [261, 0]
click at [319, 104] on input "text" at bounding box center [303, 103] width 52 height 15
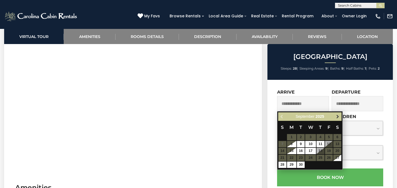
click at [339, 118] on span "Next" at bounding box center [337, 117] width 4 height 4
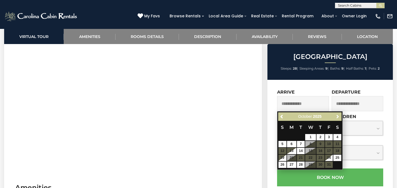
click at [339, 118] on span "Next" at bounding box center [337, 117] width 4 height 4
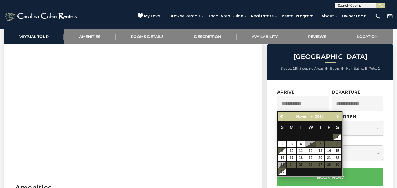
click at [339, 118] on span "Next" at bounding box center [337, 117] width 4 height 4
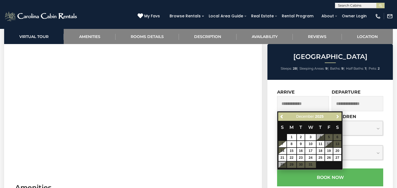
click at [339, 118] on span "Next" at bounding box center [337, 117] width 4 height 4
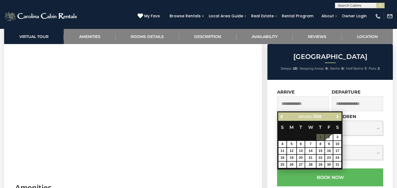
click at [339, 118] on span "Next" at bounding box center [337, 117] width 4 height 4
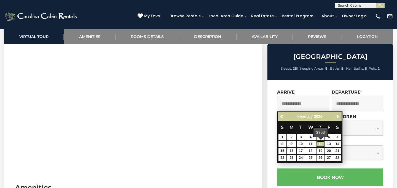
click at [320, 145] on link "12" at bounding box center [320, 144] width 8 height 6
type input "**********"
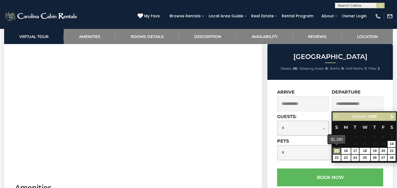
click at [335, 152] on link "15" at bounding box center [336, 151] width 8 height 6
type input "**********"
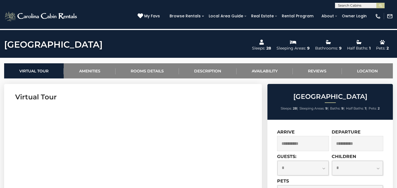
scroll to position [184, 0]
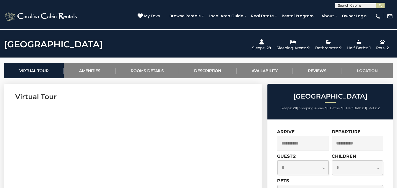
drag, startPoint x: 138, startPoint y: 42, endPoint x: 7, endPoint y: 45, distance: 131.1
copy h1 "Appalachian Mountain Lodge"
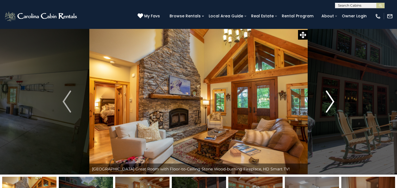
click at [331, 98] on img "Next" at bounding box center [330, 102] width 8 height 22
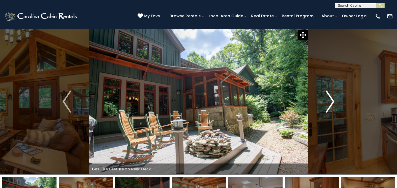
click at [331, 98] on img "Next" at bounding box center [330, 102] width 8 height 22
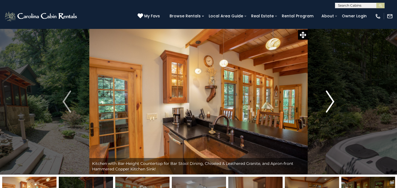
click at [331, 98] on img "Next" at bounding box center [330, 102] width 8 height 22
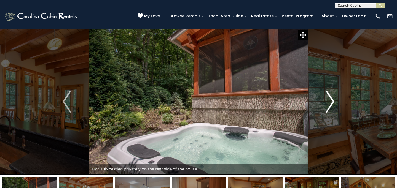
click at [331, 98] on img "Next" at bounding box center [330, 102] width 8 height 22
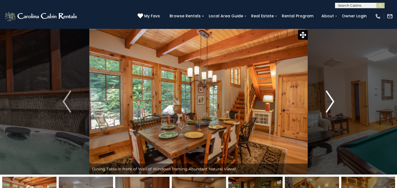
click at [331, 98] on img "Next" at bounding box center [330, 102] width 8 height 22
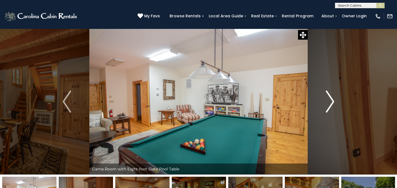
click at [331, 98] on img "Next" at bounding box center [330, 102] width 8 height 22
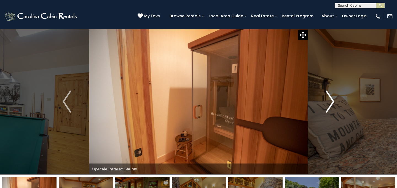
click at [331, 98] on img "Next" at bounding box center [330, 102] width 8 height 22
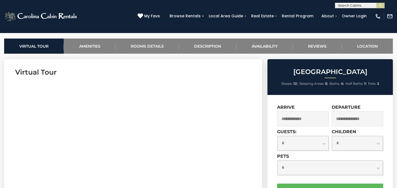
scroll to position [255, 0]
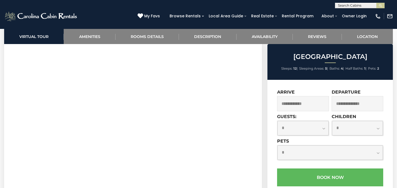
click at [289, 102] on input "text" at bounding box center [303, 103] width 52 height 15
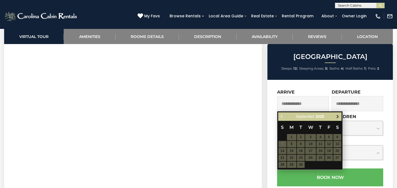
click at [338, 115] on span "Next" at bounding box center [337, 117] width 4 height 4
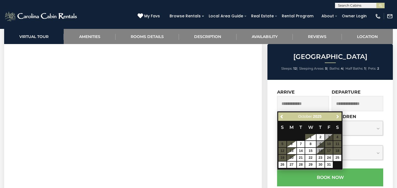
click at [338, 115] on span "Next" at bounding box center [337, 117] width 4 height 4
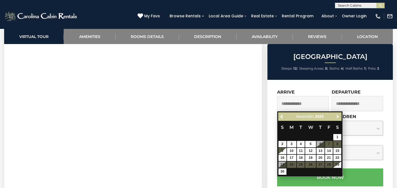
click at [338, 115] on span "Next" at bounding box center [337, 117] width 4 height 4
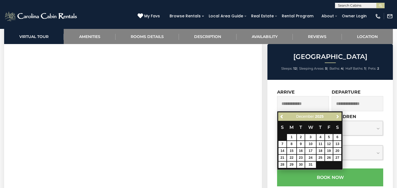
click at [338, 115] on span "Next" at bounding box center [337, 117] width 4 height 4
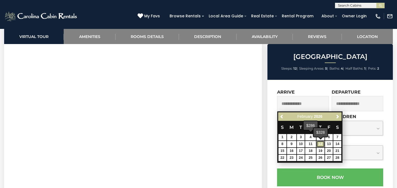
click at [320, 143] on link "12" at bounding box center [320, 144] width 8 height 6
type input "**********"
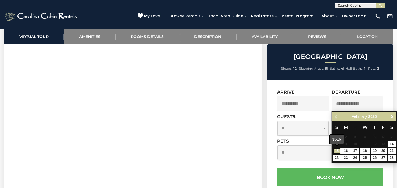
click at [334, 148] on link "15" at bounding box center [336, 151] width 8 height 6
type input "**********"
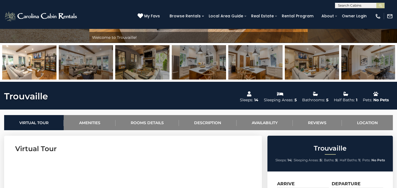
scroll to position [143, 0]
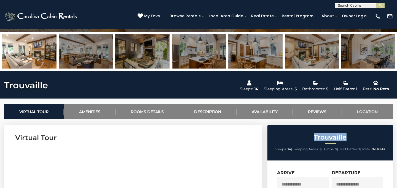
drag, startPoint x: 350, startPoint y: 135, endPoint x: 304, endPoint y: 137, distance: 46.3
click at [304, 137] on h2 "Trouvaille" at bounding box center [330, 137] width 123 height 7
copy h2 "Trouvaille"
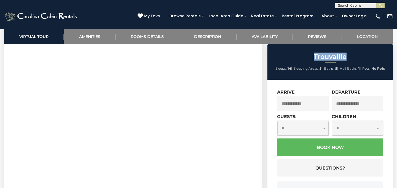
scroll to position [280, 0]
click at [303, 105] on input "text" at bounding box center [303, 103] width 52 height 15
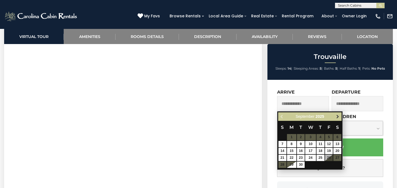
click at [335, 116] on span "Next" at bounding box center [337, 117] width 4 height 4
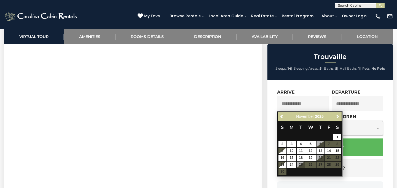
click at [335, 116] on span "Next" at bounding box center [337, 117] width 4 height 4
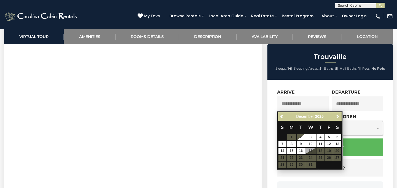
click at [335, 116] on span "Next" at bounding box center [337, 117] width 4 height 4
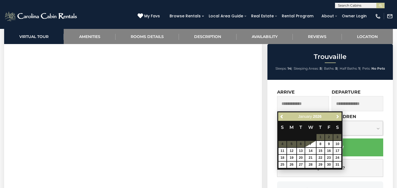
click at [335, 116] on span "Next" at bounding box center [337, 117] width 4 height 4
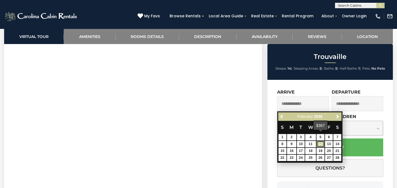
click at [319, 142] on link "12" at bounding box center [320, 144] width 8 height 6
type input "**********"
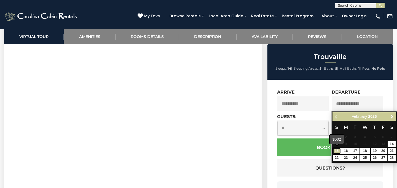
click at [334, 154] on link "15" at bounding box center [336, 151] width 8 height 6
type input "**********"
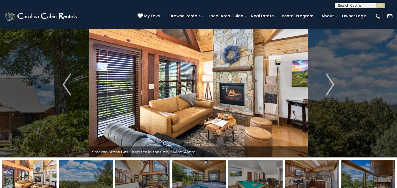
scroll to position [9, 0]
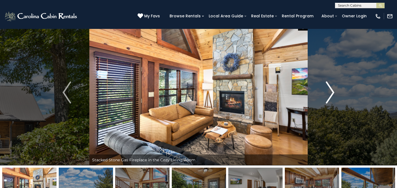
click at [329, 90] on img "Next" at bounding box center [330, 93] width 8 height 22
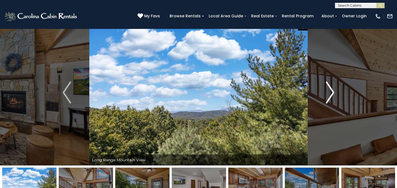
click at [329, 90] on img "Next" at bounding box center [330, 93] width 8 height 22
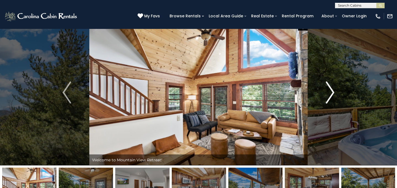
click at [329, 90] on img "Next" at bounding box center [330, 93] width 8 height 22
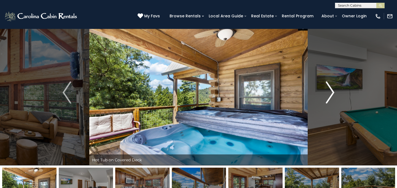
click at [329, 90] on img "Next" at bounding box center [330, 93] width 8 height 22
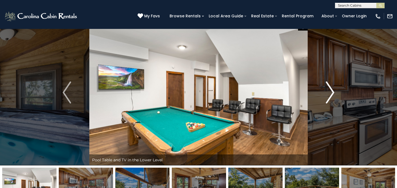
click at [329, 90] on img "Next" at bounding box center [330, 93] width 8 height 22
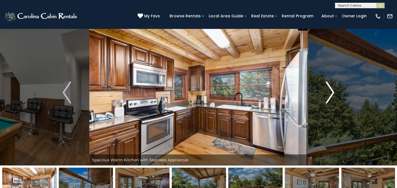
click at [329, 90] on img "Next" at bounding box center [330, 93] width 8 height 22
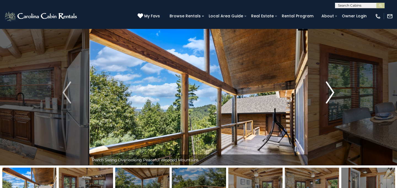
click at [329, 90] on img "Next" at bounding box center [330, 93] width 8 height 22
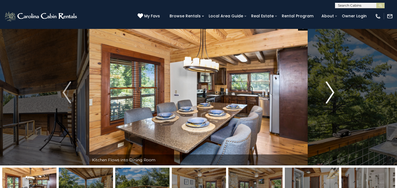
click at [329, 90] on img "Next" at bounding box center [330, 93] width 8 height 22
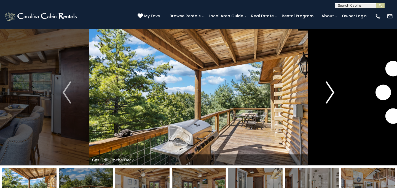
click at [329, 90] on img "Next" at bounding box center [330, 93] width 8 height 22
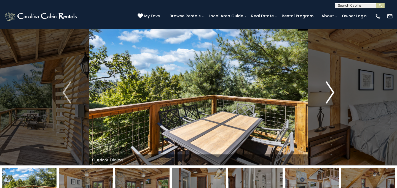
click at [329, 90] on img "Next" at bounding box center [330, 93] width 8 height 22
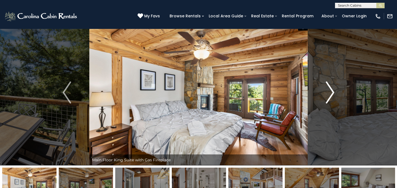
click at [329, 90] on img "Next" at bounding box center [330, 93] width 8 height 22
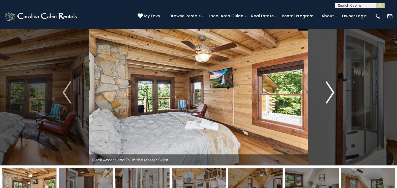
click at [329, 90] on img "Next" at bounding box center [330, 93] width 8 height 22
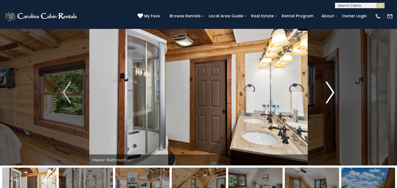
click at [329, 90] on img "Next" at bounding box center [330, 93] width 8 height 22
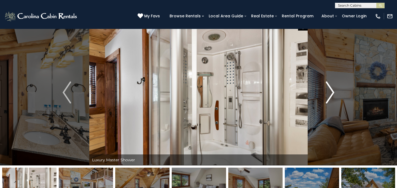
click at [329, 90] on img "Next" at bounding box center [330, 93] width 8 height 22
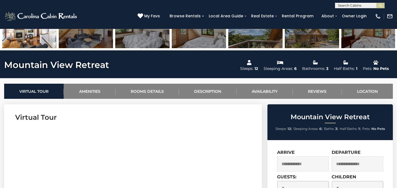
scroll to position [165, 0]
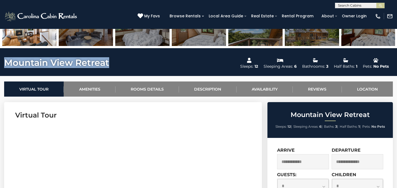
drag, startPoint x: 110, startPoint y: 64, endPoint x: 4, endPoint y: 58, distance: 105.4
copy h1 "Mountain View Retreat"
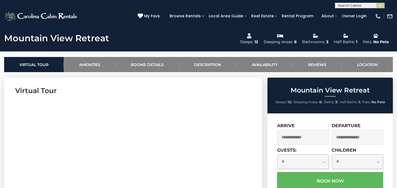
click at [303, 133] on input "text" at bounding box center [303, 137] width 52 height 15
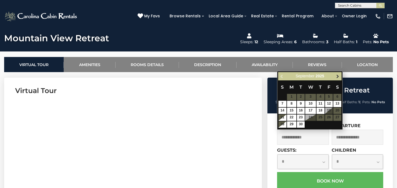
click at [338, 77] on span "Next" at bounding box center [337, 76] width 4 height 4
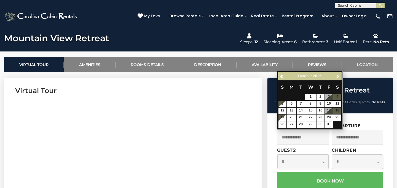
click at [338, 77] on span "Next" at bounding box center [337, 76] width 4 height 4
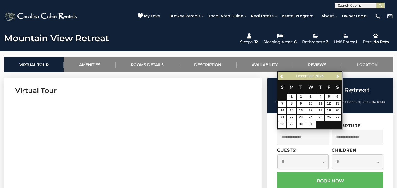
click at [338, 77] on span "Next" at bounding box center [337, 76] width 4 height 4
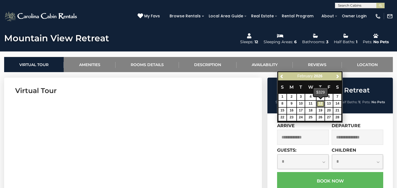
click at [319, 103] on link "12" at bounding box center [320, 104] width 8 height 6
type input "**********"
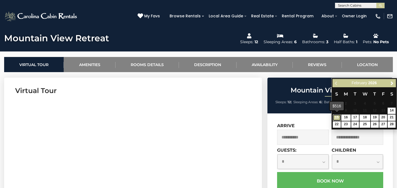
click at [338, 116] on link "15" at bounding box center [336, 118] width 8 height 6
type input "**********"
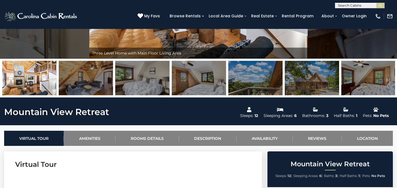
scroll to position [0, 0]
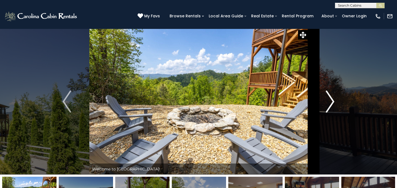
click at [332, 99] on img "Next" at bounding box center [330, 102] width 8 height 22
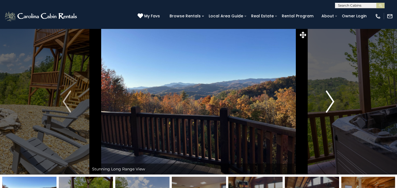
click at [332, 99] on img "Next" at bounding box center [330, 102] width 8 height 22
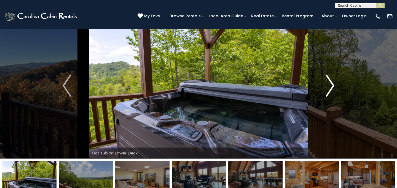
scroll to position [11, 0]
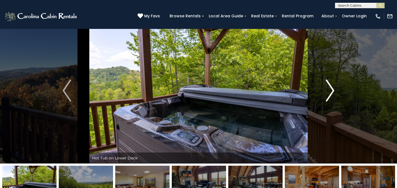
click at [330, 98] on img "Next" at bounding box center [330, 91] width 8 height 22
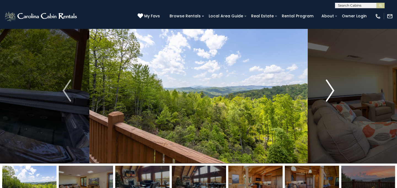
click at [330, 98] on img "Next" at bounding box center [330, 91] width 8 height 22
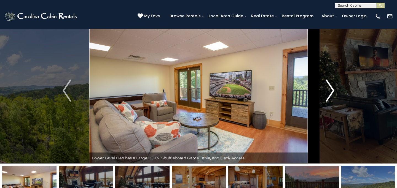
click at [330, 98] on img "Next" at bounding box center [330, 91] width 8 height 22
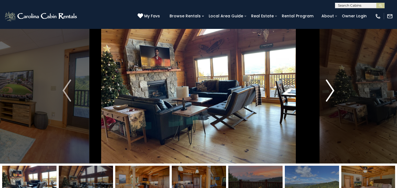
click at [330, 98] on img "Next" at bounding box center [330, 91] width 8 height 22
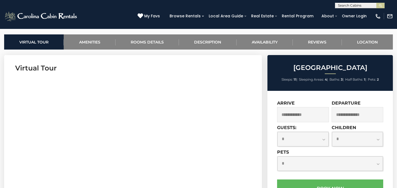
scroll to position [213, 0]
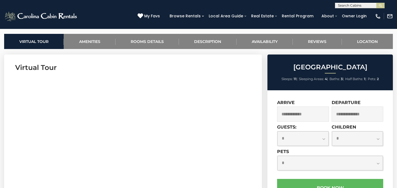
click at [303, 112] on input "text" at bounding box center [303, 114] width 52 height 15
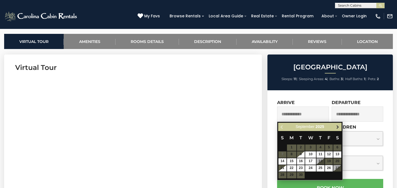
click at [337, 125] on span "Next" at bounding box center [337, 127] width 4 height 4
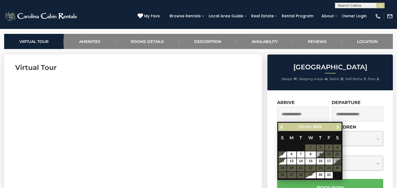
click at [337, 125] on span "Next" at bounding box center [337, 127] width 4 height 4
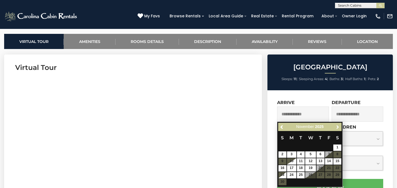
click at [337, 125] on span "Next" at bounding box center [337, 127] width 4 height 4
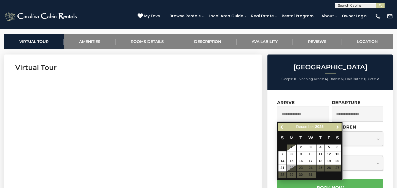
click at [337, 125] on span "Next" at bounding box center [337, 127] width 4 height 4
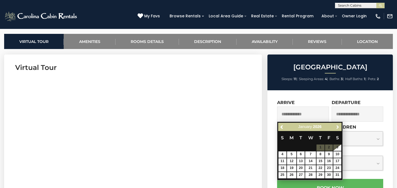
click at [337, 125] on span "Next" at bounding box center [337, 127] width 4 height 4
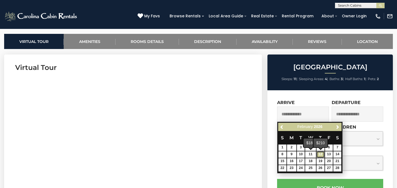
click at [319, 153] on link "12" at bounding box center [320, 154] width 8 height 6
type input "**********"
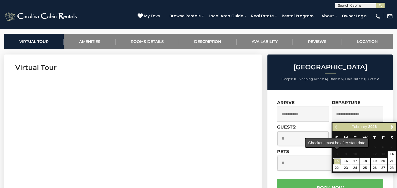
click at [335, 159] on link "15" at bounding box center [336, 161] width 8 height 6
type input "**********"
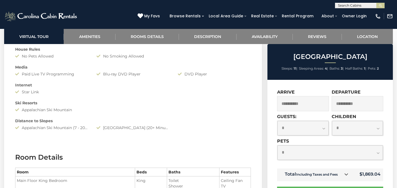
scroll to position [537, 0]
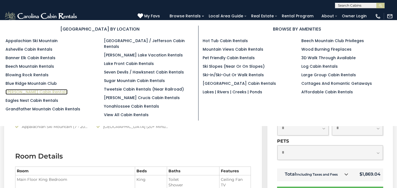
click at [23, 91] on link "[PERSON_NAME] Cabin Rentals" at bounding box center [37, 92] width 62 height 6
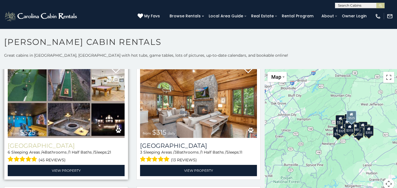
scroll to position [146, 0]
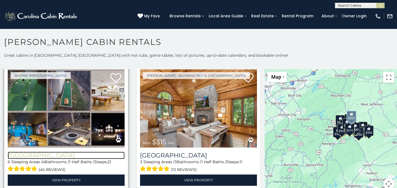
click at [44, 156] on h3 "[GEOGRAPHIC_DATA]" at bounding box center [66, 155] width 117 height 7
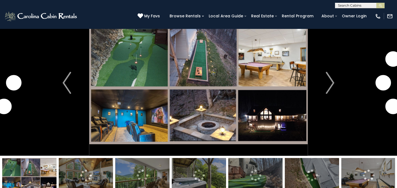
scroll to position [18, 0]
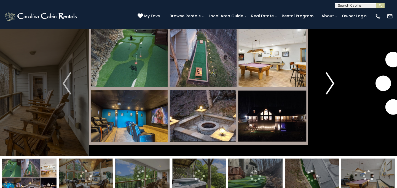
click at [326, 77] on img "Next" at bounding box center [330, 83] width 8 height 22
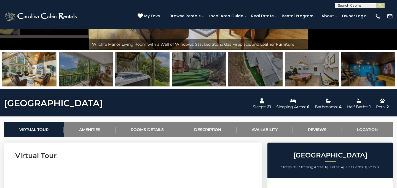
scroll to position [125, 0]
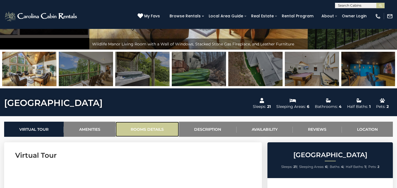
click at [159, 128] on link "Rooms Details" at bounding box center [146, 129] width 63 height 15
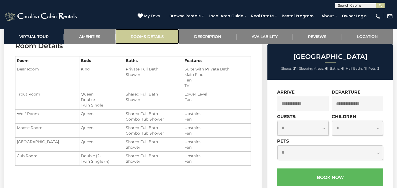
scroll to position [877, 0]
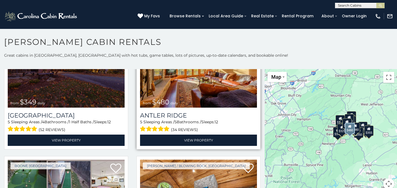
scroll to position [56, 0]
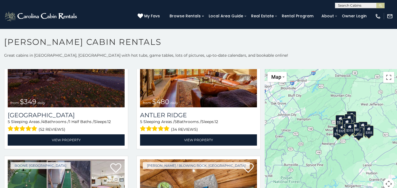
click at [389, 183] on button "Map camera controls" at bounding box center [388, 183] width 11 height 11
click at [378, 158] on button "Zoom in" at bounding box center [374, 156] width 11 height 11
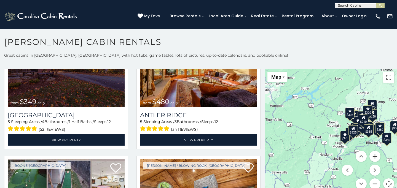
click at [378, 158] on button "Zoom in" at bounding box center [374, 156] width 11 height 11
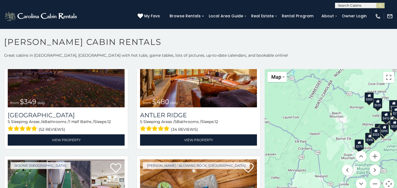
drag, startPoint x: 334, startPoint y: 101, endPoint x: 310, endPoint y: 101, distance: 24.0
click at [312, 101] on div "$349 $480 $525 $315 $355 $635 $675 $930 $400 $451 $330 $400 $485 $460 $395 $255…" at bounding box center [330, 132] width 132 height 127
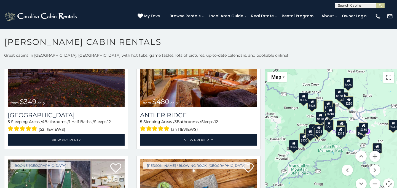
drag, startPoint x: 373, startPoint y: 102, endPoint x: 352, endPoint y: 105, distance: 21.7
click at [352, 105] on div "$349 $480 $525 $315 $355 $635 $675 $930 $400 $451 $330 $400 $485 $460 $395 $255…" at bounding box center [330, 132] width 132 height 127
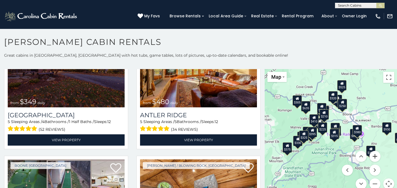
click at [376, 157] on button "Zoom in" at bounding box center [374, 156] width 11 height 11
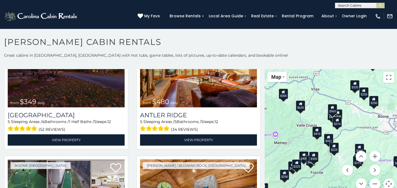
drag, startPoint x: 334, startPoint y: 107, endPoint x: 353, endPoint y: 128, distance: 28.6
click at [353, 128] on div "$349 $480 $525 $315 $355 $635 $675 $930 $400 $451 $330 $400 $485 $460 $395 $255…" at bounding box center [330, 132] width 132 height 127
click at [375, 157] on button "Zoom in" at bounding box center [374, 156] width 11 height 11
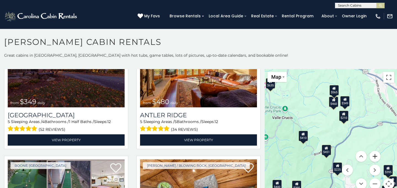
click at [375, 157] on button "Zoom in" at bounding box center [374, 156] width 11 height 11
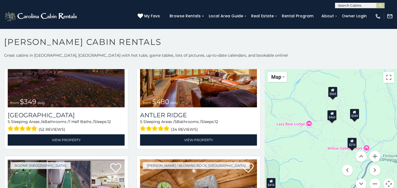
drag, startPoint x: 335, startPoint y: 91, endPoint x: 323, endPoint y: 86, distance: 12.7
click at [323, 86] on div "$349 $480 $525 $315 $355 $635 $675 $930 $400 $451 $330 $400 $485 $460 $395 $255…" at bounding box center [330, 132] width 132 height 127
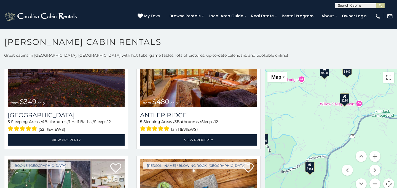
click at [375, 183] on button "Zoom out" at bounding box center [374, 183] width 11 height 11
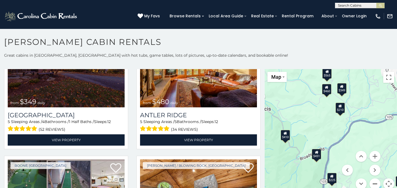
click at [375, 183] on button "Zoom out" at bounding box center [374, 183] width 11 height 11
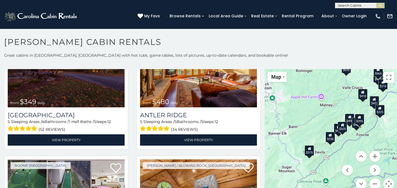
drag, startPoint x: 317, startPoint y: 172, endPoint x: 366, endPoint y: 135, distance: 60.9
click at [366, 135] on div "$349 $480 $525 $315 $355 $635 $675 $930 $400 $451 $330 $400 $485 $460 $395 $255…" at bounding box center [330, 132] width 132 height 127
click at [375, 157] on button "Zoom in" at bounding box center [374, 156] width 11 height 11
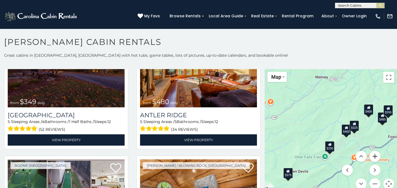
click at [375, 157] on button "Zoom in" at bounding box center [374, 156] width 11 height 11
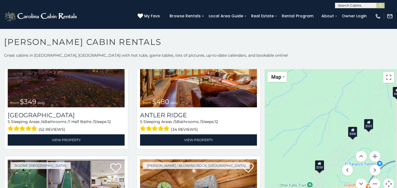
drag, startPoint x: 372, startPoint y: 138, endPoint x: 350, endPoint y: 138, distance: 21.2
click at [350, 138] on div "$349 $480 $525 $315 $355 $635 $675 $930 $400 $451 $330 $400 $485 $460 $395 $255…" at bounding box center [330, 132] width 132 height 127
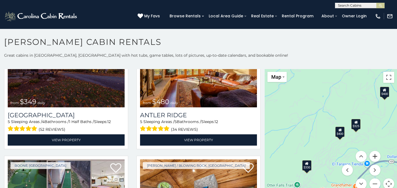
click at [375, 156] on button "Zoom in" at bounding box center [374, 156] width 11 height 11
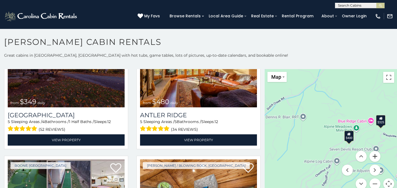
click at [375, 156] on button "Zoom in" at bounding box center [374, 156] width 11 height 11
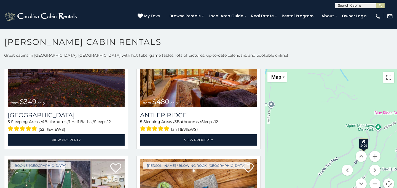
drag, startPoint x: 382, startPoint y: 139, endPoint x: 323, endPoint y: 138, distance: 58.4
click at [324, 139] on div "$349 $480 $525 $315 $355 $635 $675 $930 $400 $451 $330 $400 $485 $460 $395 $255…" at bounding box center [330, 132] width 132 height 127
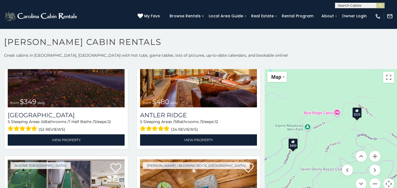
drag, startPoint x: 307, startPoint y: 142, endPoint x: 357, endPoint y: 141, distance: 50.4
click at [357, 141] on div "$349 $480 $525 $315 $355 $635 $675 $930 $400 $451 $330 $400 $485 $460 $395 $255…" at bounding box center [330, 132] width 132 height 127
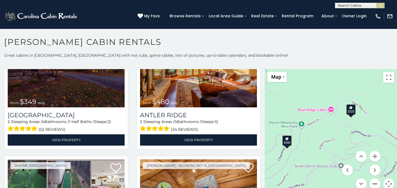
click at [375, 181] on button "Zoom out" at bounding box center [374, 183] width 11 height 11
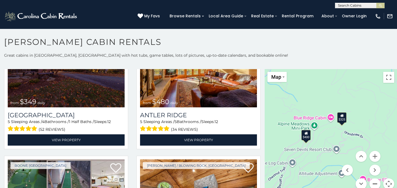
click at [375, 181] on button "Zoom out" at bounding box center [374, 183] width 11 height 11
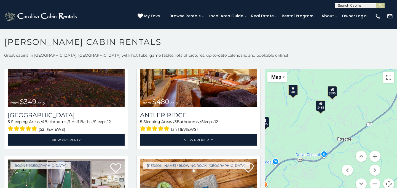
drag, startPoint x: 372, startPoint y: 147, endPoint x: 296, endPoint y: 146, distance: 76.6
click at [296, 146] on div "$349 $480 $525 $315 $355 $635 $675 $930 $400 $451 $330 $400 $485 $460 $395 $255…" at bounding box center [330, 132] width 132 height 127
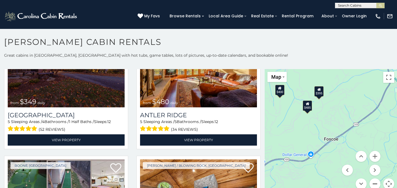
click at [372, 185] on button "Zoom out" at bounding box center [374, 183] width 11 height 11
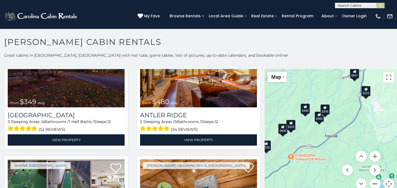
click at [372, 185] on button "Zoom out" at bounding box center [374, 183] width 11 height 11
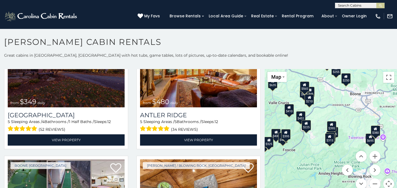
drag, startPoint x: 375, startPoint y: 118, endPoint x: 327, endPoint y: 135, distance: 50.4
click at [327, 135] on div "$315" at bounding box center [329, 138] width 9 height 10
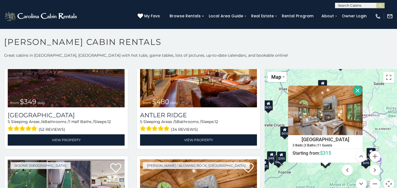
click at [357, 89] on button "Close" at bounding box center [358, 91] width 10 height 10
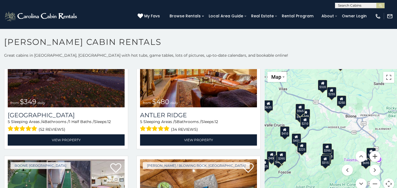
click at [373, 157] on button "Zoom in" at bounding box center [374, 156] width 11 height 11
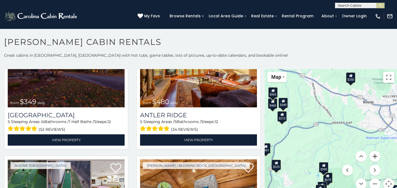
click at [373, 157] on button "Zoom in" at bounding box center [374, 156] width 11 height 11
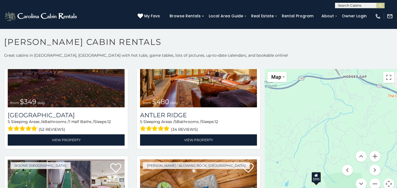
drag, startPoint x: 343, startPoint y: 142, endPoint x: 343, endPoint y: 72, distance: 70.8
click at [343, 72] on div "$349 $480 $525 $315 $355 $635 $675 $930 $400 $451 $330 $400 $485 $460 $395 $255…" at bounding box center [330, 132] width 132 height 127
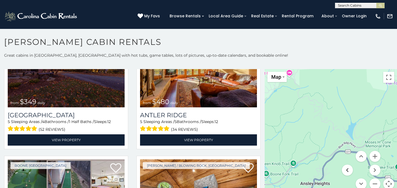
drag, startPoint x: 343, startPoint y: 108, endPoint x: 346, endPoint y: 171, distance: 63.2
click at [346, 170] on div "$349 $480 $525 $315 $355 $635 $675 $930 $400 $451 $330 $400 $485 $460 $395 $255…" at bounding box center [330, 132] width 132 height 127
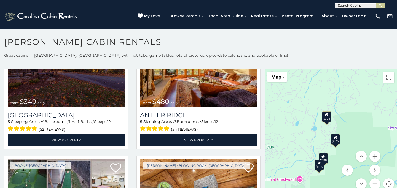
drag, startPoint x: 337, startPoint y: 139, endPoint x: 337, endPoint y: 69, distance: 69.4
click at [337, 69] on div "$349 $480 $525 $315 $355 $635 $675 $930 $400 $451 $330 $400 $485 $460 $395 $255…" at bounding box center [330, 132] width 132 height 127
click at [327, 156] on div "$480" at bounding box center [322, 157] width 9 height 10
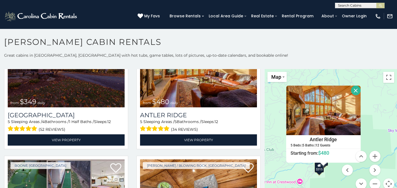
click at [354, 90] on button "Close" at bounding box center [356, 91] width 10 height 10
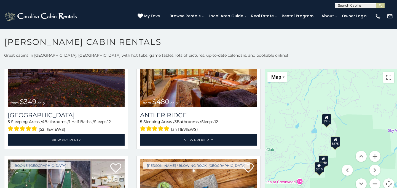
click at [373, 180] on button "Zoom out" at bounding box center [374, 183] width 11 height 11
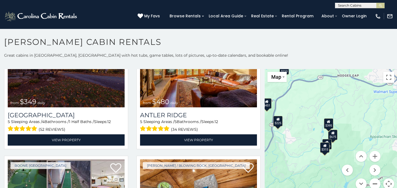
click at [373, 180] on button "Zoom out" at bounding box center [374, 183] width 11 height 11
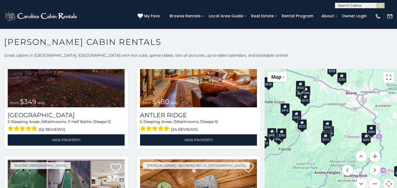
drag, startPoint x: 358, startPoint y: 145, endPoint x: 320, endPoint y: 145, distance: 38.3
click at [321, 145] on div "$349 $480 $525 $315 $355 $635 $675 $930 $400 $451 $330 $400 $485 $460 $395 $255…" at bounding box center [330, 132] width 132 height 127
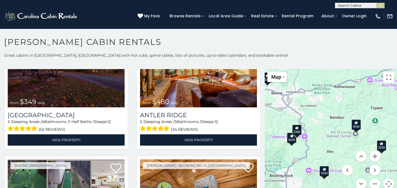
drag, startPoint x: 344, startPoint y: 143, endPoint x: 332, endPoint y: 140, distance: 12.0
click at [337, 143] on div "$349 $480 $525 $315 $355 $635 $675 $930 $400 $451 $330 $400 $485 $460 $395 $255…" at bounding box center [330, 132] width 132 height 127
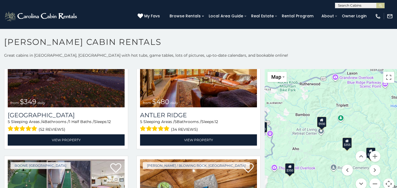
drag, startPoint x: 332, startPoint y: 159, endPoint x: 317, endPoint y: 158, distance: 15.2
click at [326, 158] on div "$349 $480 $525 $315 $355 $635 $675 $930 $400 $451 $330 $400 $485 $460 $395 $255…" at bounding box center [330, 132] width 132 height 127
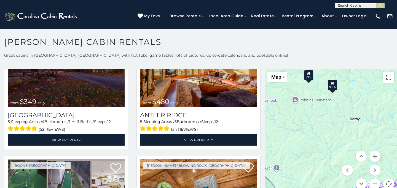
drag, startPoint x: 315, startPoint y: 154, endPoint x: 330, endPoint y: 109, distance: 48.2
click at [307, 95] on div "$349 $480 $525 $315 $355 $635 $675 $930 $400 $451 $330 $400 $485 $460 $395 $255…" at bounding box center [330, 132] width 132 height 127
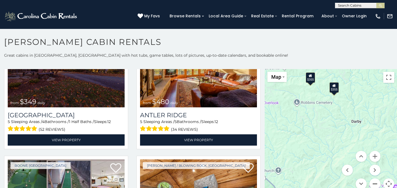
click at [369, 183] on button "Zoom out" at bounding box center [374, 183] width 11 height 11
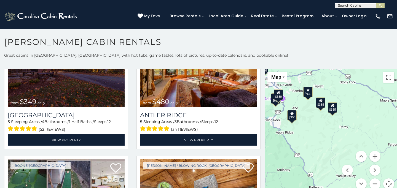
click at [369, 183] on button "Zoom out" at bounding box center [374, 183] width 11 height 11
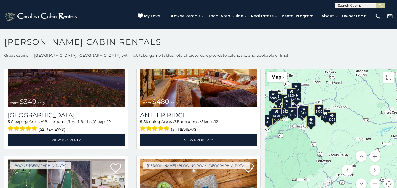
click at [369, 183] on button "Zoom out" at bounding box center [374, 183] width 11 height 11
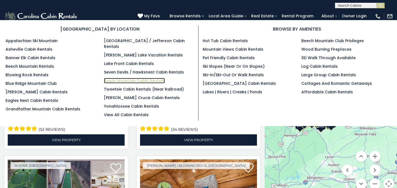
click at [158, 78] on link "Sugar Mountain Cabin Rentals" at bounding box center [134, 81] width 61 height 6
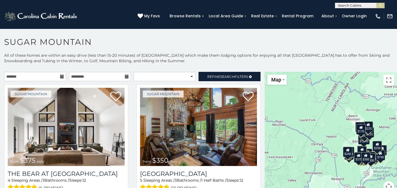
click at [388, 182] on button "Map camera controls" at bounding box center [388, 186] width 11 height 11
click at [379, 159] on button "Zoom in" at bounding box center [374, 159] width 11 height 11
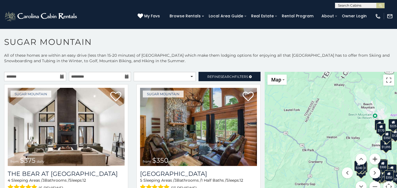
click at [379, 159] on button "Zoom in" at bounding box center [374, 159] width 11 height 11
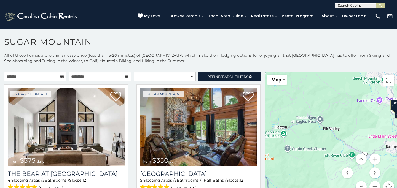
drag, startPoint x: 369, startPoint y: 130, endPoint x: 288, endPoint y: 109, distance: 84.3
click at [289, 109] on div "$375 $350 $350 $200 $375 $195 $265 $175 $190 $155 $290 $345 $175 $1,095 $195 $2…" at bounding box center [330, 135] width 132 height 127
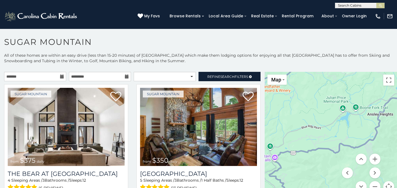
drag, startPoint x: 284, startPoint y: 110, endPoint x: 334, endPoint y: 128, distance: 53.1
click at [330, 126] on div "$375 $350 $350 $200 $375 $195 $265 $175 $190 $155 $290 $345 $175 $1,095 $195 $2…" at bounding box center [330, 135] width 132 height 127
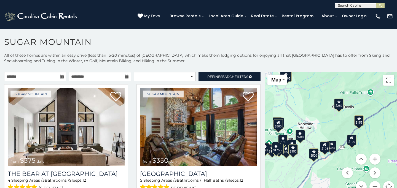
drag, startPoint x: 325, startPoint y: 118, endPoint x: 331, endPoint y: 75, distance: 43.7
click at [332, 75] on div "$375 $350 $350 $200 $375 $195 $265 $175 $190 $155 $290 $345 $175 $1,095 $195 $2…" at bounding box center [330, 135] width 132 height 127
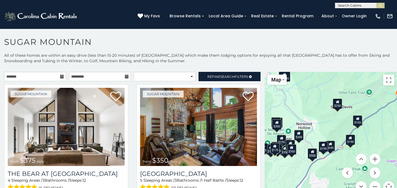
click at [330, 145] on icon at bounding box center [330, 144] width 4 height 4
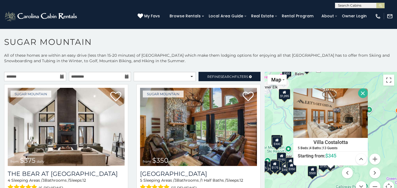
click at [363, 94] on button "Close" at bounding box center [363, 93] width 10 height 10
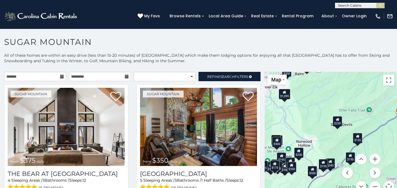
click at [321, 163] on div "$195" at bounding box center [322, 164] width 9 height 10
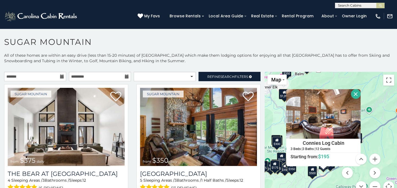
click at [357, 93] on button "Close" at bounding box center [356, 94] width 10 height 10
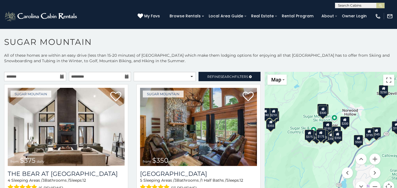
drag, startPoint x: 315, startPoint y: 157, endPoint x: 363, endPoint y: 124, distance: 58.1
click at [364, 124] on div "$375 $350 $350 $200 $375 $195 $265 $175 $190 $155 $290 $345 $175 $1,095 $195 $2…" at bounding box center [330, 135] width 132 height 127
click at [374, 159] on button "Zoom in" at bounding box center [374, 159] width 11 height 11
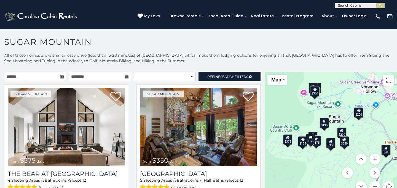
click at [374, 159] on button "Zoom in" at bounding box center [374, 159] width 11 height 11
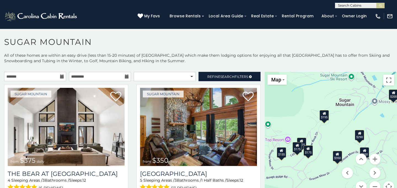
drag, startPoint x: 316, startPoint y: 146, endPoint x: 339, endPoint y: 146, distance: 22.6
click at [339, 146] on div "$375 $350 $350 $200 $375 $195 $265 $175 $190 $155 $290 $345 $175 $1,095 $195 $2…" at bounding box center [330, 135] width 132 height 127
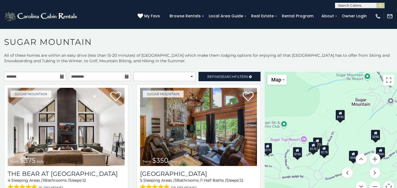
click at [313, 148] on div "$175" at bounding box center [312, 147] width 9 height 10
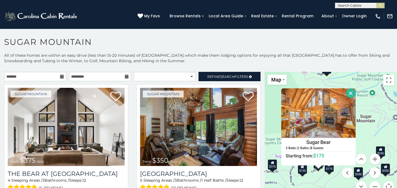
click at [349, 93] on button "Close" at bounding box center [351, 93] width 10 height 10
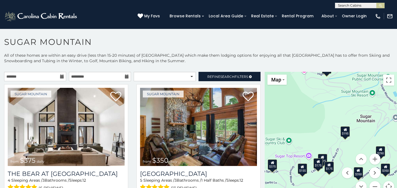
click at [326, 157] on div "$375" at bounding box center [322, 159] width 9 height 10
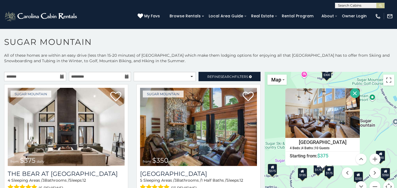
click at [355, 95] on button "Close" at bounding box center [355, 93] width 10 height 10
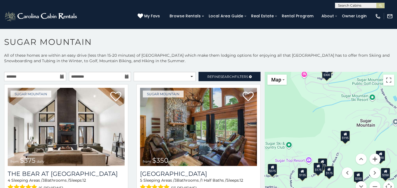
click at [375, 159] on button "Zoom in" at bounding box center [374, 159] width 11 height 11
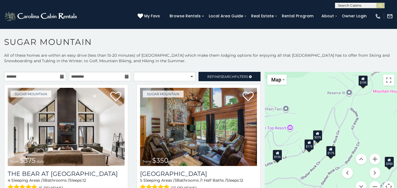
drag, startPoint x: 325, startPoint y: 158, endPoint x: 329, endPoint y: 95, distance: 63.7
click at [329, 95] on div "$375 $350 $350 $200 $375 $195 $265 $175 $190 $155 $290 $345 $175 $1,095 $195 $2…" at bounding box center [330, 135] width 132 height 127
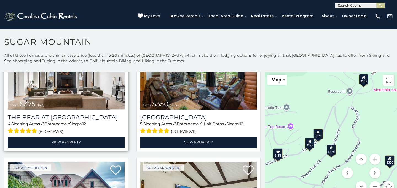
scroll to position [57, 0]
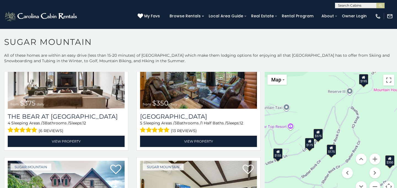
click at [311, 146] on div "$175" at bounding box center [309, 143] width 9 height 10
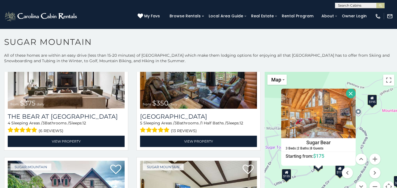
click at [352, 90] on button "Close" at bounding box center [351, 94] width 10 height 10
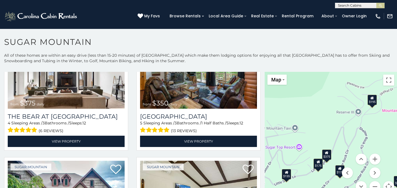
click at [327, 154] on div "$375" at bounding box center [326, 155] width 9 height 10
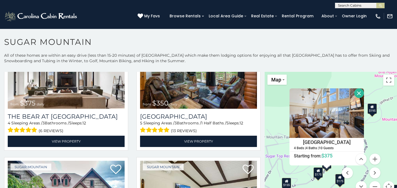
click at [358, 93] on button "Close" at bounding box center [359, 93] width 10 height 10
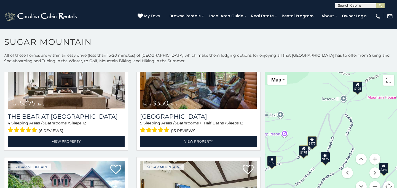
drag, startPoint x: 351, startPoint y: 136, endPoint x: 333, endPoint y: 110, distance: 31.6
click at [333, 110] on div "$375 $350 $350 $200 $375 $195 $265 $175 $190 $155 $290 $345 $175 $1,095 $195 $2…" at bounding box center [330, 135] width 132 height 127
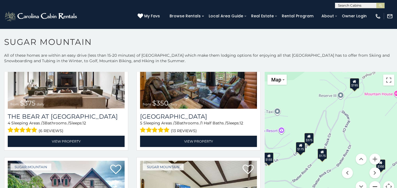
click at [377, 185] on button "Zoom out" at bounding box center [374, 186] width 11 height 11
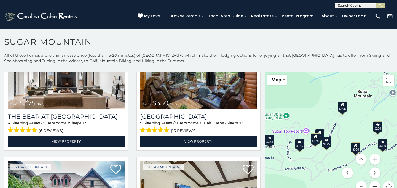
click at [377, 185] on button "Zoom out" at bounding box center [374, 186] width 11 height 11
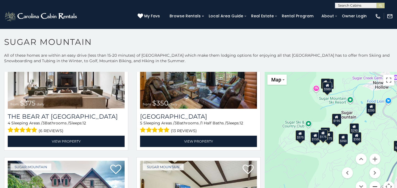
click at [377, 185] on button "Zoom out" at bounding box center [374, 186] width 11 height 11
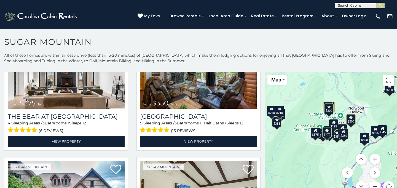
click at [374, 182] on button "Zoom out" at bounding box center [374, 186] width 11 height 11
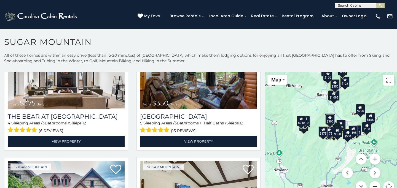
click at [374, 182] on button "Zoom out" at bounding box center [374, 186] width 11 height 11
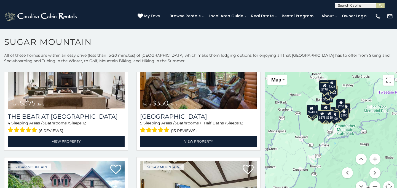
drag, startPoint x: 359, startPoint y: 139, endPoint x: 357, endPoint y: 122, distance: 16.9
click at [357, 122] on div "$375 $350 $350 $200 $375 $195 $265 $175 $190 $155 $290 $345 $175 $1,095 $195 $2…" at bounding box center [330, 135] width 132 height 127
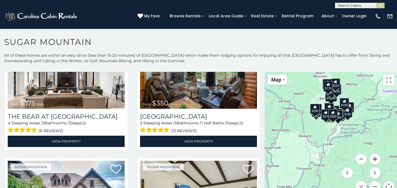
click at [374, 161] on button "Zoom in" at bounding box center [374, 159] width 11 height 11
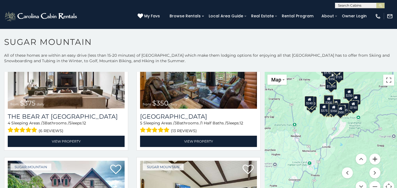
click at [374, 161] on button "Zoom in" at bounding box center [374, 159] width 11 height 11
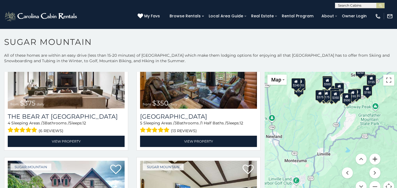
click at [374, 161] on button "Zoom in" at bounding box center [374, 159] width 11 height 11
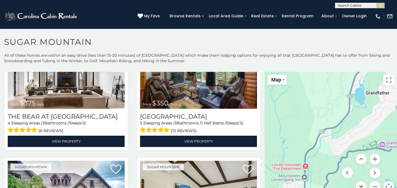
drag, startPoint x: 356, startPoint y: 140, endPoint x: 356, endPoint y: 188, distance: 47.4
click at [356, 188] on div "$375 $350 $350 $200 $375 $195 $265 $175 $190 $155 $290 $345 $175 $1,095 $195 $2…" at bounding box center [330, 135] width 132 height 127
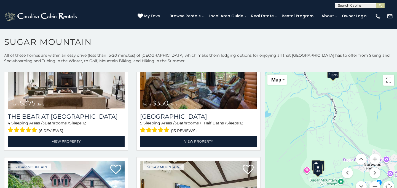
drag, startPoint x: 339, startPoint y: 141, endPoint x: 339, endPoint y: 121, distance: 20.1
click at [339, 121] on div "$375 $350 $350 $200 $375 $195 $265 $175 $190 $155 $290 $345 $175 $1,095 $195 $2…" at bounding box center [330, 135] width 132 height 127
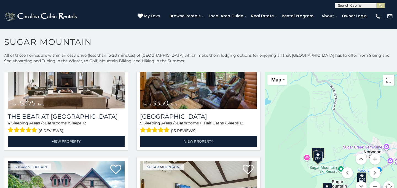
drag, startPoint x: 320, startPoint y: 28, endPoint x: 320, endPoint y: 25, distance: 3.6
click at [320, 25] on div "(828) 295-6000 My Favs Browse Rentals Local Area Guide Activities & Attractions…" at bounding box center [198, 18] width 397 height 21
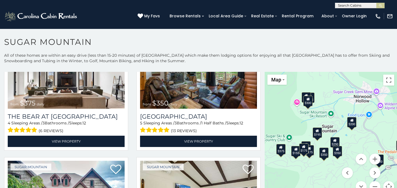
drag, startPoint x: 332, startPoint y: 137, endPoint x: 321, endPoint y: 83, distance: 54.8
click at [322, 82] on div "$375 $350 $350 $200 $375 $195 $265 $175 $190 $155 $290 $345 $175 $1,095 $195 $2…" at bounding box center [330, 135] width 132 height 127
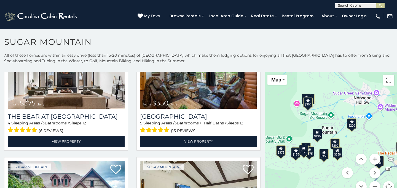
click at [377, 157] on button "Zoom in" at bounding box center [374, 159] width 11 height 11
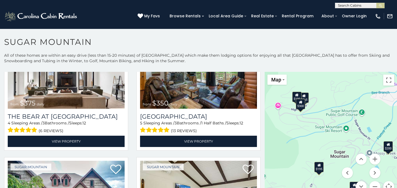
drag, startPoint x: 314, startPoint y: 114, endPoint x: 330, endPoint y: 145, distance: 34.9
click at [330, 145] on div "$375 $350 $350 $200 $375 $195 $265 $175 $190 $155 $290 $345 $175 $1,095 $195 $2…" at bounding box center [330, 135] width 132 height 127
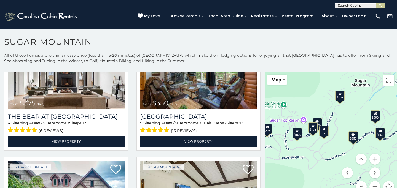
drag, startPoint x: 328, startPoint y: 145, endPoint x: 349, endPoint y: 73, distance: 74.9
click at [349, 73] on div "$375 $350 $350 $200 $375 $195 $265 $175 $190 $155 $290 $345 $175 $1,095 $195 $2…" at bounding box center [330, 135] width 132 height 127
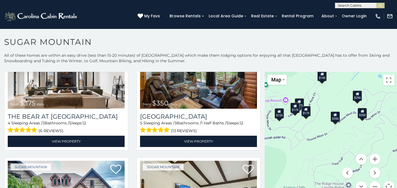
drag, startPoint x: 302, startPoint y: 153, endPoint x: 286, endPoint y: 133, distance: 25.7
click at [286, 133] on div "$375 $350 $350 $200 $375 $195 $265 $175 $190 $155 $290 $345 $175 $1,095 $195 $2…" at bounding box center [330, 135] width 132 height 127
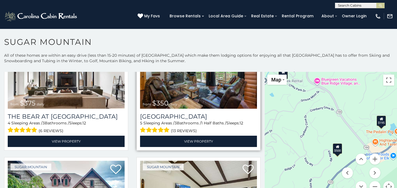
drag, startPoint x: 357, startPoint y: 129, endPoint x: 250, endPoint y: 148, distance: 109.1
click at [250, 72] on main "**********" at bounding box center [198, 72] width 397 height 0
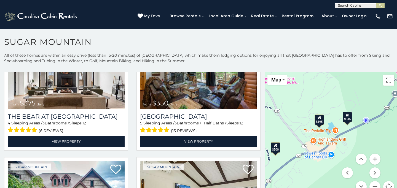
drag, startPoint x: 334, startPoint y: 123, endPoint x: 271, endPoint y: 122, distance: 63.6
click at [271, 122] on div "$375 $350 $350 $200 $375 $195 $265 $175 $190 $155 $290 $345 $175 $1,095 $195 $2…" at bounding box center [330, 135] width 132 height 127
click at [374, 185] on button "Zoom out" at bounding box center [374, 186] width 11 height 11
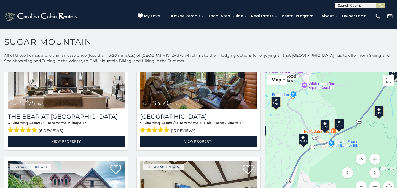
click at [372, 162] on button "Zoom in" at bounding box center [374, 159] width 11 height 11
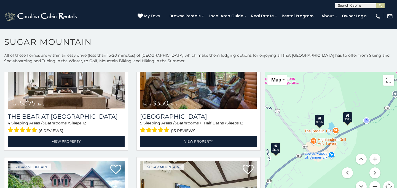
click at [373, 183] on button "Zoom out" at bounding box center [374, 186] width 11 height 11
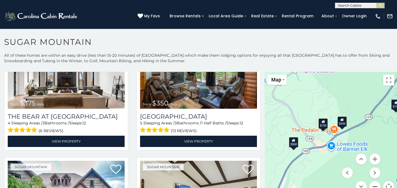
click at [373, 183] on button "Zoom out" at bounding box center [374, 186] width 11 height 11
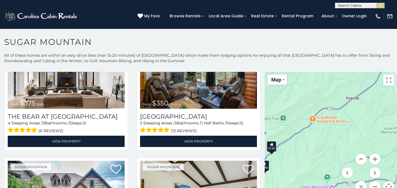
drag, startPoint x: 365, startPoint y: 130, endPoint x: 271, endPoint y: 177, distance: 105.4
click at [271, 177] on div "$375 $350 $350 $200 $375 $195 $265 $175 $190 $155 $290 $345 $175 $1,095 $195 $2…" at bounding box center [330, 135] width 132 height 127
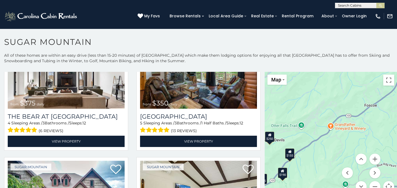
drag, startPoint x: 284, startPoint y: 105, endPoint x: 305, endPoint y: 111, distance: 22.1
click at [306, 111] on div "$375 $350 $350 $200 $375 $195 $265 $175 $190 $155 $290 $345 $175 $1,095 $195 $2…" at bounding box center [330, 135] width 132 height 127
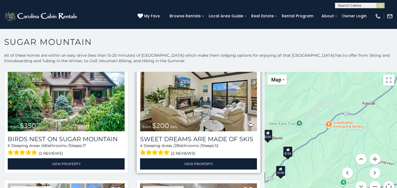
scroll to position [165, 0]
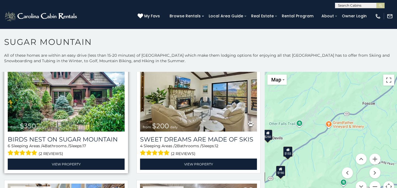
click at [88, 110] on img at bounding box center [66, 92] width 117 height 78
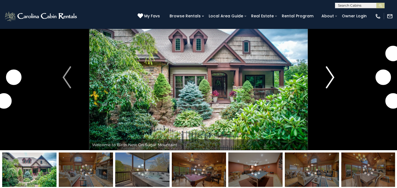
scroll to position [18, 0]
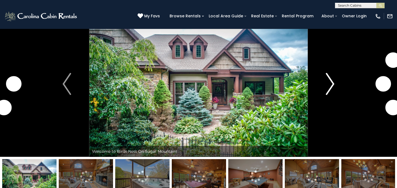
click at [326, 88] on img "Next" at bounding box center [330, 84] width 8 height 22
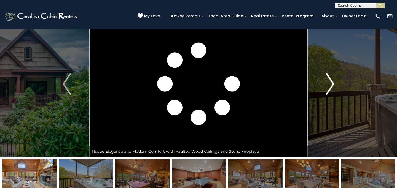
click at [326, 88] on img "Next" at bounding box center [330, 84] width 8 height 22
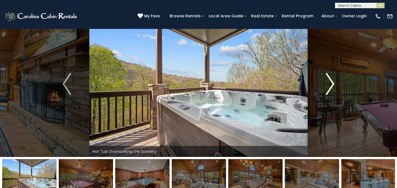
click at [326, 88] on img "Next" at bounding box center [330, 84] width 8 height 22
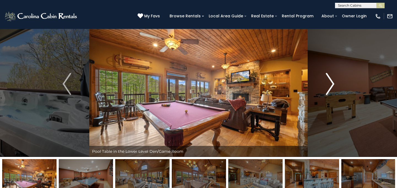
click at [326, 88] on img "Next" at bounding box center [330, 84] width 8 height 22
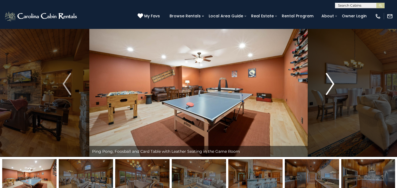
click at [326, 88] on img "Next" at bounding box center [330, 84] width 8 height 22
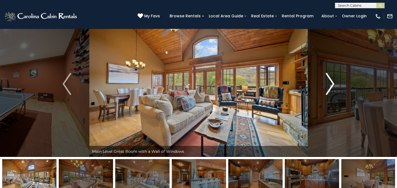
click at [326, 88] on img "Next" at bounding box center [330, 84] width 8 height 22
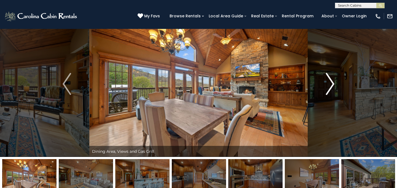
click at [326, 88] on img "Next" at bounding box center [330, 84] width 8 height 22
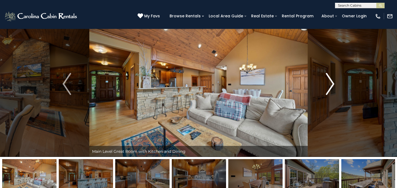
click at [326, 88] on img "Next" at bounding box center [330, 84] width 8 height 22
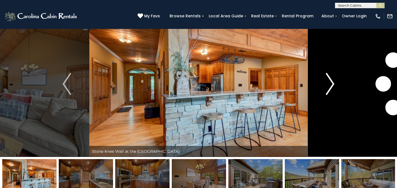
click at [326, 88] on img "Next" at bounding box center [330, 84] width 8 height 22
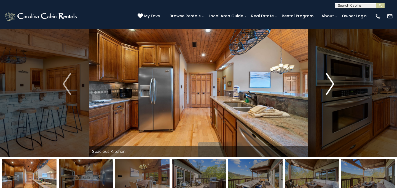
click at [326, 88] on img "Next" at bounding box center [330, 84] width 8 height 22
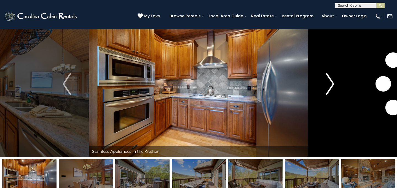
click at [326, 88] on img "Next" at bounding box center [330, 84] width 8 height 22
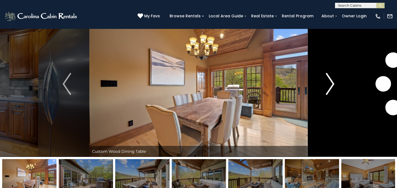
click at [326, 88] on img "Next" at bounding box center [330, 84] width 8 height 22
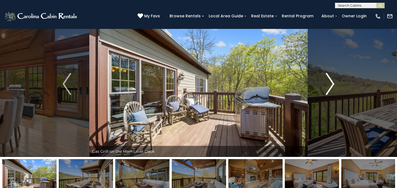
click at [326, 88] on img "Next" at bounding box center [330, 84] width 8 height 22
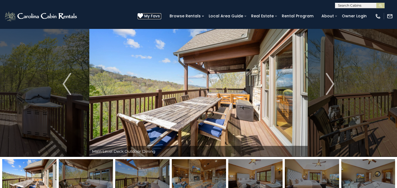
click at [160, 16] on span "My Favs" at bounding box center [152, 16] width 16 height 6
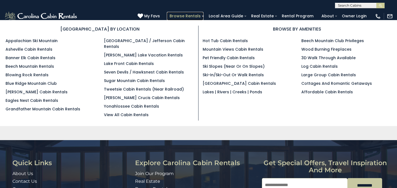
click at [189, 18] on link "Browse Rentals" at bounding box center [185, 16] width 37 height 9
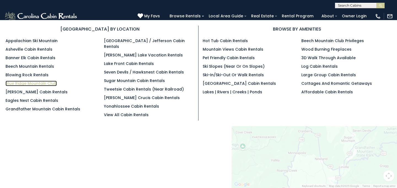
click at [28, 82] on link "Blue Ridge Mountain Club" at bounding box center [31, 84] width 51 height 6
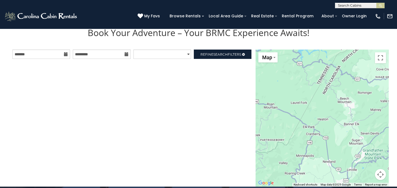
scroll to position [569, 0]
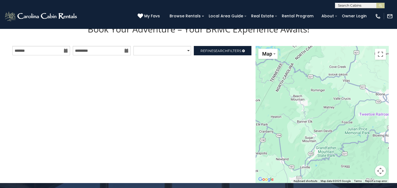
drag, startPoint x: 349, startPoint y: 118, endPoint x: 301, endPoint y: 120, distance: 47.7
click at [301, 120] on div at bounding box center [321, 114] width 133 height 137
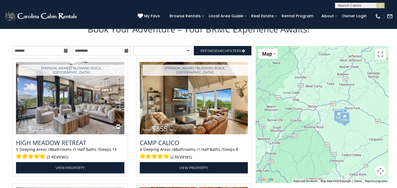
drag, startPoint x: 365, startPoint y: 135, endPoint x: 340, endPoint y: 137, distance: 25.4
click at [340, 137] on div "$325 $355 $185 $200 $170 $297 $220 $275 $525 $355 $195" at bounding box center [321, 114] width 133 height 137
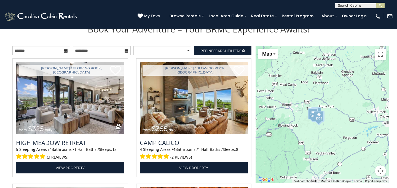
drag, startPoint x: 366, startPoint y: 130, endPoint x: 338, endPoint y: 128, distance: 28.0
click at [338, 128] on div "$325 $355 $185 $200 $170 $297 $220 $275 $525 $355 $195" at bounding box center [321, 114] width 133 height 137
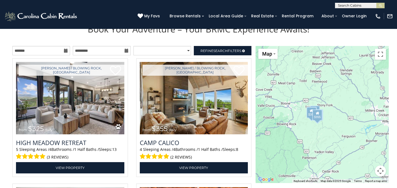
click at [385, 170] on button "Map camera controls" at bounding box center [380, 171] width 11 height 11
click at [368, 141] on button "Zoom in" at bounding box center [366, 143] width 11 height 11
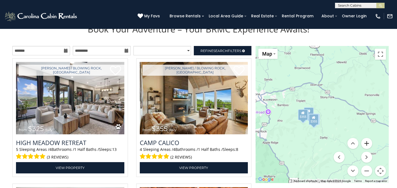
click at [368, 141] on button "Zoom in" at bounding box center [366, 143] width 11 height 11
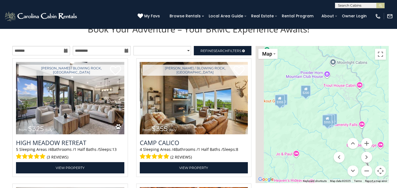
drag, startPoint x: 313, startPoint y: 137, endPoint x: 360, endPoint y: 100, distance: 60.0
click at [360, 100] on div "$325 $355 $185 $200 $170 $297 $220 $275 $525 $355 $195" at bounding box center [321, 114] width 133 height 137
click at [367, 145] on button "Zoom in" at bounding box center [366, 143] width 11 height 11
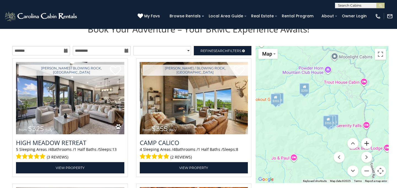
click at [367, 145] on button "Zoom in" at bounding box center [366, 143] width 11 height 11
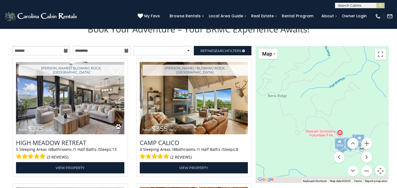
drag, startPoint x: 345, startPoint y: 123, endPoint x: 329, endPoint y: 98, distance: 29.3
click at [329, 98] on div "$325 $355 $185 $200 $170 $297 $220 $275 $525 $355 $195" at bounding box center [321, 114] width 133 height 137
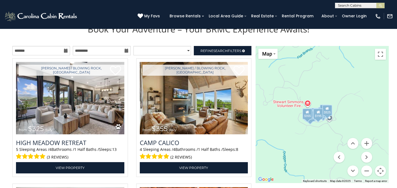
drag, startPoint x: 329, startPoint y: 98, endPoint x: 307, endPoint y: 84, distance: 26.4
click at [307, 84] on div "$325 $355 $185 $200 $170 $297 $220 $275 $525 $355 $195" at bounding box center [321, 114] width 133 height 137
click at [307, 113] on div "$355" at bounding box center [305, 112] width 10 height 11
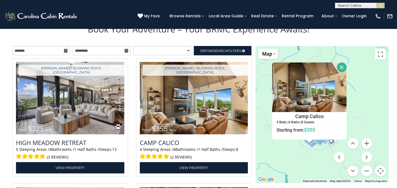
click at [340, 64] on button "Close" at bounding box center [342, 68] width 10 height 10
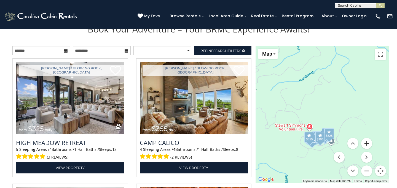
click at [369, 143] on button "Zoom in" at bounding box center [366, 143] width 11 height 11
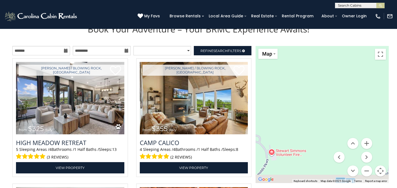
drag, startPoint x: 326, startPoint y: 138, endPoint x: 326, endPoint y: 85, distance: 53.4
click at [326, 85] on div "$325 $355 $185 $200 $170 $297 $220 $275 $525 $355 $195" at bounding box center [321, 114] width 133 height 137
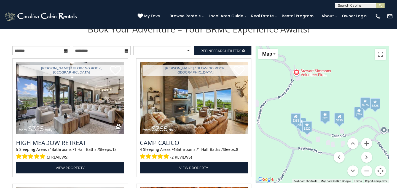
drag, startPoint x: 315, startPoint y: 106, endPoint x: 344, endPoint y: 162, distance: 63.1
click at [344, 162] on div "$325 $355 $185 $200 $170 $297 $220 $275 $525 $355 $195 Map Satellite Map Labels…" at bounding box center [321, 114] width 133 height 137
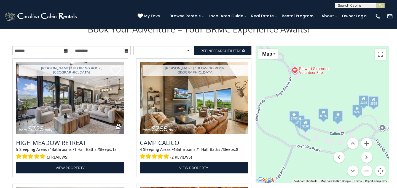
click at [297, 125] on div "$185" at bounding box center [299, 121] width 10 height 11
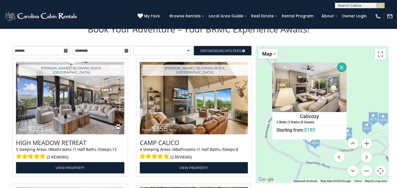
click at [340, 67] on button "Close" at bounding box center [342, 68] width 10 height 10
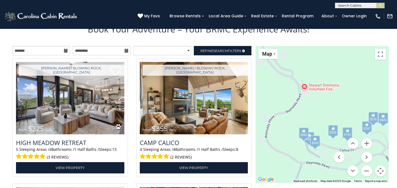
click at [316, 147] on div "$220" at bounding box center [315, 141] width 10 height 11
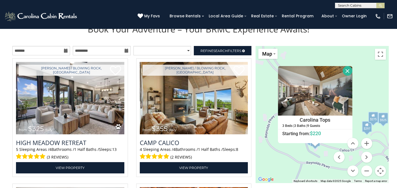
click at [347, 73] on button "Close" at bounding box center [347, 71] width 10 height 10
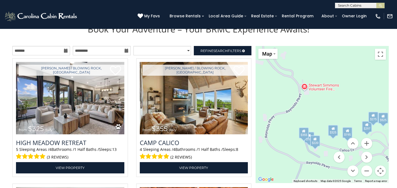
click at [366, 130] on div "$297" at bounding box center [366, 126] width 10 height 11
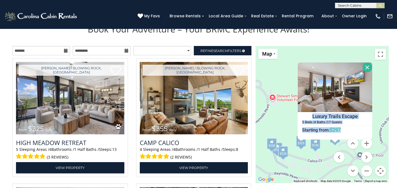
click at [367, 68] on button "Close" at bounding box center [367, 68] width 10 height 10
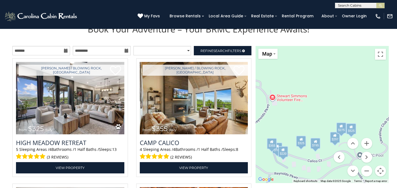
click at [347, 131] on div "$525" at bounding box center [351, 128] width 10 height 11
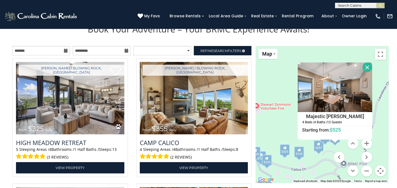
click at [365, 69] on button "Close" at bounding box center [367, 68] width 10 height 10
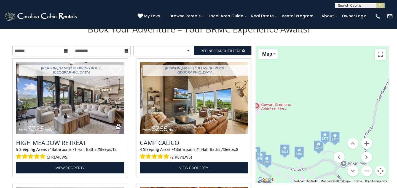
click at [323, 139] on div "$275" at bounding box center [324, 136] width 10 height 11
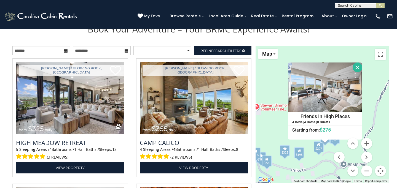
click at [356, 69] on button "Close" at bounding box center [357, 68] width 10 height 10
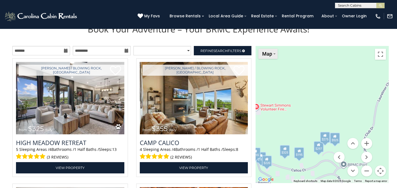
click at [267, 56] on span "Map" at bounding box center [267, 54] width 10 height 6
click at [272, 66] on li "Satellite" at bounding box center [275, 63] width 32 height 9
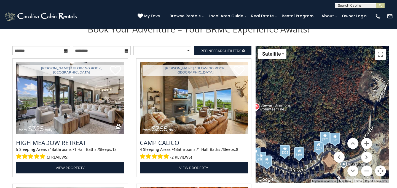
click at [309, 118] on div "$325 $355 $185 $200 $170 $297 $220 $275 $525 $355 $195" at bounding box center [321, 114] width 133 height 137
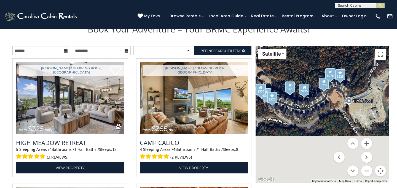
drag, startPoint x: 305, startPoint y: 133, endPoint x: 311, endPoint y: 54, distance: 79.8
click at [311, 53] on div "$325 $355 $185 $200 $170 $297 $220 $275 $525 $355 $195" at bounding box center [321, 114] width 133 height 137
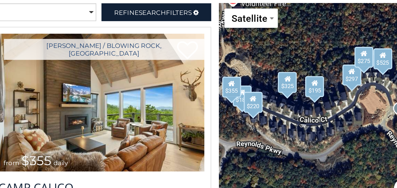
click at [266, 97] on div "$185" at bounding box center [267, 94] width 10 height 11
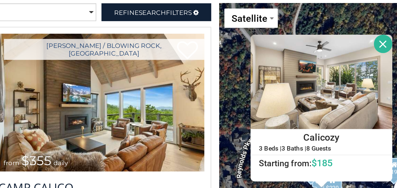
click at [340, 68] on button "Close" at bounding box center [342, 68] width 10 height 10
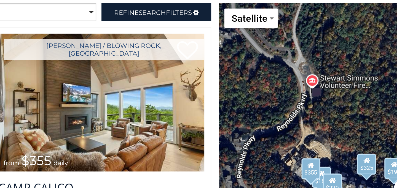
click at [307, 141] on div "$185" at bounding box center [309, 137] width 10 height 11
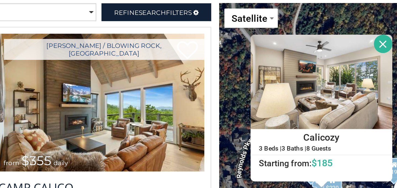
click at [341, 69] on button "Close" at bounding box center [342, 68] width 10 height 10
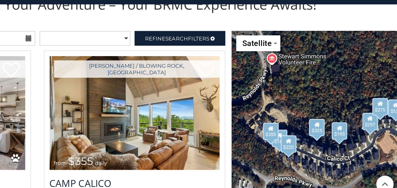
drag, startPoint x: 304, startPoint y: 99, endPoint x: 280, endPoint y: 76, distance: 33.5
click at [280, 76] on div "$325 $355 $185 $200 $170 $297 $220 $275 $525 $355 $195" at bounding box center [321, 114] width 133 height 137
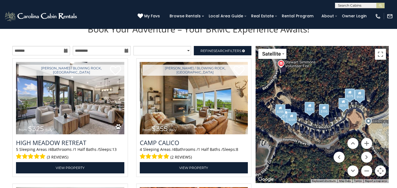
click at [293, 123] on div "$220" at bounding box center [291, 118] width 10 height 11
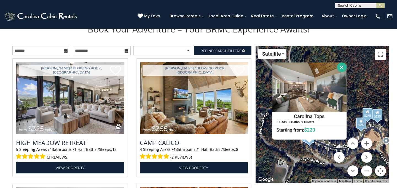
click at [342, 70] on button "Close" at bounding box center [341, 68] width 10 height 10
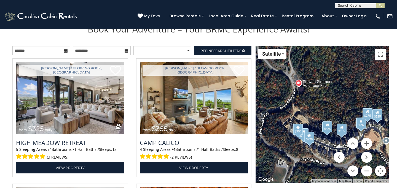
click at [296, 132] on div "$355" at bounding box center [297, 129] width 10 height 11
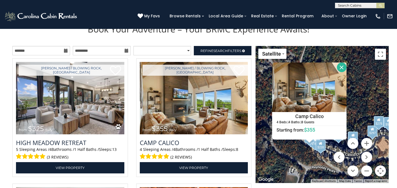
click at [341, 72] on button "Close" at bounding box center [342, 68] width 10 height 10
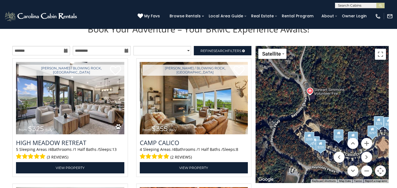
click at [340, 136] on div "$325" at bounding box center [338, 135] width 10 height 11
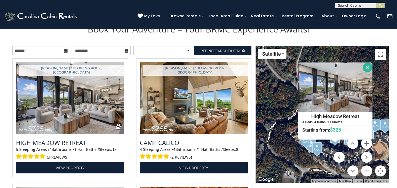
click at [367, 66] on button "Close" at bounding box center [367, 68] width 10 height 10
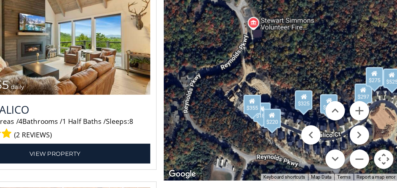
click at [318, 152] on div "$220" at bounding box center [316, 148] width 10 height 11
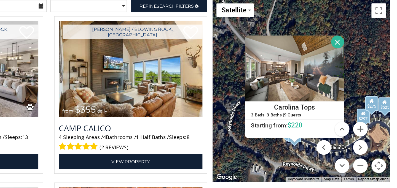
scroll to position [568, 0]
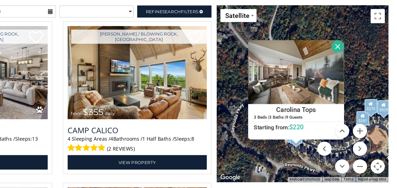
click at [348, 80] on button "Close" at bounding box center [349, 78] width 10 height 10
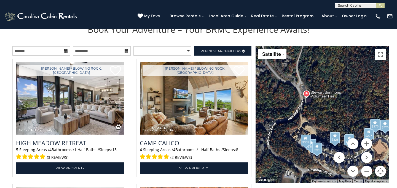
click at [368, 171] on button "Zoom out" at bounding box center [366, 171] width 11 height 11
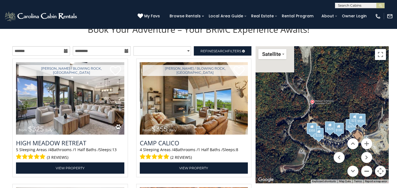
click at [368, 171] on button "Zoom out" at bounding box center [366, 171] width 11 height 11
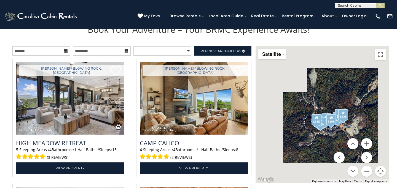
click at [368, 171] on button "Zoom out" at bounding box center [366, 171] width 11 height 11
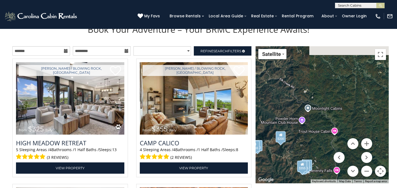
drag, startPoint x: 300, startPoint y: 118, endPoint x: 281, endPoint y: 173, distance: 57.5
click at [281, 173] on div "$325 $355 $185 $200 $170 $297 $220 $275 $525 $355 $195" at bounding box center [321, 114] width 133 height 137
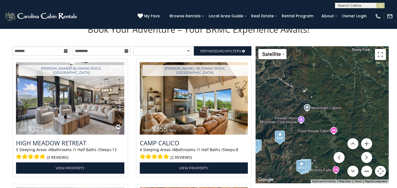
click at [367, 177] on button "Zoom out" at bounding box center [366, 171] width 11 height 11
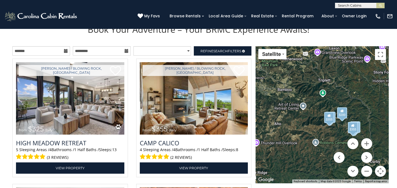
drag, startPoint x: 330, startPoint y: 124, endPoint x: 372, endPoint y: 114, distance: 42.8
click at [372, 114] on div "$325 $355 $185 $200 $170 $297 $220 $275 $525 $355 $195" at bounding box center [321, 114] width 133 height 137
click at [368, 148] on button "Zoom in" at bounding box center [366, 143] width 11 height 11
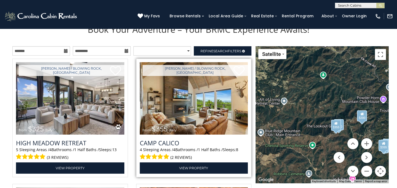
drag, startPoint x: 274, startPoint y: 124, endPoint x: 242, endPoint y: 121, distance: 32.4
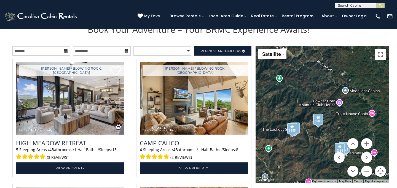
drag, startPoint x: 306, startPoint y: 82, endPoint x: 366, endPoint y: 150, distance: 90.4
click at [368, 150] on div "$325 $355 $185 $200 $170 $297 $220 $275 $525 $355 $195 Satellite Satellite Map …" at bounding box center [321, 114] width 133 height 137
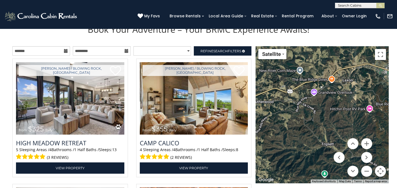
drag, startPoint x: 322, startPoint y: 94, endPoint x: 315, endPoint y: 120, distance: 26.7
click at [315, 120] on div "$325 $355 $185 $200 $170 $297 $220 $275 $525 $355 $195" at bounding box center [321, 114] width 133 height 137
click at [332, 81] on div "$325 $355 $185 $200 $170 $297 $220 $275 $525 $355 $195" at bounding box center [321, 114] width 133 height 137
click at [310, 92] on div "$325 $355 $185 $200 $170 $297 $220 $275 $525 $355 $195" at bounding box center [321, 114] width 133 height 137
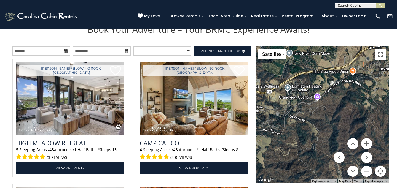
click at [365, 170] on button "Zoom out" at bounding box center [366, 171] width 11 height 11
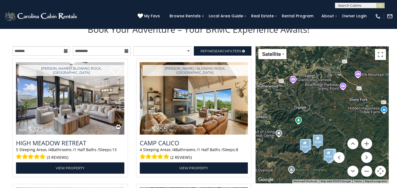
drag, startPoint x: 336, startPoint y: 126, endPoint x: 307, endPoint y: 97, distance: 41.7
click at [307, 97] on div "$325 $355 $185 $200 $170 $297 $220 $275 $525 $355 $195" at bounding box center [321, 114] width 133 height 137
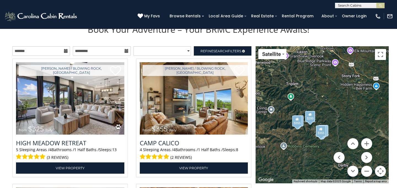
drag, startPoint x: 317, startPoint y: 107, endPoint x: 310, endPoint y: 83, distance: 25.1
click at [311, 83] on div "$325 $355 $185 $200 $170 $297 $220 $275 $525 $355 $195" at bounding box center [321, 114] width 133 height 137
click at [365, 143] on button "Zoom in" at bounding box center [366, 143] width 11 height 11
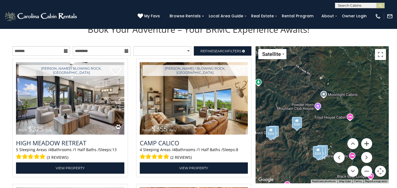
click at [365, 143] on button "Zoom in" at bounding box center [366, 143] width 11 height 11
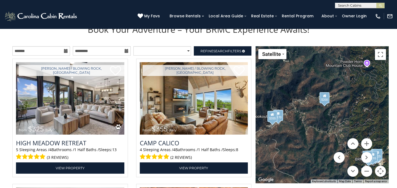
drag, startPoint x: 308, startPoint y: 140, endPoint x: 361, endPoint y: 101, distance: 66.0
click at [362, 101] on div "$325 $355 $185 $200 $170 $297 $220 $275 $525 $355 $195" at bounding box center [321, 114] width 133 height 137
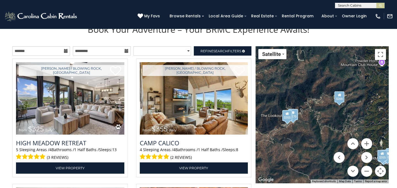
drag, startPoint x: 303, startPoint y: 122, endPoint x: 321, endPoint y: 122, distance: 18.2
click at [321, 122] on div "$325 $355 $185 $200 $170 $297 $220 $275 $525 $355 $195" at bounding box center [321, 114] width 133 height 137
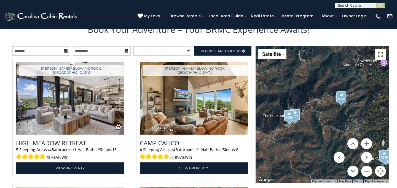
click at [297, 118] on div "$170" at bounding box center [294, 114] width 10 height 11
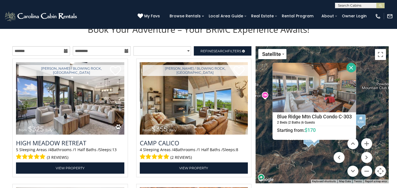
click at [352, 69] on button "Close" at bounding box center [351, 68] width 10 height 10
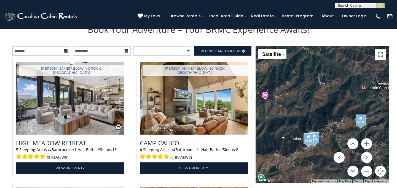
click at [309, 139] on icon at bounding box center [308, 137] width 4 height 4
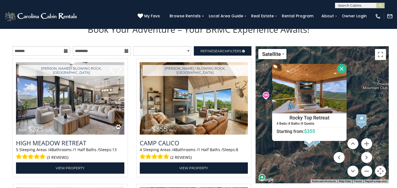
click at [342, 72] on button "Close" at bounding box center [342, 69] width 10 height 10
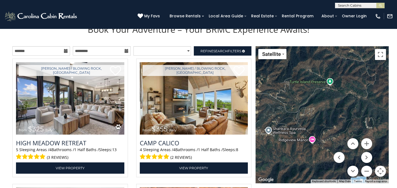
drag, startPoint x: 312, startPoint y: 84, endPoint x: 359, endPoint y: 129, distance: 65.1
click at [359, 129] on div "$325 $355 $185 $200 $170 $297 $220 $275 $525 $355 $195" at bounding box center [321, 114] width 133 height 137
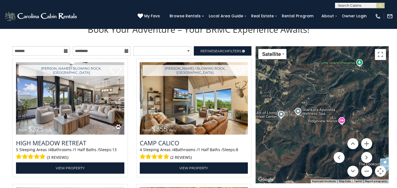
drag, startPoint x: 307, startPoint y: 94, endPoint x: 334, endPoint y: 74, distance: 33.9
click at [334, 74] on div "$325 $355 $185 $200 $170 $297 $220 $275 $525 $355 $195" at bounding box center [321, 114] width 133 height 137
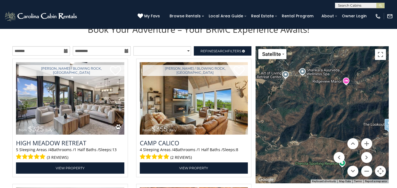
drag, startPoint x: 286, startPoint y: 160, endPoint x: 289, endPoint y: 110, distance: 50.3
click at [289, 110] on div "$325 $355 $185 $200 $170 $297 $220 $275 $525 $355 $195" at bounding box center [321, 114] width 133 height 137
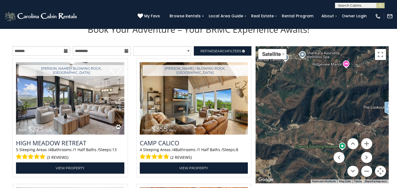
drag, startPoint x: 312, startPoint y: 119, endPoint x: 309, endPoint y: 103, distance: 16.6
click at [309, 103] on div "$325 $355 $185 $200 $170 $297 $220 $275 $525 $355 $195" at bounding box center [321, 114] width 133 height 137
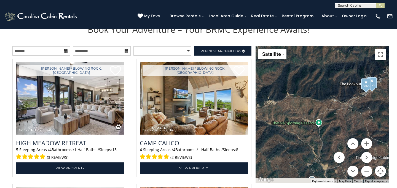
drag, startPoint x: 328, startPoint y: 129, endPoint x: 285, endPoint y: 112, distance: 46.5
click at [285, 113] on div "$325 $355 $185 $200 $170 $297 $220 $275 $525 $355 $195" at bounding box center [321, 114] width 133 height 137
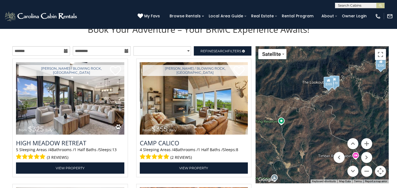
click at [317, 82] on div "$325 $355 $185 $200 $170 $297 $220 $275 $525 $355 $195" at bounding box center [321, 114] width 133 height 137
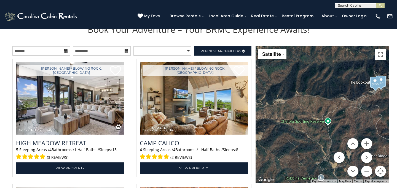
drag, startPoint x: 277, startPoint y: 110, endPoint x: 330, endPoint y: 107, distance: 53.2
click at [330, 107] on div "$325 $355 $185 $200 $170 $297 $220 $275 $525 $355 $195" at bounding box center [321, 114] width 133 height 137
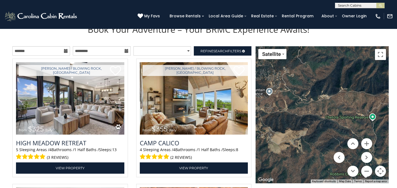
drag, startPoint x: 305, startPoint y: 97, endPoint x: 367, endPoint y: 103, distance: 61.9
click at [367, 103] on div "$325 $355 $185 $200 $170 $297 $220 $275 $525 $355 $195" at bounding box center [321, 114] width 133 height 137
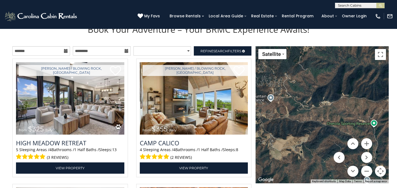
drag, startPoint x: 338, startPoint y: 113, endPoint x: 296, endPoint y: 109, distance: 42.1
click at [297, 109] on div "$325 $355 $185 $200 $170 $297 $220 $275 $525 $355 $195" at bounding box center [321, 114] width 133 height 137
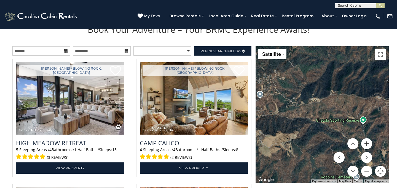
click at [365, 142] on button "Zoom in" at bounding box center [366, 143] width 11 height 11
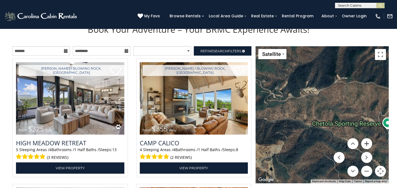
click at [365, 142] on button "Zoom in" at bounding box center [366, 143] width 11 height 11
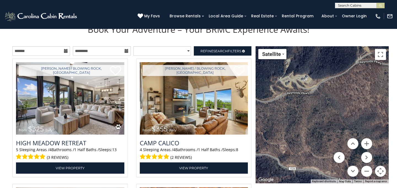
drag, startPoint x: 308, startPoint y: 74, endPoint x: 313, endPoint y: 115, distance: 41.3
click at [313, 115] on div "$325 $355 $185 $200 $170 $297 $220 $275 $525 $355 $195" at bounding box center [321, 114] width 133 height 137
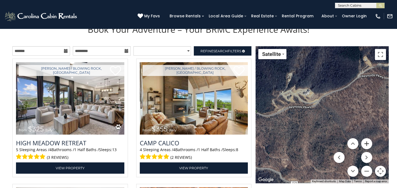
click at [364, 143] on button "Zoom in" at bounding box center [366, 143] width 11 height 11
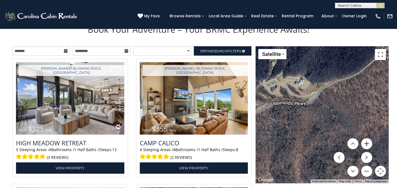
click at [364, 143] on button "Zoom in" at bounding box center [366, 143] width 11 height 11
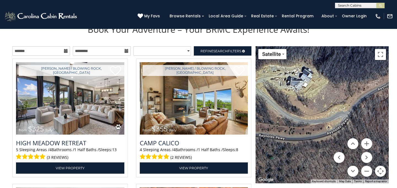
drag, startPoint x: 316, startPoint y: 66, endPoint x: 356, endPoint y: 123, distance: 69.8
click at [356, 123] on div "$325 $355 $185 $200 $170 $297 $220 $275 $525 $355 $195" at bounding box center [321, 114] width 133 height 137
click at [366, 169] on button "Zoom out" at bounding box center [366, 171] width 11 height 11
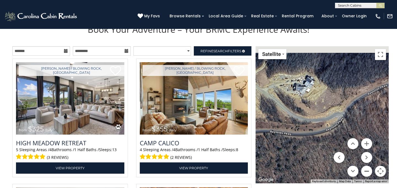
click at [366, 169] on button "Zoom out" at bounding box center [366, 171] width 11 height 11
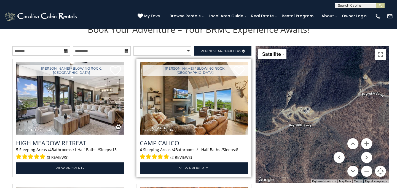
drag, startPoint x: 357, startPoint y: 85, endPoint x: 249, endPoint y: 113, distance: 111.3
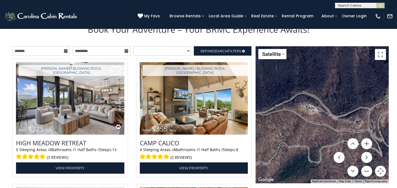
drag, startPoint x: 337, startPoint y: 119, endPoint x: 289, endPoint y: 77, distance: 64.4
click at [289, 77] on div "$325 $355 $185 $200 $170 $297 $220 $275 $525 $355 $195" at bounding box center [321, 114] width 133 height 137
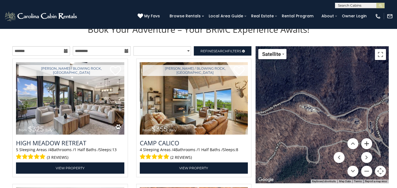
click at [368, 143] on button "Zoom in" at bounding box center [366, 143] width 11 height 11
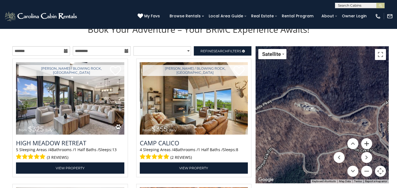
click at [368, 143] on button "Zoom in" at bounding box center [366, 143] width 11 height 11
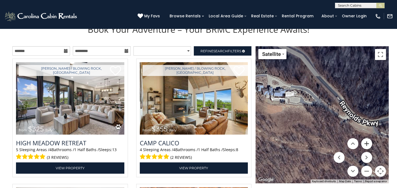
click at [368, 143] on button "Zoom in" at bounding box center [366, 143] width 11 height 11
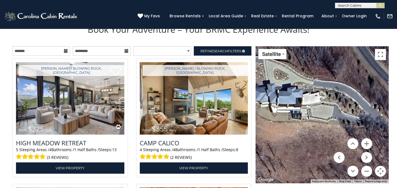
drag, startPoint x: 304, startPoint y: 93, endPoint x: 364, endPoint y: 121, distance: 66.2
click at [364, 121] on div "$325 $355 $185 $200 $170 $297 $220 $275 $525 $355 $195" at bounding box center [321, 114] width 133 height 137
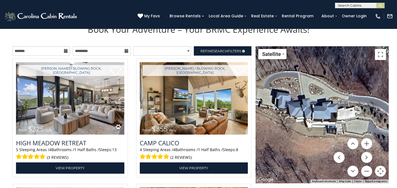
drag, startPoint x: 298, startPoint y: 94, endPoint x: 335, endPoint y: 110, distance: 40.4
click at [335, 110] on div "$325 $355 $185 $200 $170 $297 $220 $275 $525 $355 $195" at bounding box center [321, 114] width 133 height 137
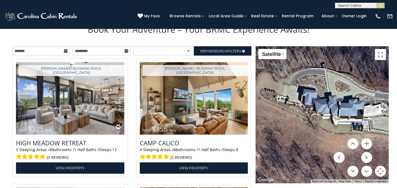
drag, startPoint x: 285, startPoint y: 93, endPoint x: 313, endPoint y: 90, distance: 28.2
click at [313, 90] on div "$325 $355 $185 $200 $170 $297 $220 $275 $525 $355 $195" at bounding box center [321, 114] width 133 height 137
click at [367, 170] on button "Zoom out" at bounding box center [366, 171] width 11 height 11
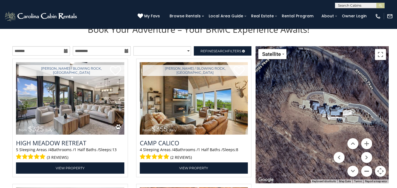
click at [367, 170] on button "Zoom out" at bounding box center [366, 171] width 11 height 11
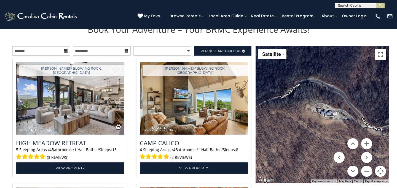
click at [367, 170] on button "Zoom out" at bounding box center [366, 171] width 11 height 11
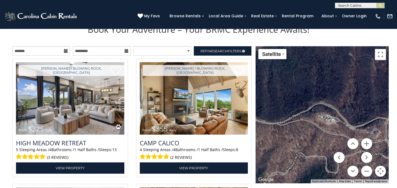
drag, startPoint x: 321, startPoint y: 88, endPoint x: 266, endPoint y: 97, distance: 55.3
click at [266, 97] on div "$325 $355 $185 $200 $170 $297 $220 $275 $525 $355 $195" at bounding box center [321, 114] width 133 height 137
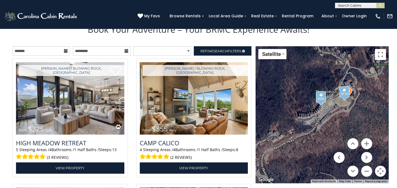
drag, startPoint x: 313, startPoint y: 94, endPoint x: 269, endPoint y: 118, distance: 50.6
click at [269, 118] on div "$325 $355 $185 $200 $170 $297 $220 $275 $525 $355 $195" at bounding box center [321, 114] width 133 height 137
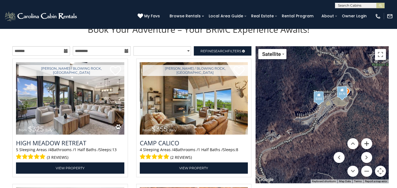
click at [367, 141] on button "Zoom in" at bounding box center [366, 143] width 11 height 11
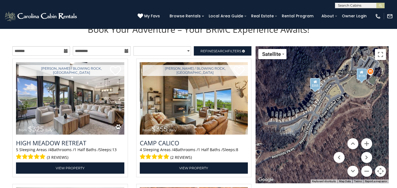
drag, startPoint x: 369, startPoint y: 88, endPoint x: 311, endPoint y: 137, distance: 75.9
click at [311, 137] on div "$325 $355 $185 $200 $170 $297 $220 $275 $525 $355 $195" at bounding box center [321, 114] width 133 height 137
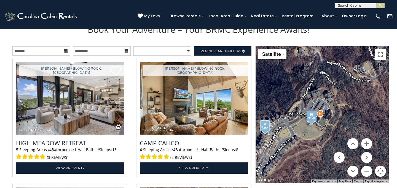
click at [320, 116] on div "$325 $355 $185 $200 $170 $297 $220 $275 $525 $355 $195" at bounding box center [321, 114] width 133 height 137
click at [309, 119] on div "$170" at bounding box center [311, 116] width 10 height 11
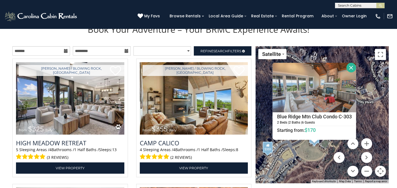
click at [353, 69] on button "Close" at bounding box center [351, 68] width 10 height 10
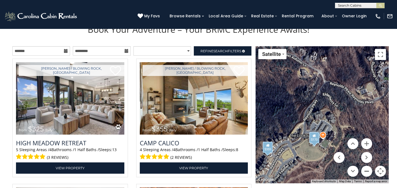
click at [368, 172] on button "Zoom out" at bounding box center [366, 171] width 11 height 11
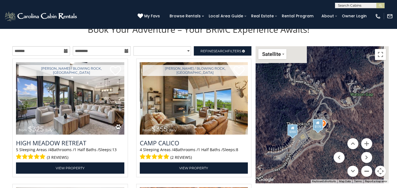
click at [368, 172] on button "Zoom out" at bounding box center [366, 171] width 11 height 11
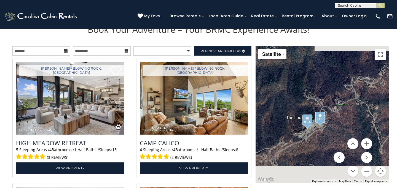
click at [368, 172] on button "Zoom out" at bounding box center [366, 171] width 11 height 11
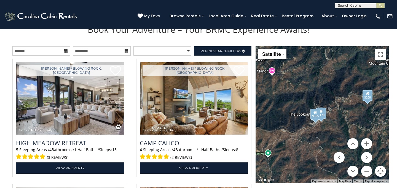
click at [368, 172] on button "Zoom out" at bounding box center [366, 171] width 11 height 11
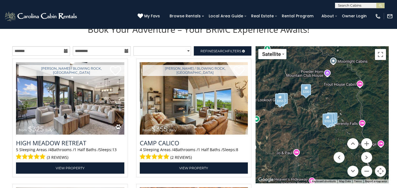
drag, startPoint x: 357, startPoint y: 107, endPoint x: 318, endPoint y: 93, distance: 41.7
click at [318, 93] on div "$325 $355 $185 $200 $170 $297 $220 $275 $525 $355 $195" at bounding box center [321, 114] width 133 height 137
click at [366, 144] on button "Zoom in" at bounding box center [366, 143] width 11 height 11
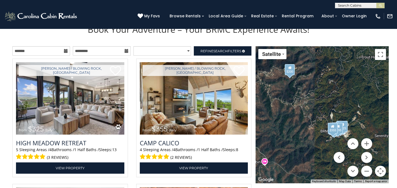
click at [369, 150] on menu at bounding box center [352, 157] width 39 height 39
click at [368, 145] on button "Zoom in" at bounding box center [366, 143] width 11 height 11
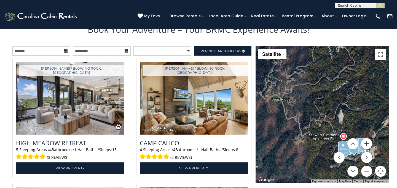
click at [368, 145] on button "Zoom in" at bounding box center [366, 143] width 11 height 11
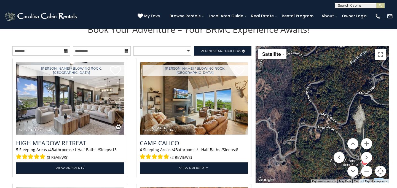
drag, startPoint x: 353, startPoint y: 116, endPoint x: 341, endPoint y: 104, distance: 16.6
click at [341, 104] on div "$325 $355 $185 $200 $170 $297 $220 $275 $525 $355 $195" at bounding box center [321, 114] width 133 height 137
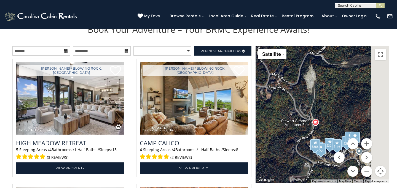
drag, startPoint x: 341, startPoint y: 104, endPoint x: 301, endPoint y: 77, distance: 49.2
click at [301, 77] on div "$325 $355 $185 $200 $170 $297 $220 $275 $525 $355 $195" at bounding box center [321, 114] width 133 height 137
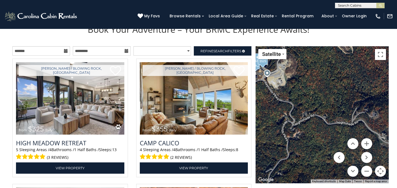
drag, startPoint x: 327, startPoint y: 109, endPoint x: 274, endPoint y: 46, distance: 82.9
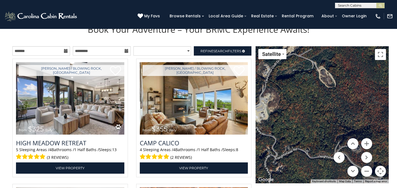
drag, startPoint x: 362, startPoint y: 110, endPoint x: 343, endPoint y: 147, distance: 41.0
click at [343, 147] on div "$325 $355 $185 $200 $170 $297 $220 $275 $525 $355 $195 Satellite Satellite Map …" at bounding box center [321, 114] width 133 height 137
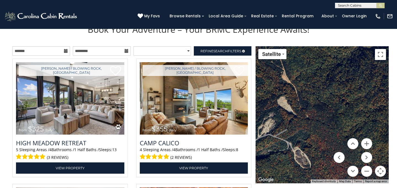
drag, startPoint x: 329, startPoint y: 101, endPoint x: 396, endPoint y: 97, distance: 67.6
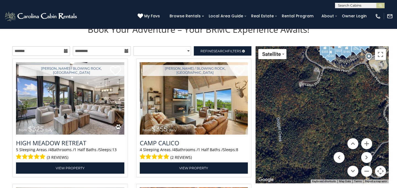
click at [378, 116] on div "$325 $355 $185 $200 $170 $297 $220 $275 $525 $355 $195" at bounding box center [321, 114] width 133 height 137
drag, startPoint x: 351, startPoint y: 99, endPoint x: 353, endPoint y: 137, distance: 38.0
click at [353, 137] on div "$325 $355 $185 $200 $170 $297 $220 $275 $525 $355 $195" at bounding box center [321, 114] width 133 height 137
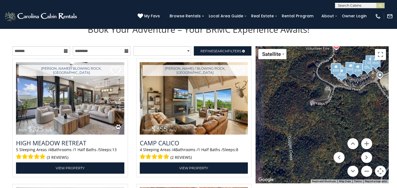
drag, startPoint x: 333, startPoint y: 114, endPoint x: 345, endPoint y: 136, distance: 24.9
click at [345, 135] on div "$325 $355 $185 $200 $170 $297 $220 $275 $525 $355 $195" at bounding box center [321, 114] width 133 height 137
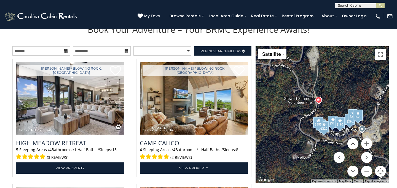
drag, startPoint x: 373, startPoint y: 93, endPoint x: 350, endPoint y: 143, distance: 54.5
click at [350, 143] on div "$325 $355 $185 $200 $170 $297 $220 $275 $525 $355 $195 Satellite Satellite Map …" at bounding box center [321, 114] width 133 height 137
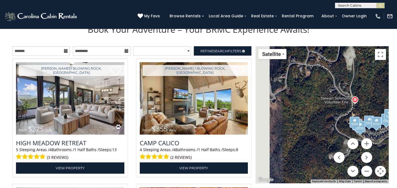
drag, startPoint x: 285, startPoint y: 104, endPoint x: 337, endPoint y: 105, distance: 52.3
click at [337, 104] on div "$325 $355 $185 $200 $170 $297 $220 $275 $525 $355 $195" at bounding box center [321, 114] width 133 height 137
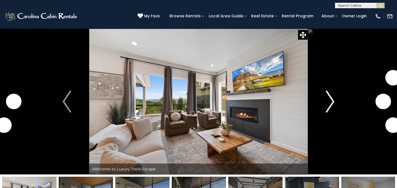
click at [329, 94] on img "Next" at bounding box center [330, 102] width 8 height 22
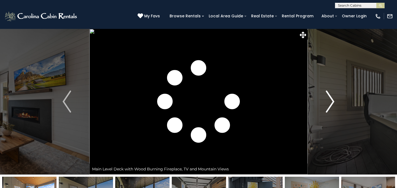
click at [329, 94] on img "Next" at bounding box center [330, 102] width 8 height 22
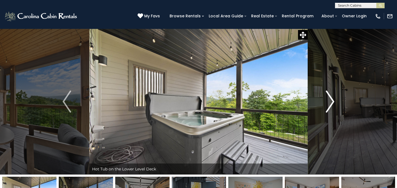
click at [329, 94] on img "Next" at bounding box center [330, 102] width 8 height 22
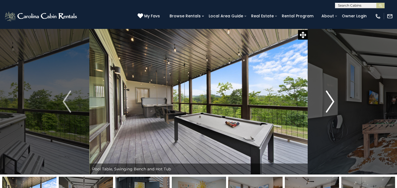
click at [329, 94] on img "Next" at bounding box center [330, 102] width 8 height 22
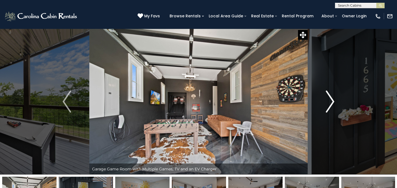
click at [329, 94] on img "Next" at bounding box center [330, 102] width 8 height 22
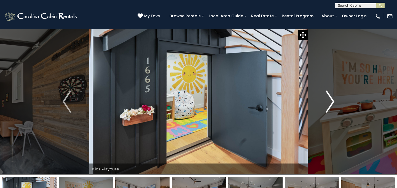
click at [329, 94] on img "Next" at bounding box center [330, 102] width 8 height 22
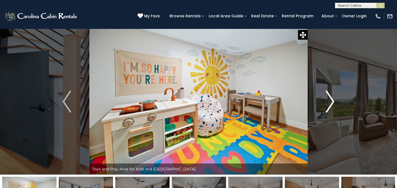
click at [327, 99] on img "Next" at bounding box center [330, 102] width 8 height 22
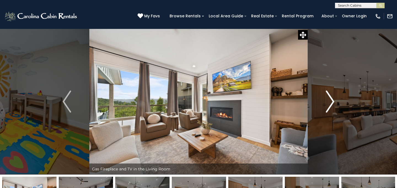
click at [327, 99] on img "Next" at bounding box center [330, 102] width 8 height 22
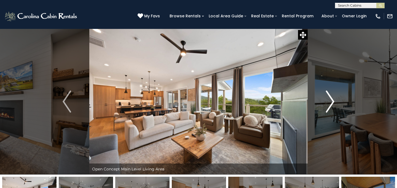
click at [327, 99] on img "Next" at bounding box center [330, 102] width 8 height 22
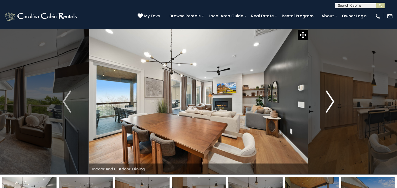
click at [327, 99] on img "Next" at bounding box center [330, 102] width 8 height 22
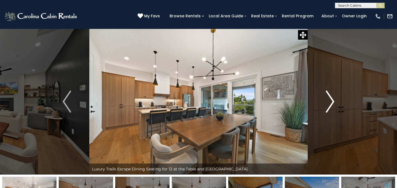
click at [327, 99] on img "Next" at bounding box center [330, 102] width 8 height 22
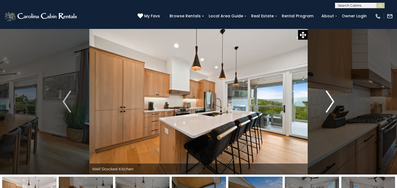
click at [327, 99] on img "Next" at bounding box center [330, 102] width 8 height 22
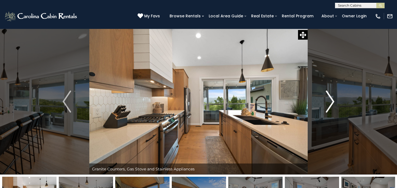
click at [327, 99] on img "Next" at bounding box center [330, 102] width 8 height 22
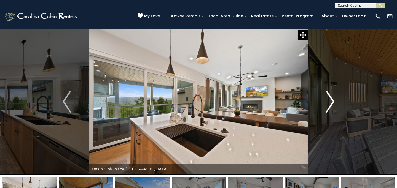
click at [327, 99] on img "Next" at bounding box center [330, 102] width 8 height 22
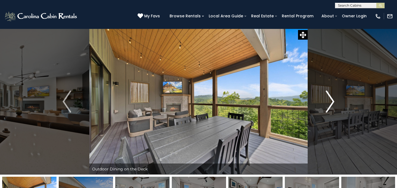
click at [327, 99] on img "Next" at bounding box center [330, 102] width 8 height 22
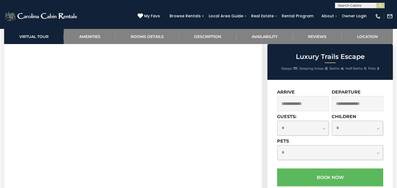
scroll to position [162, 0]
